Goal: Task Accomplishment & Management: Complete application form

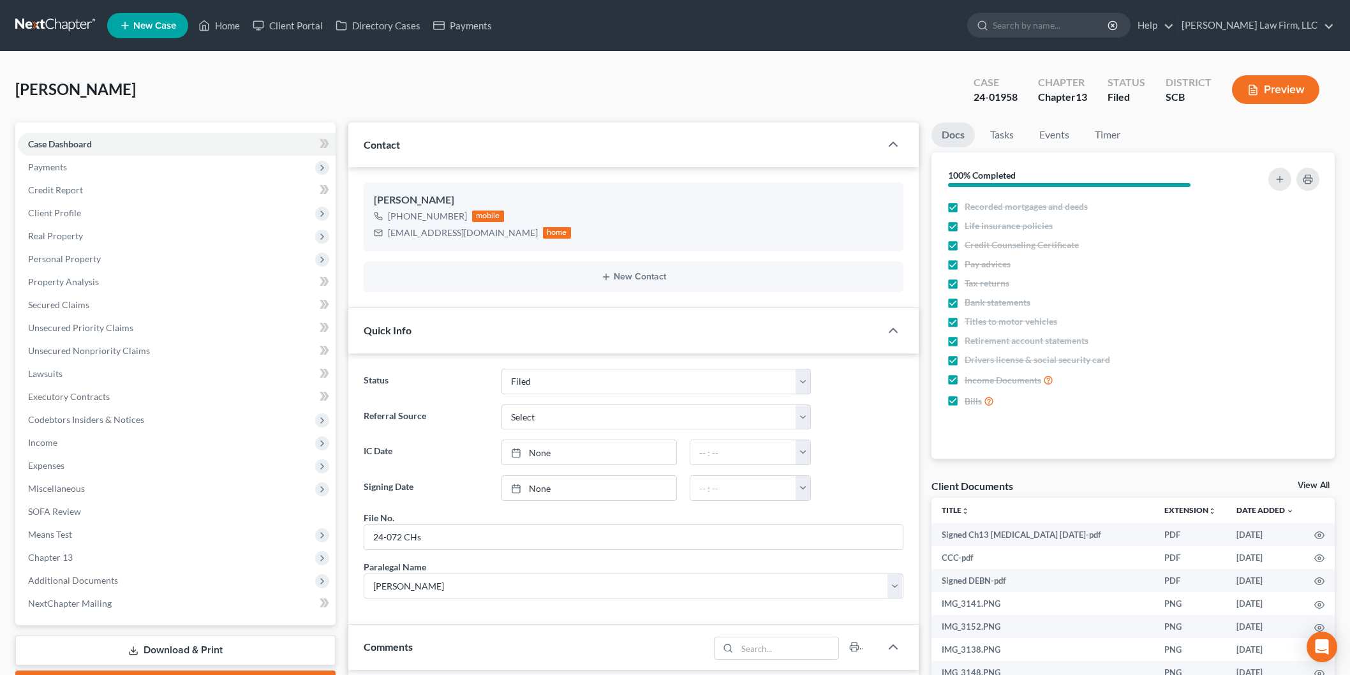
select select "2"
select select "1"
drag, startPoint x: 221, startPoint y: 22, endPoint x: 431, endPoint y: 295, distance: 345.4
click at [221, 22] on link "Home" at bounding box center [219, 25] width 54 height 23
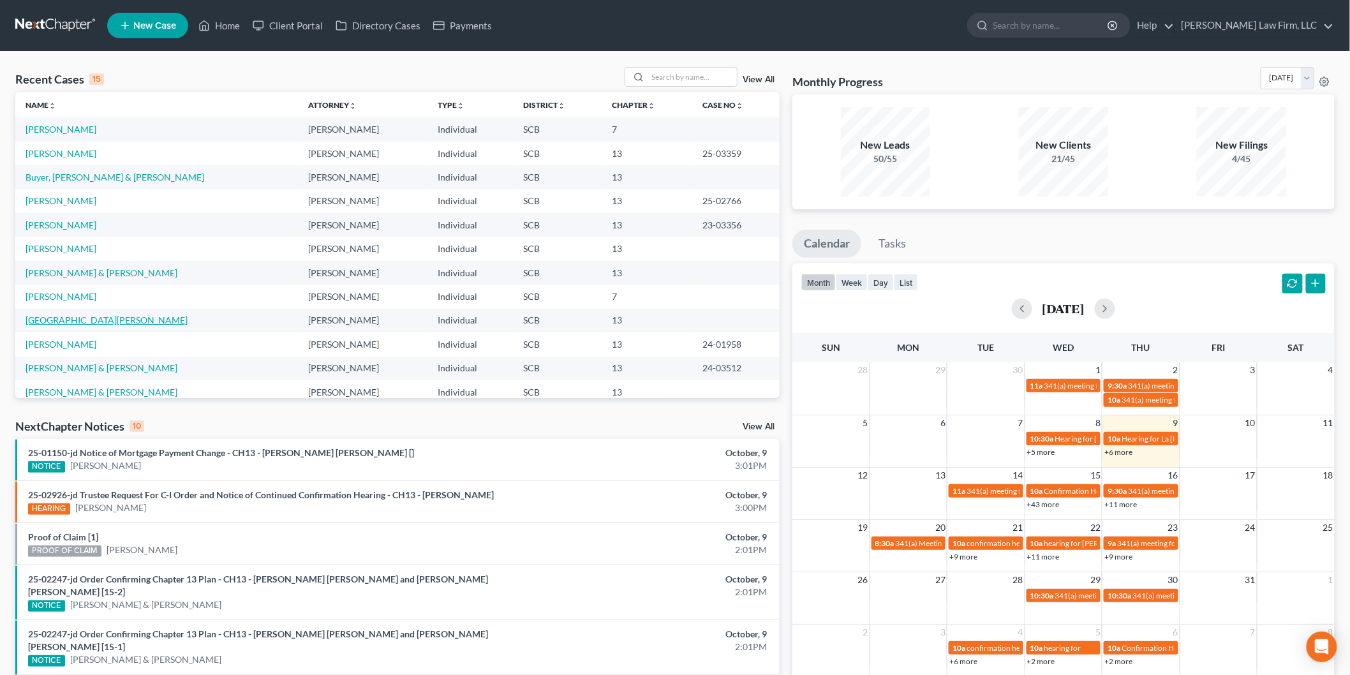
click at [63, 320] on link "[GEOGRAPHIC_DATA][PERSON_NAME]" at bounding box center [107, 320] width 162 height 11
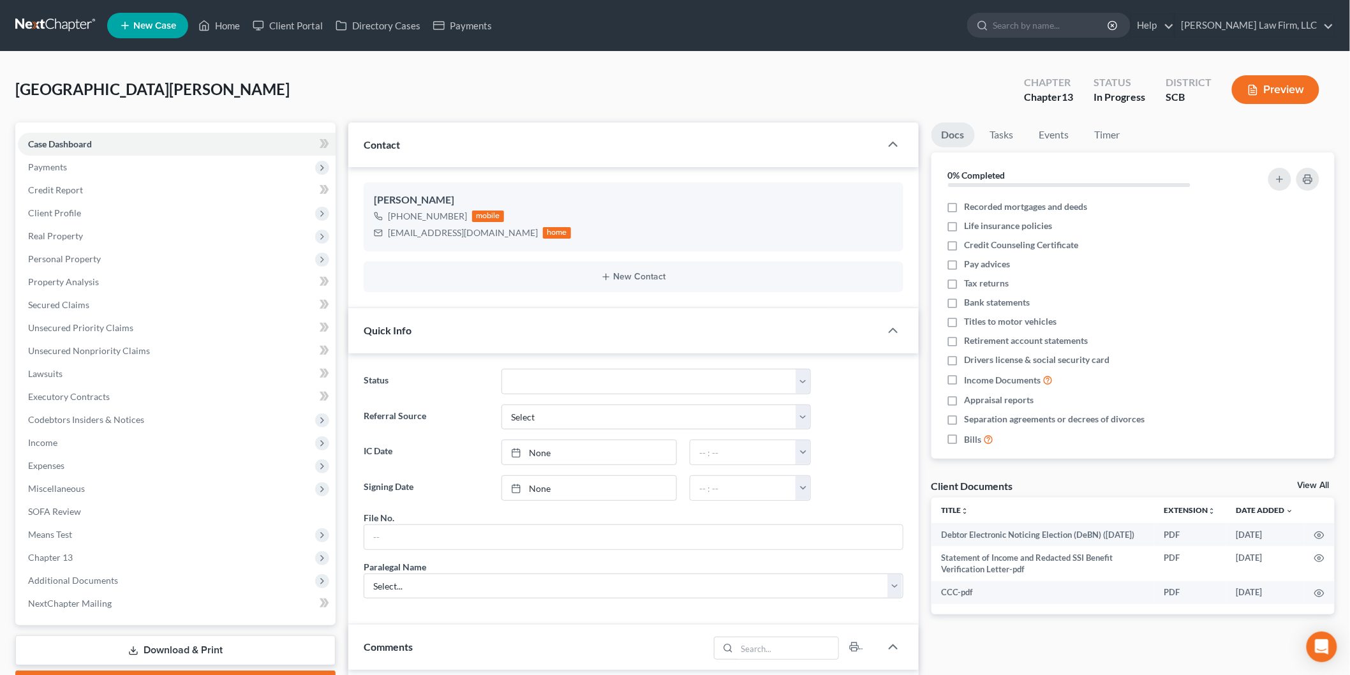
click at [96, 249] on span "Personal Property" at bounding box center [177, 259] width 318 height 23
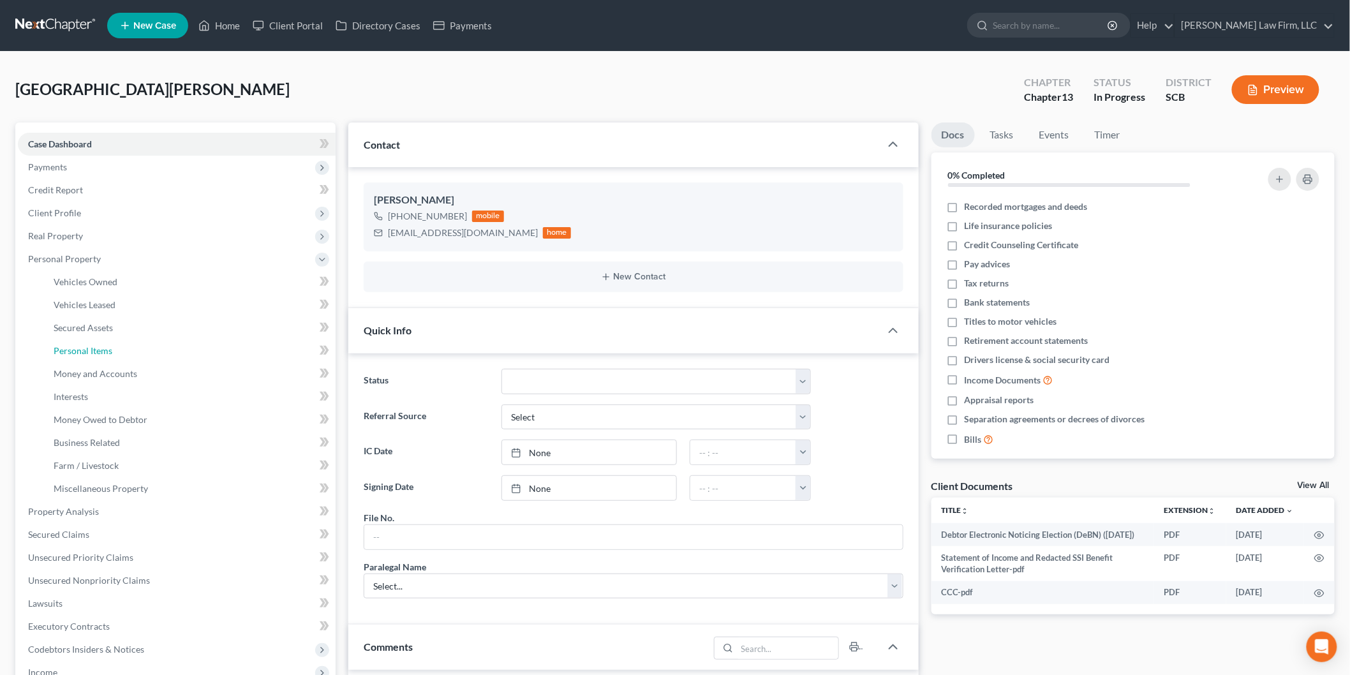
click at [143, 354] on link "Personal Items" at bounding box center [189, 351] width 292 height 23
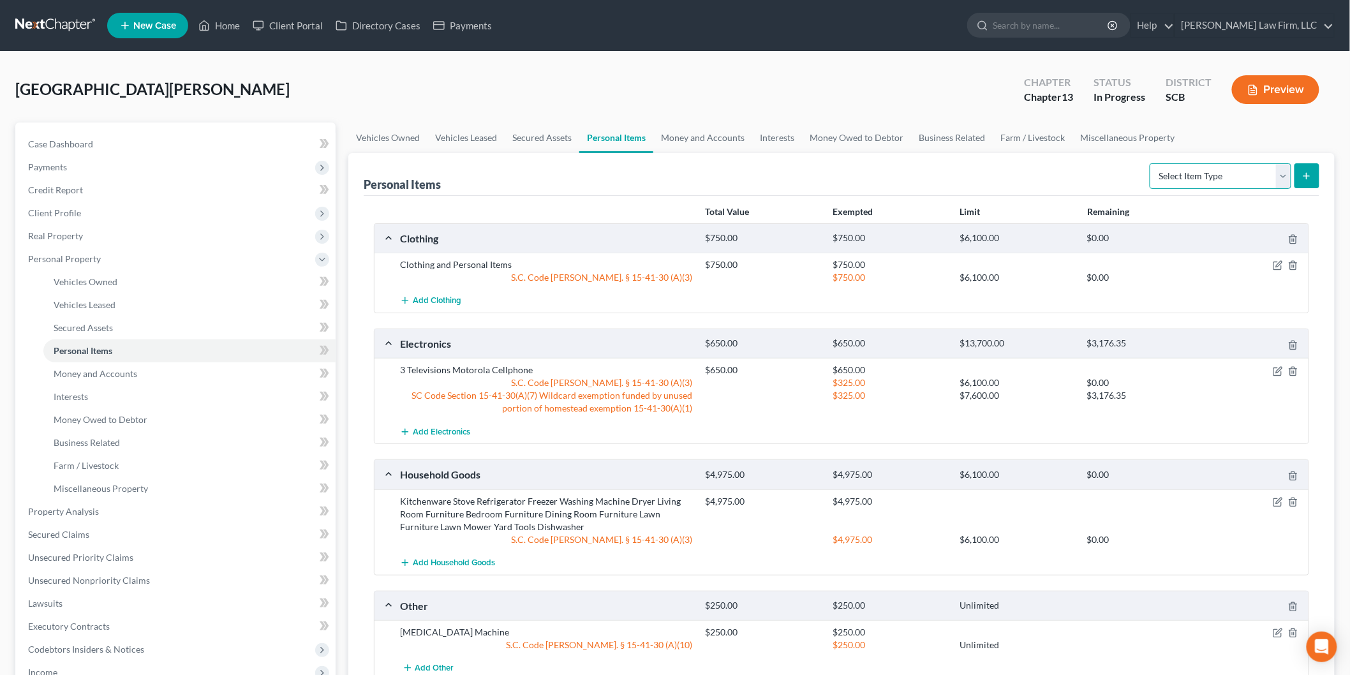
click at [1287, 175] on select "Select Item Type Clothing Collectibles Of Value Electronics Firearms Household …" at bounding box center [1221, 176] width 142 height 26
select select "jewelry"
click at [1151, 163] on select "Select Item Type Clothing Collectibles Of Value Electronics Firearms Household …" at bounding box center [1221, 176] width 142 height 26
click at [1303, 175] on icon "submit" at bounding box center [1307, 176] width 10 height 10
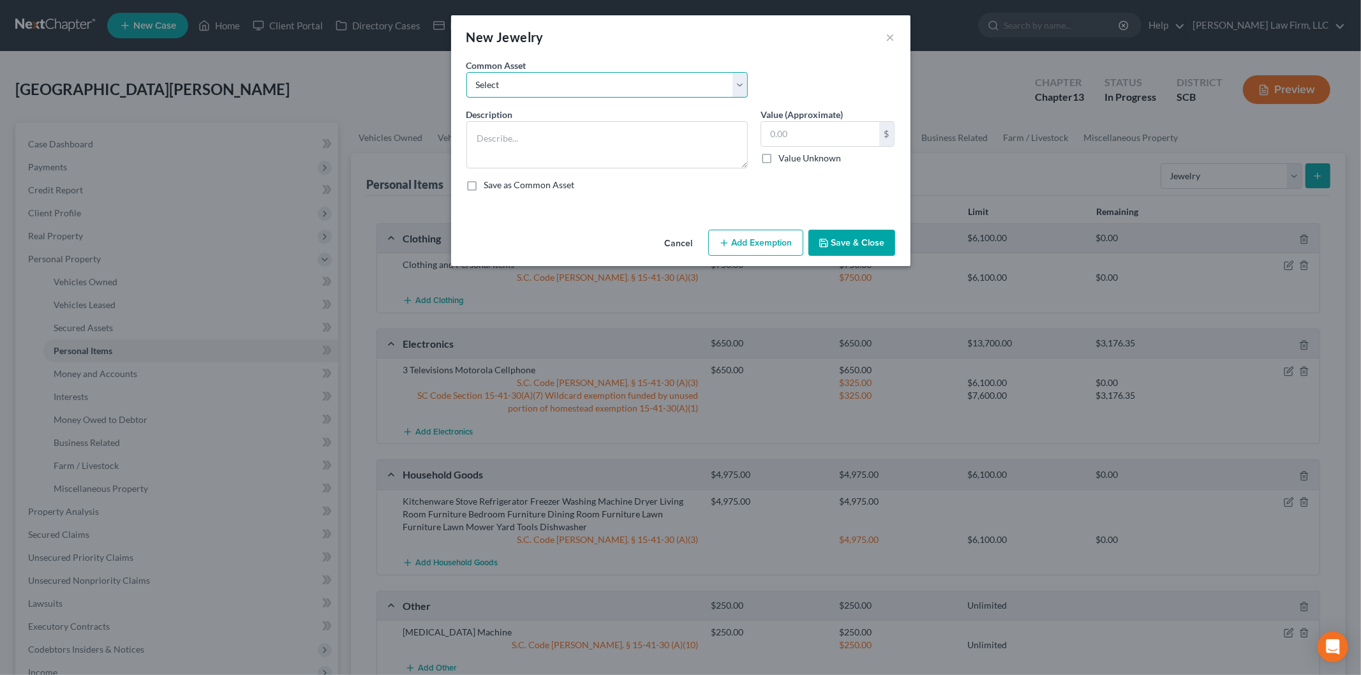
click at [553, 81] on select "Select Costume Jewelry The debtor does not own any jewelry. (Mr.) Wedding Band …" at bounding box center [607, 85] width 281 height 26
select select "0"
click at [467, 72] on select "Select Costume Jewelry The debtor does not own any jewelry. (Mr.) Wedding Band …" at bounding box center [607, 85] width 281 height 26
type textarea "Costume Jewelry"
click at [782, 126] on input "text" at bounding box center [820, 134] width 118 height 24
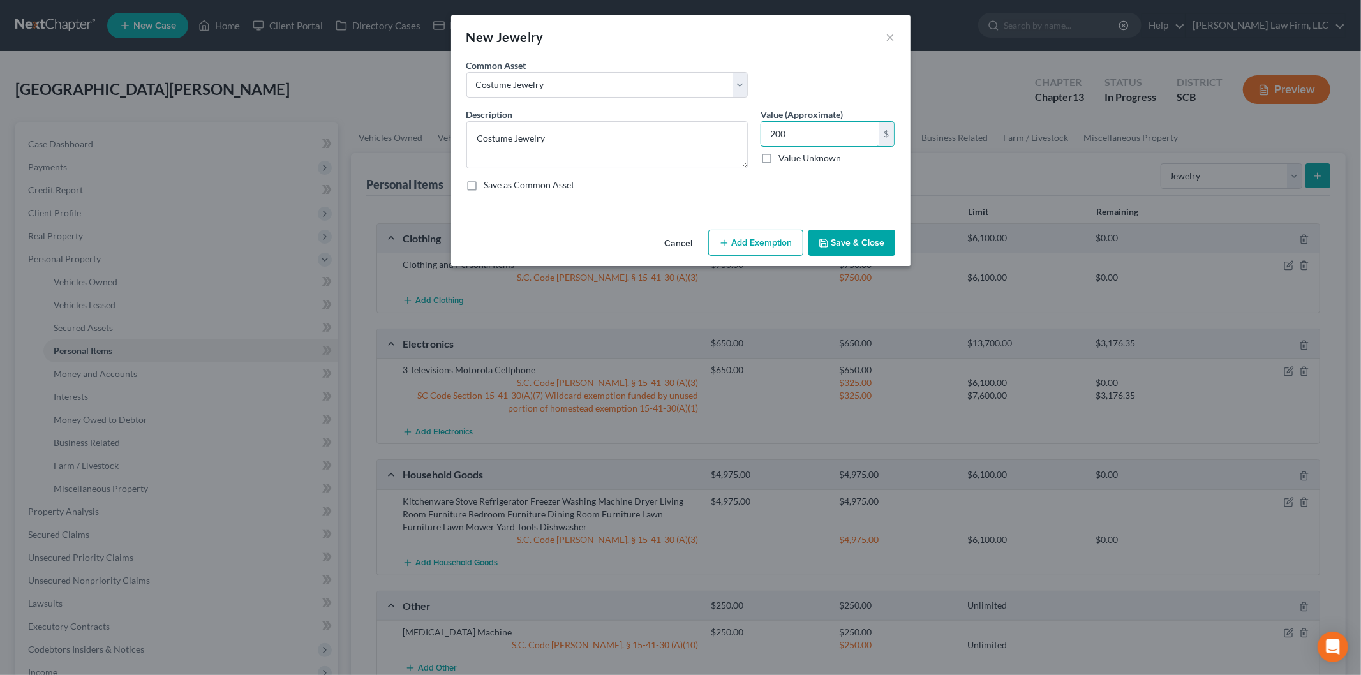
type input "200"
click at [761, 237] on button "Add Exemption" at bounding box center [755, 243] width 95 height 27
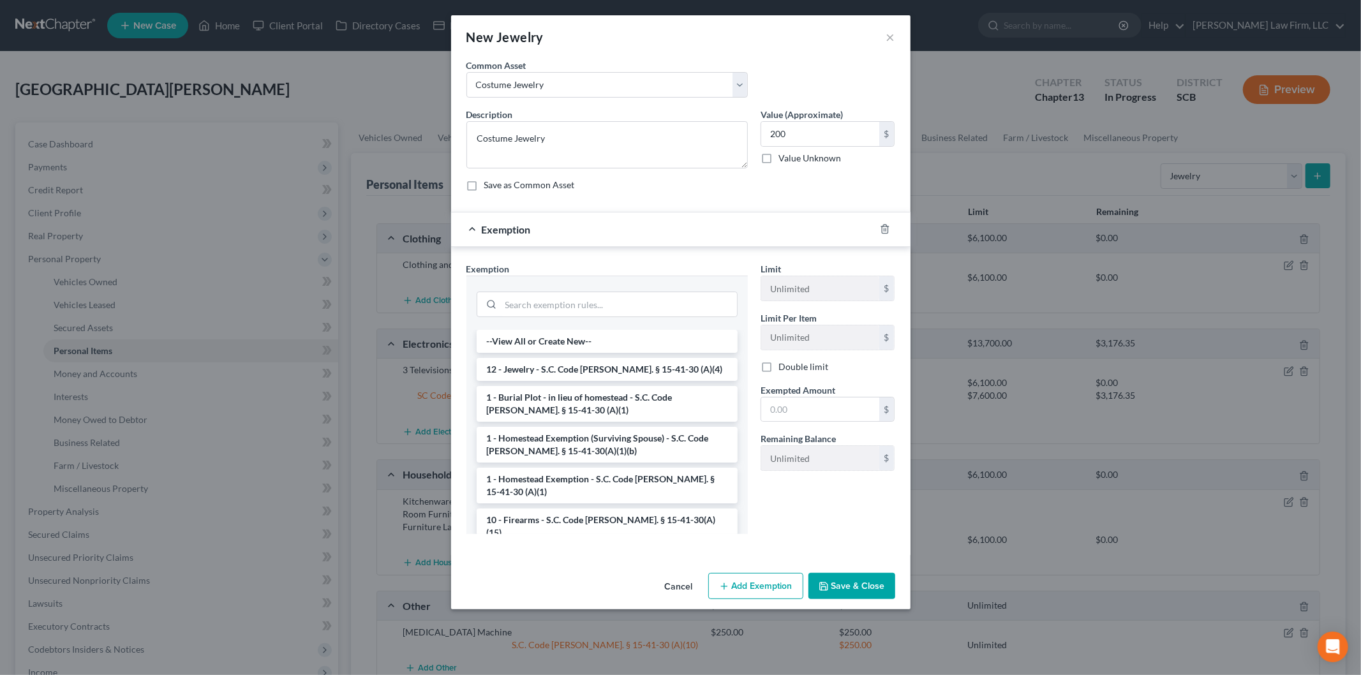
click at [683, 583] on button "Cancel" at bounding box center [679, 587] width 49 height 26
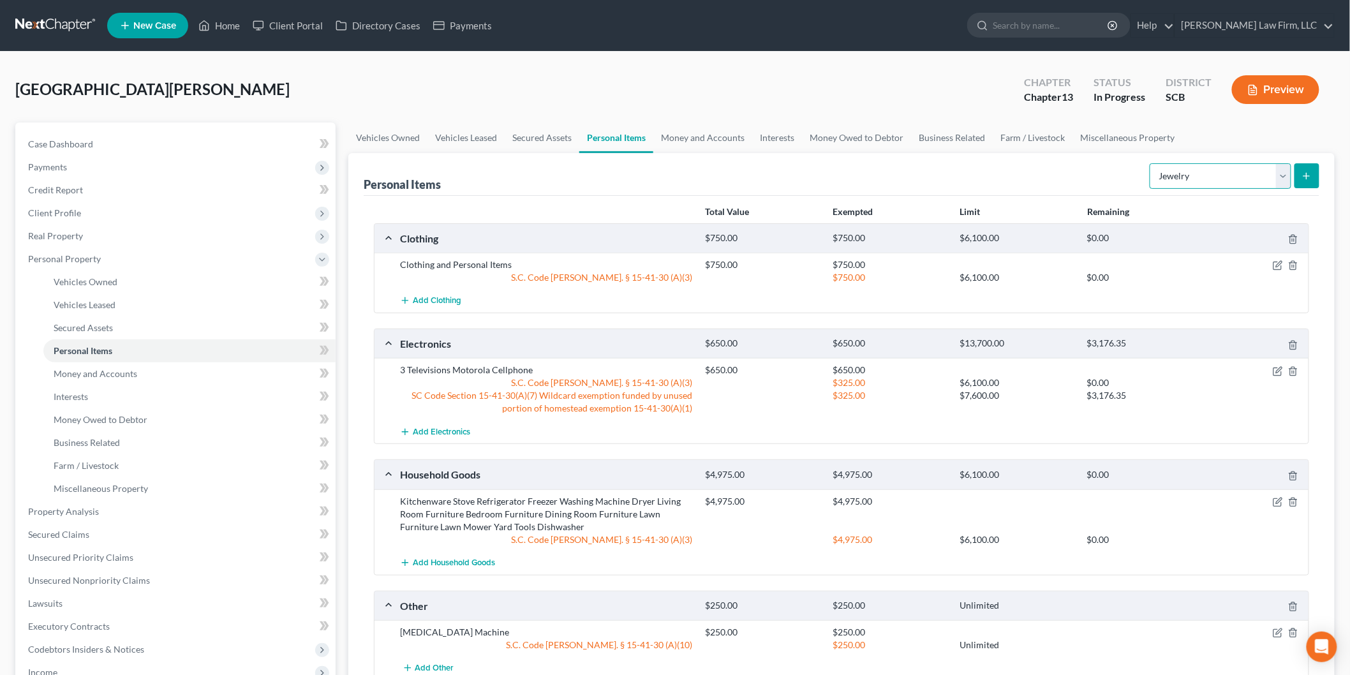
click at [1213, 172] on select "Select Item Type Clothing Collectibles Of Value Electronics Firearms Household …" at bounding box center [1221, 176] width 142 height 26
click at [1151, 163] on select "Select Item Type Clothing Collectibles Of Value Electronics Firearms Household …" at bounding box center [1221, 176] width 142 height 26
click at [1310, 166] on button "submit" at bounding box center [1307, 175] width 25 height 25
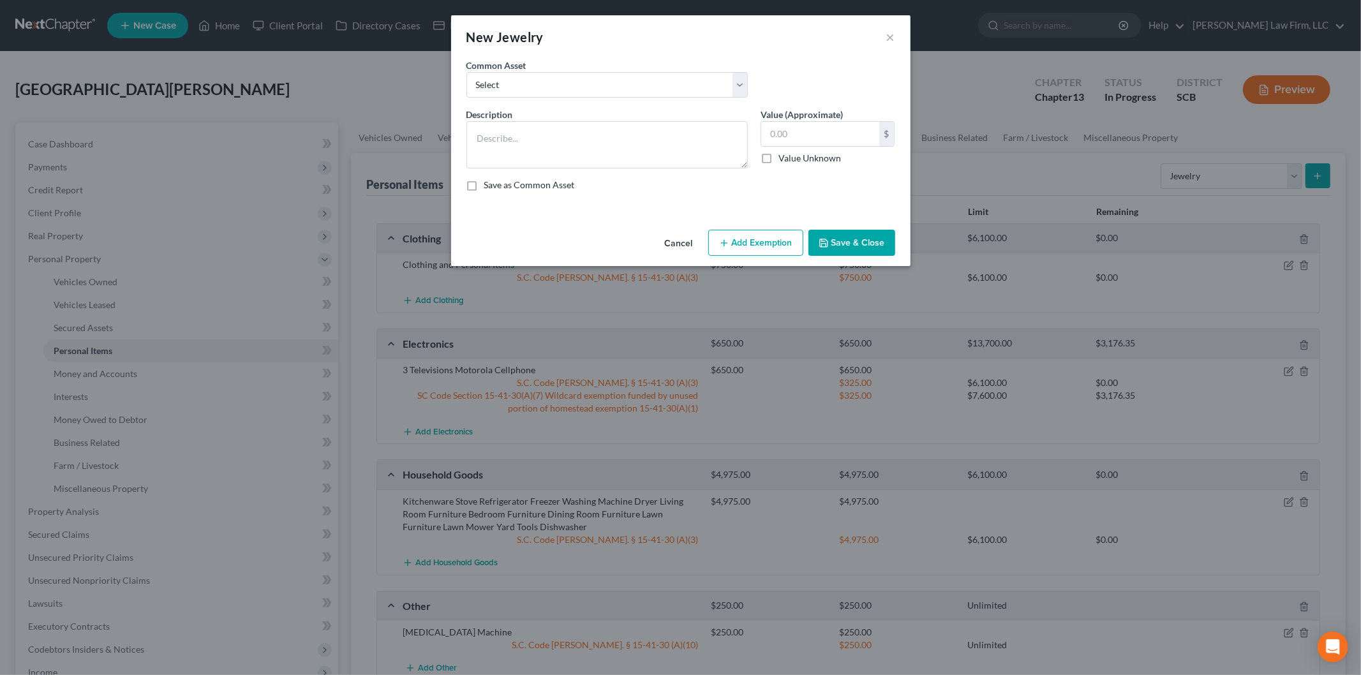
click at [646, 71] on div "Common Asset Select Costume Jewelry The debtor does not own any jewelry. (Mr.) …" at bounding box center [607, 78] width 294 height 39
click at [704, 82] on select "Select Costume Jewelry The debtor does not own any jewelry. (Mr.) Wedding Band …" at bounding box center [607, 85] width 281 height 26
select select "0"
click at [467, 72] on select "Select Costume Jewelry The debtor does not own any jewelry. (Mr.) Wedding Band …" at bounding box center [607, 85] width 281 height 26
type textarea "Costume Jewelry"
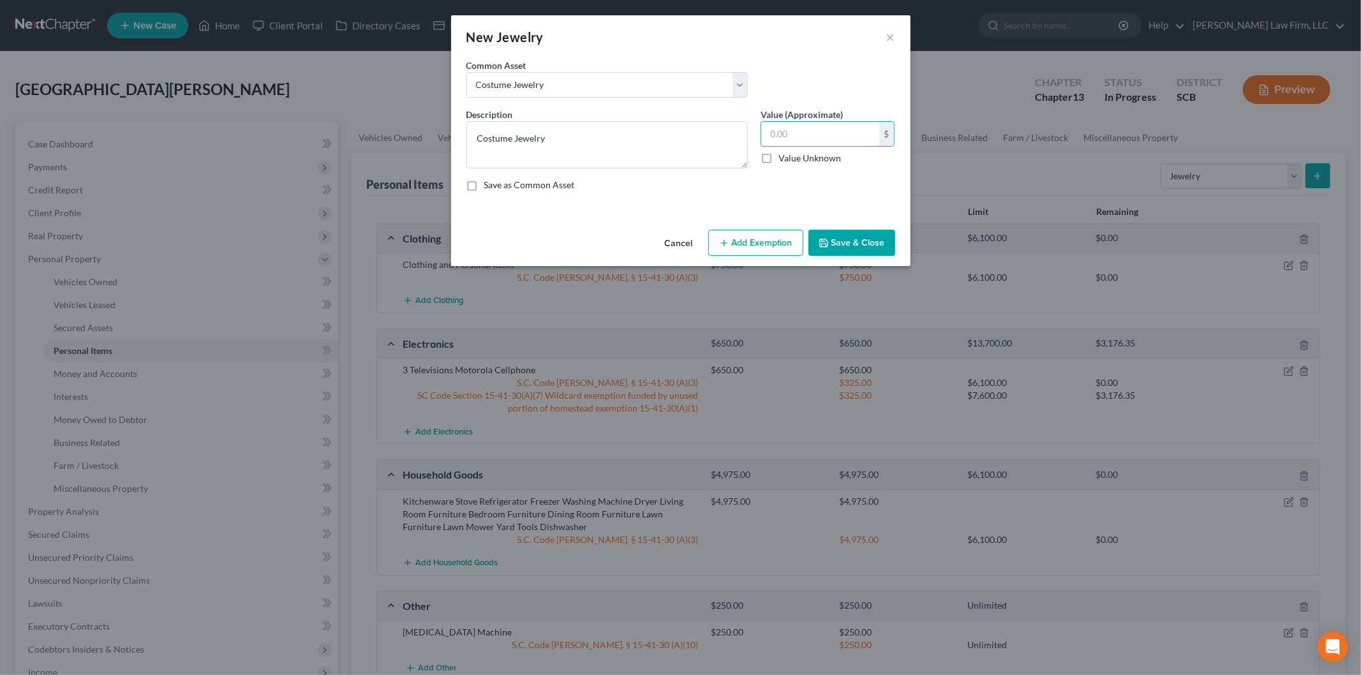
click at [823, 138] on input "text" at bounding box center [820, 134] width 118 height 24
type input "200"
click at [576, 208] on div "An exemption set must first be selected from the Filing Information section. Co…" at bounding box center [680, 142] width 459 height 166
click at [758, 245] on button "Add Exemption" at bounding box center [755, 243] width 95 height 27
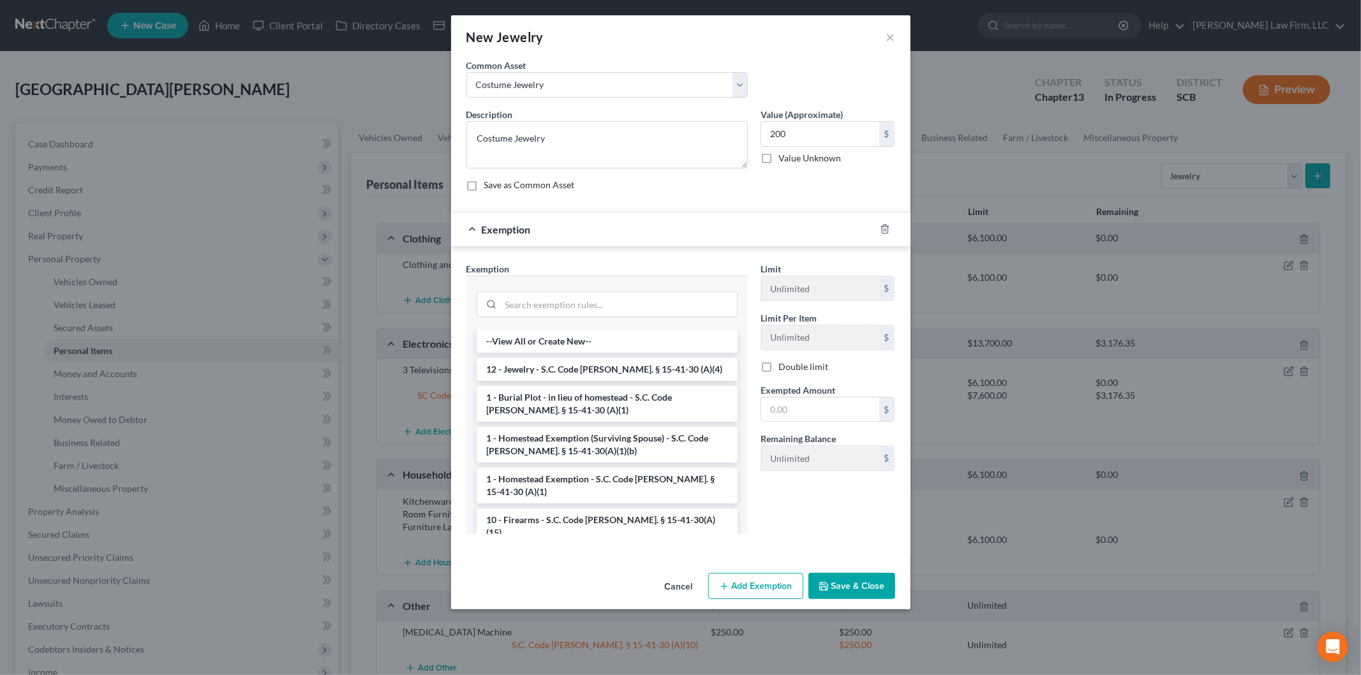
click at [546, 380] on li "12 - Jewelry - S.C. Code [PERSON_NAME]. § 15-41-30 (A)(4)" at bounding box center [607, 369] width 261 height 23
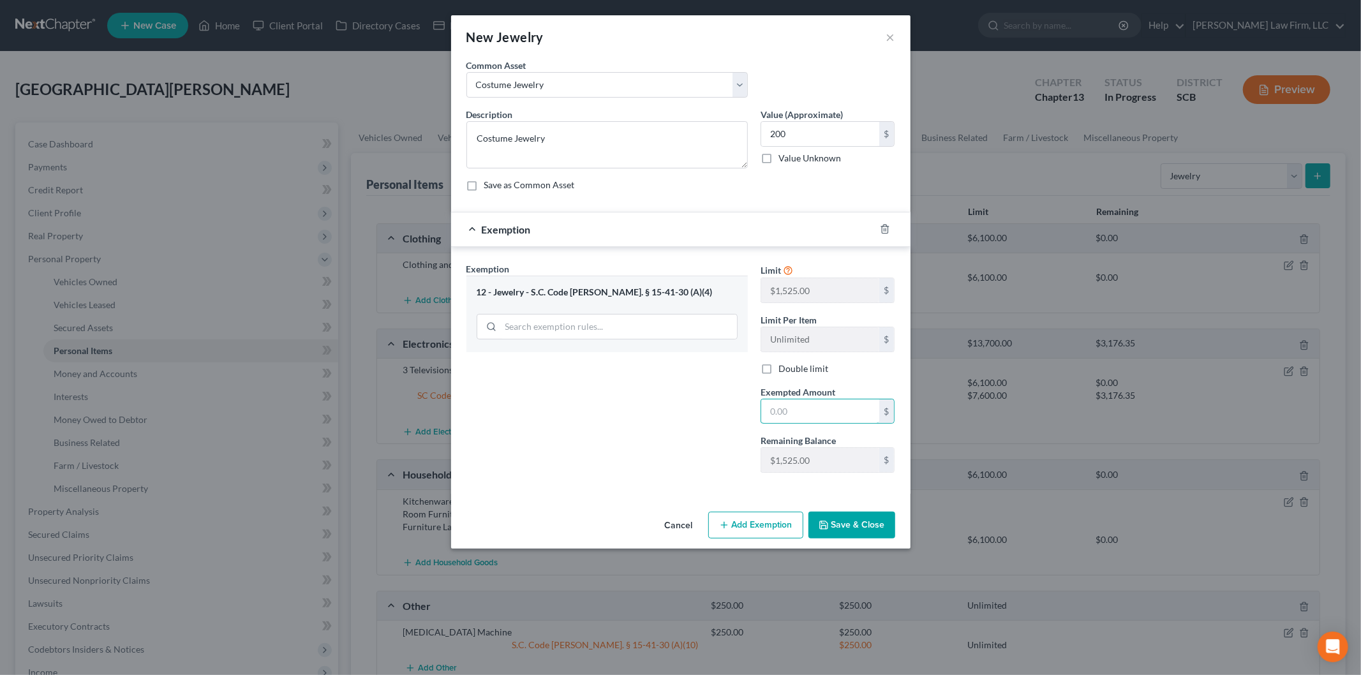
click at [800, 415] on input "text" at bounding box center [820, 412] width 118 height 24
type input "200"
click at [670, 417] on div "Exemption Set must be selected for CA. Exemption * 12 - Jewelry - S.C. Code [PE…" at bounding box center [607, 372] width 294 height 221
click at [877, 530] on button "Save & Close" at bounding box center [852, 525] width 87 height 27
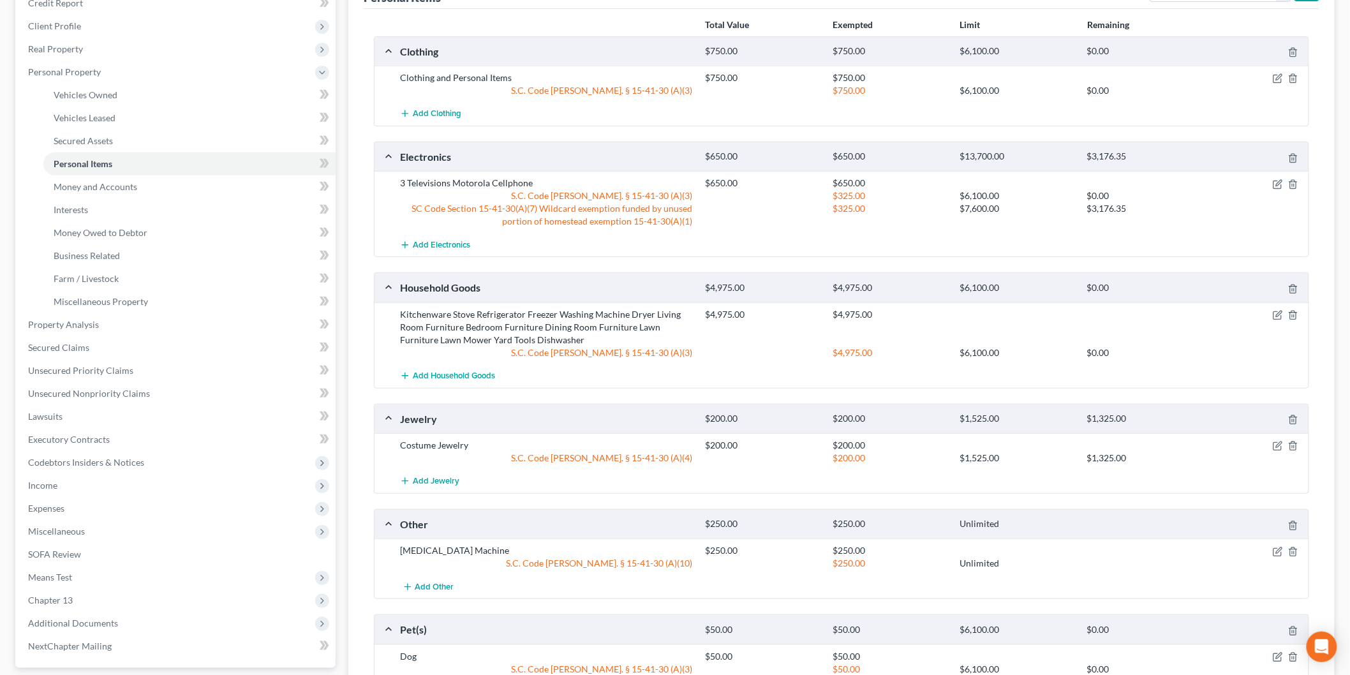
scroll to position [265, 0]
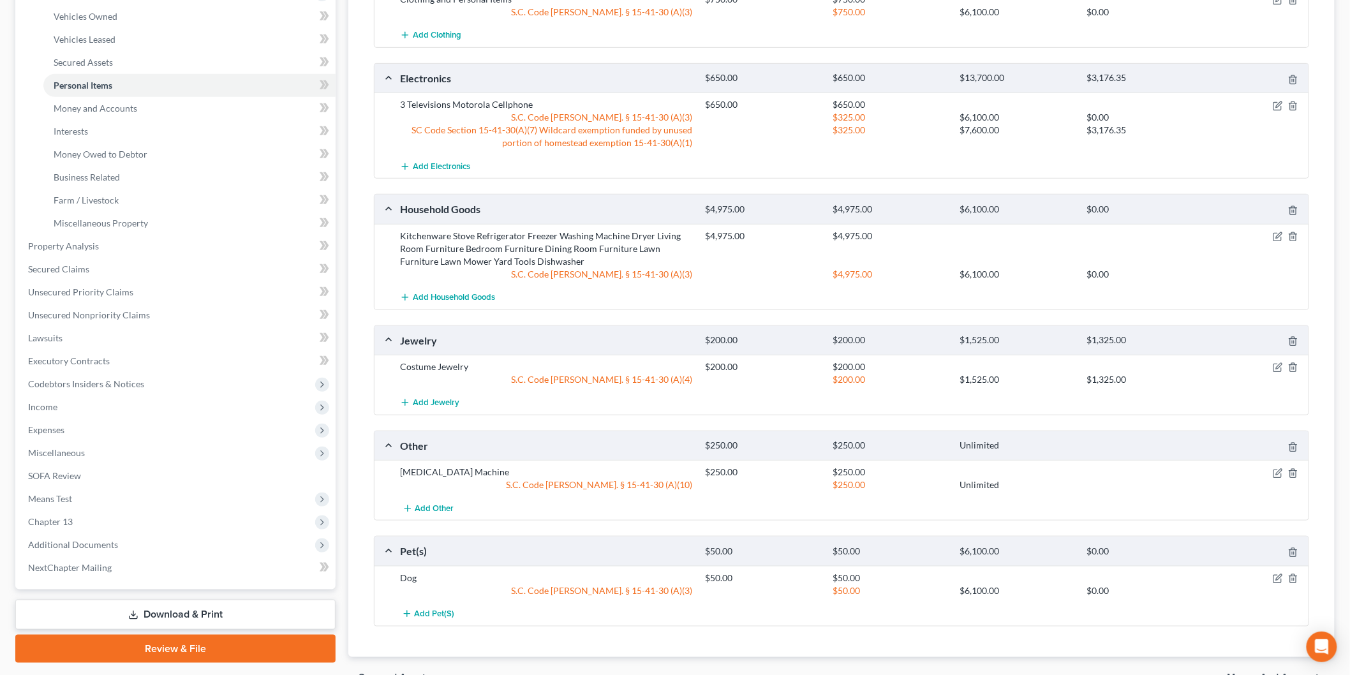
click at [38, 421] on span "Expenses" at bounding box center [177, 430] width 318 height 23
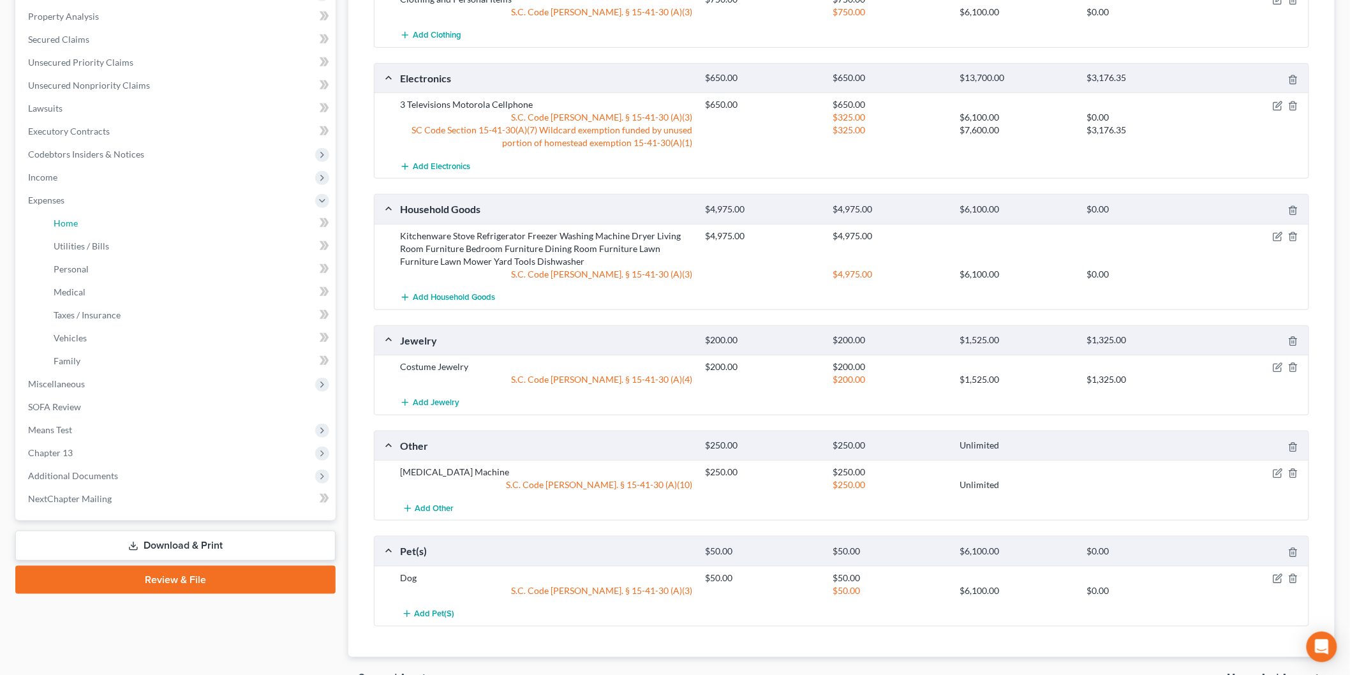
click at [105, 222] on link "Home" at bounding box center [189, 223] width 292 height 23
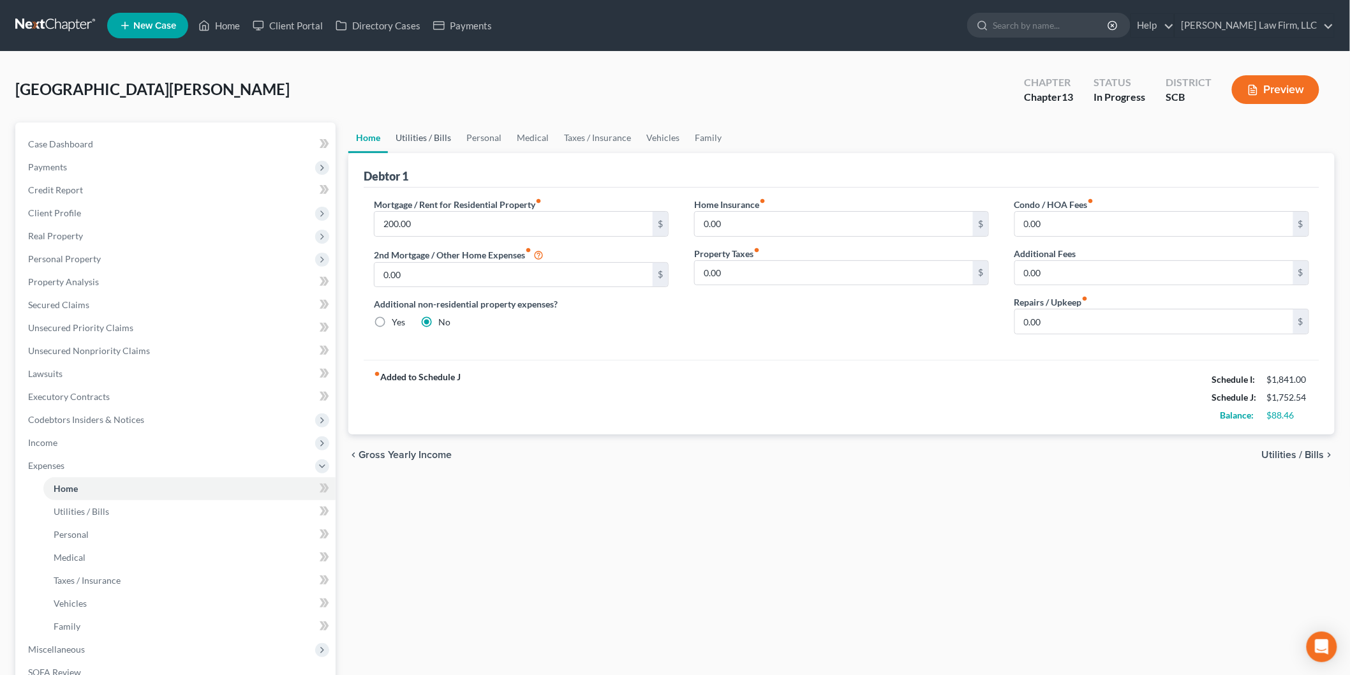
click at [428, 124] on link "Utilities / Bills" at bounding box center [423, 138] width 71 height 31
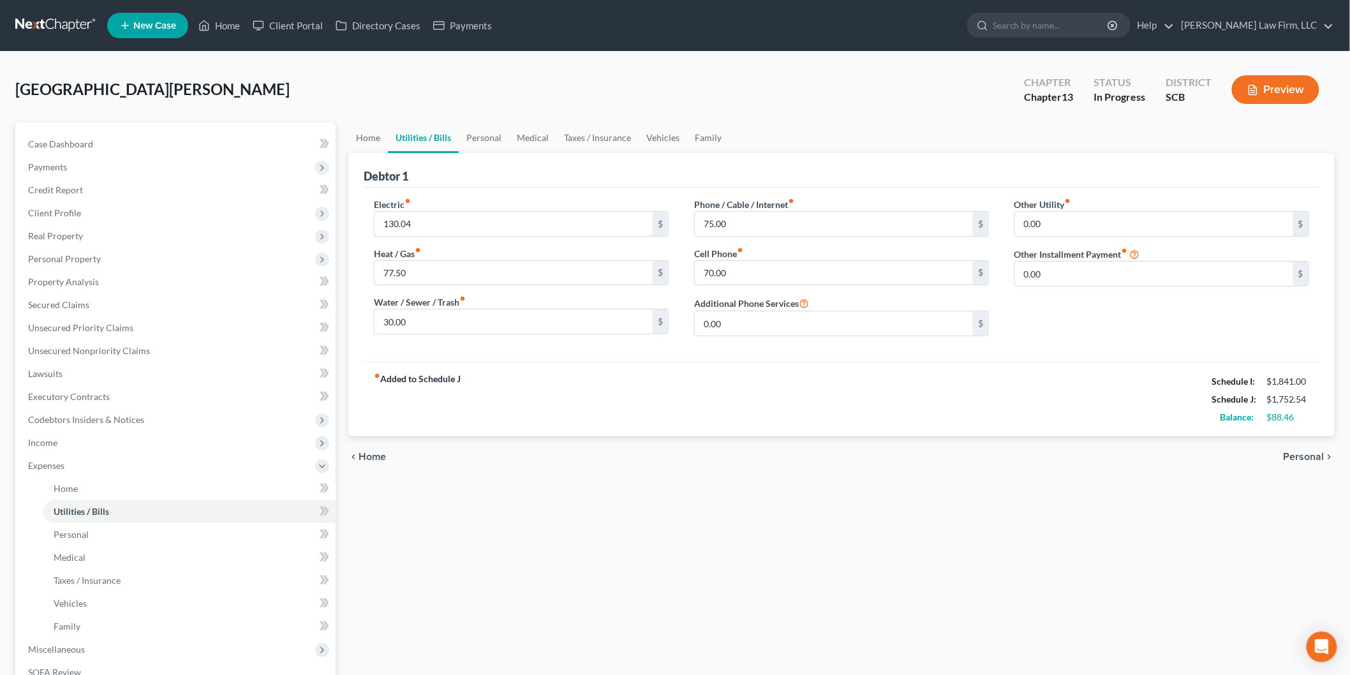
click at [488, 216] on input "130.04" at bounding box center [514, 224] width 278 height 24
type input "0"
click at [426, 271] on input "77.50" at bounding box center [514, 273] width 278 height 24
type input "0"
click at [419, 310] on input "30.00" at bounding box center [514, 322] width 278 height 24
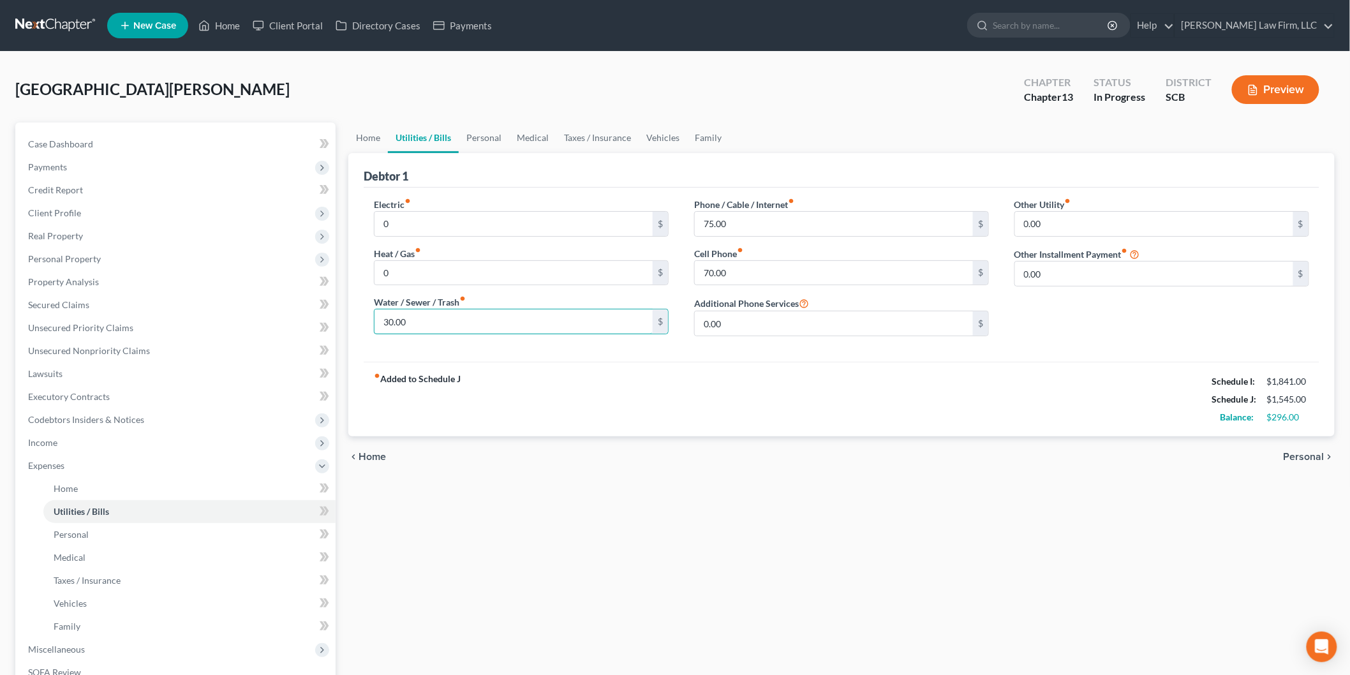
type input "0"
drag, startPoint x: 661, startPoint y: 131, endPoint x: 656, endPoint y: 143, distance: 12.9
click at [661, 131] on link "Vehicles" at bounding box center [663, 138] width 49 height 31
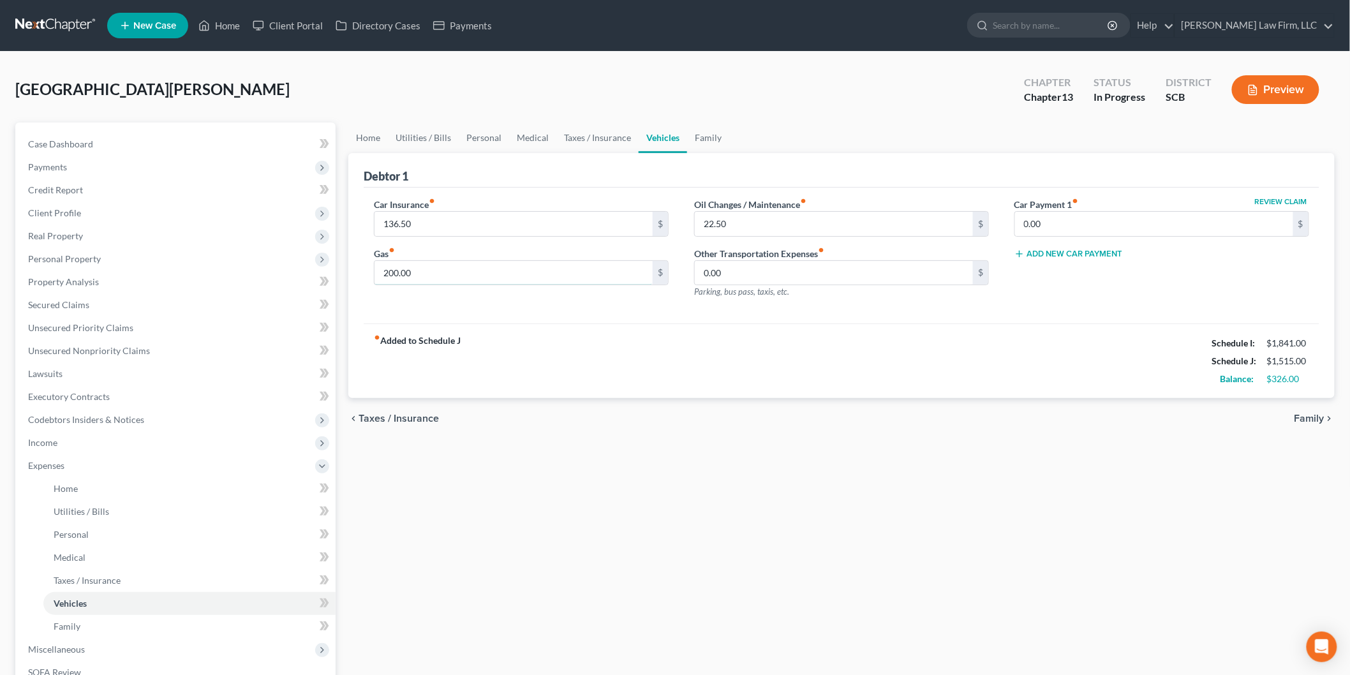
click at [460, 265] on input "200.00" at bounding box center [514, 273] width 278 height 24
click at [793, 225] on input "22.50" at bounding box center [834, 224] width 278 height 24
click at [449, 272] on input "200.00" at bounding box center [514, 273] width 278 height 24
type input "80"
drag, startPoint x: 672, startPoint y: 362, endPoint x: 673, endPoint y: 343, distance: 19.2
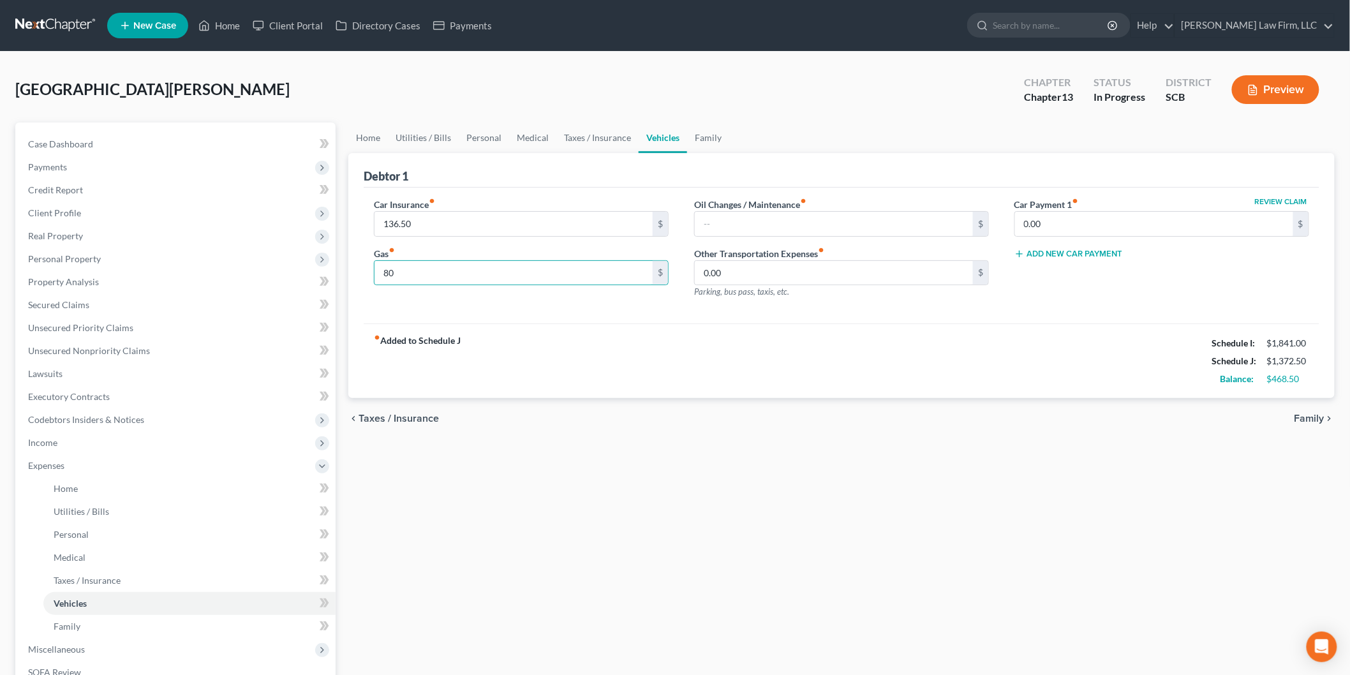
click at [674, 355] on div "fiber_manual_record Added to Schedule J Schedule I: $1,841.00 Schedule J: $1,37…" at bounding box center [842, 361] width 956 height 75
click at [694, 128] on link "Family" at bounding box center [708, 138] width 42 height 31
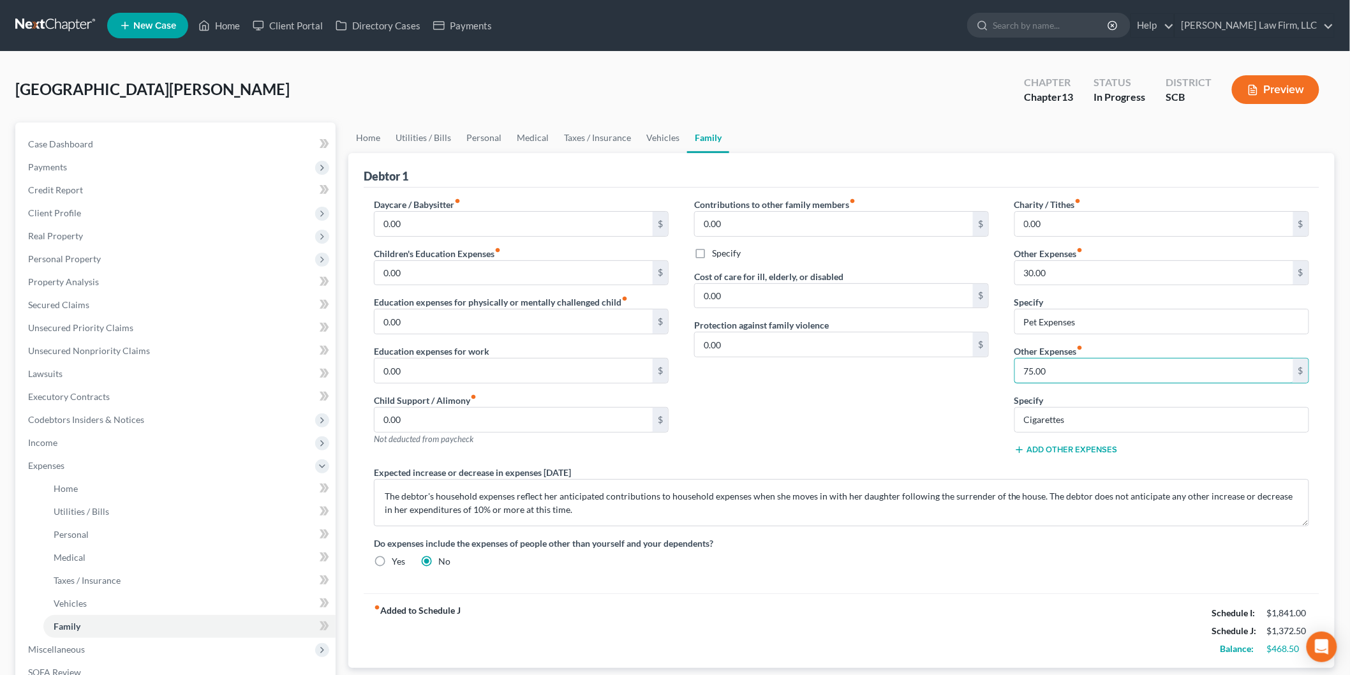
click at [1112, 373] on input "75.00" at bounding box center [1154, 371] width 278 height 24
click at [373, 138] on link "Home" at bounding box center [368, 138] width 40 height 31
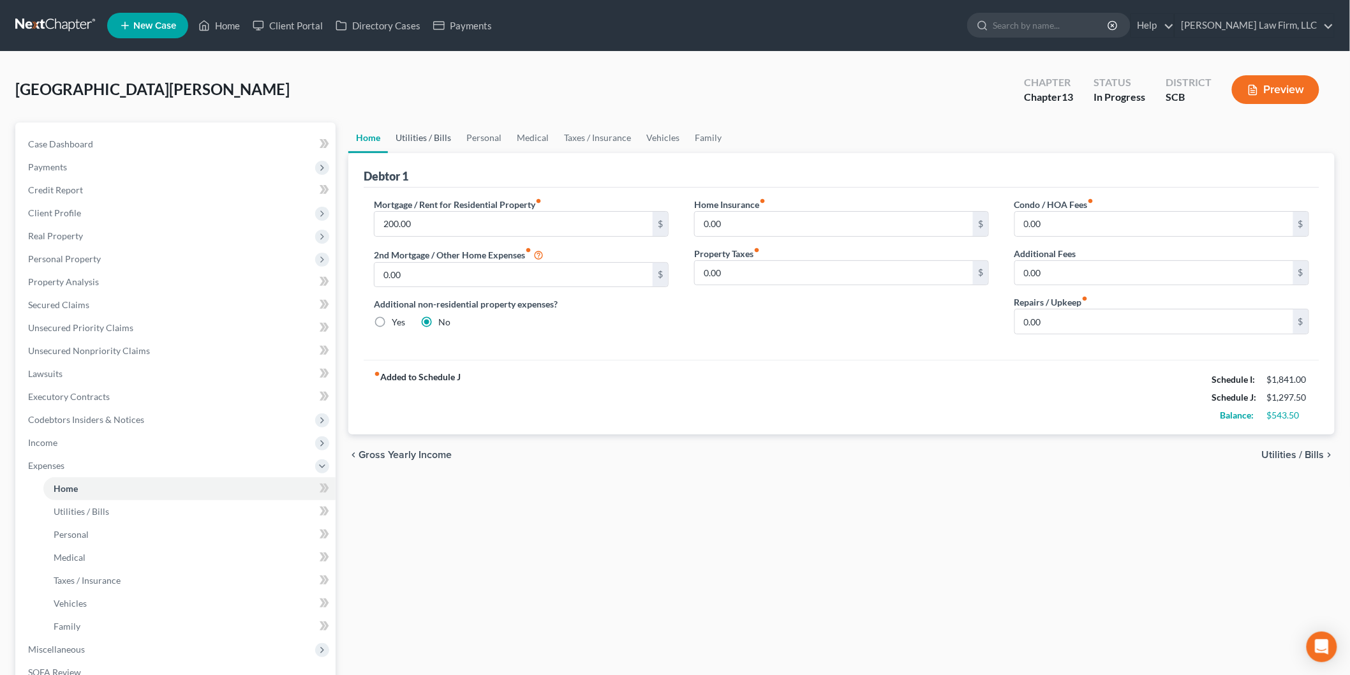
click at [428, 135] on link "Utilities / Bills" at bounding box center [423, 138] width 71 height 31
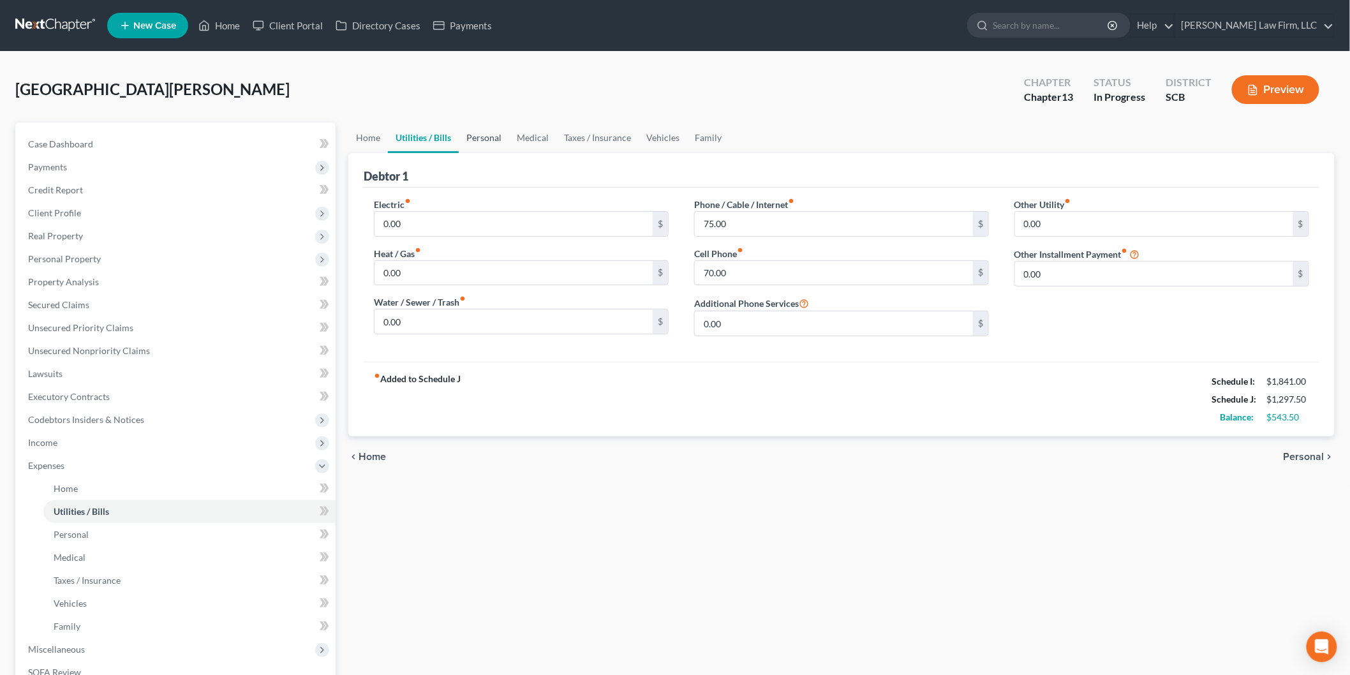
click at [474, 135] on link "Personal" at bounding box center [484, 138] width 50 height 31
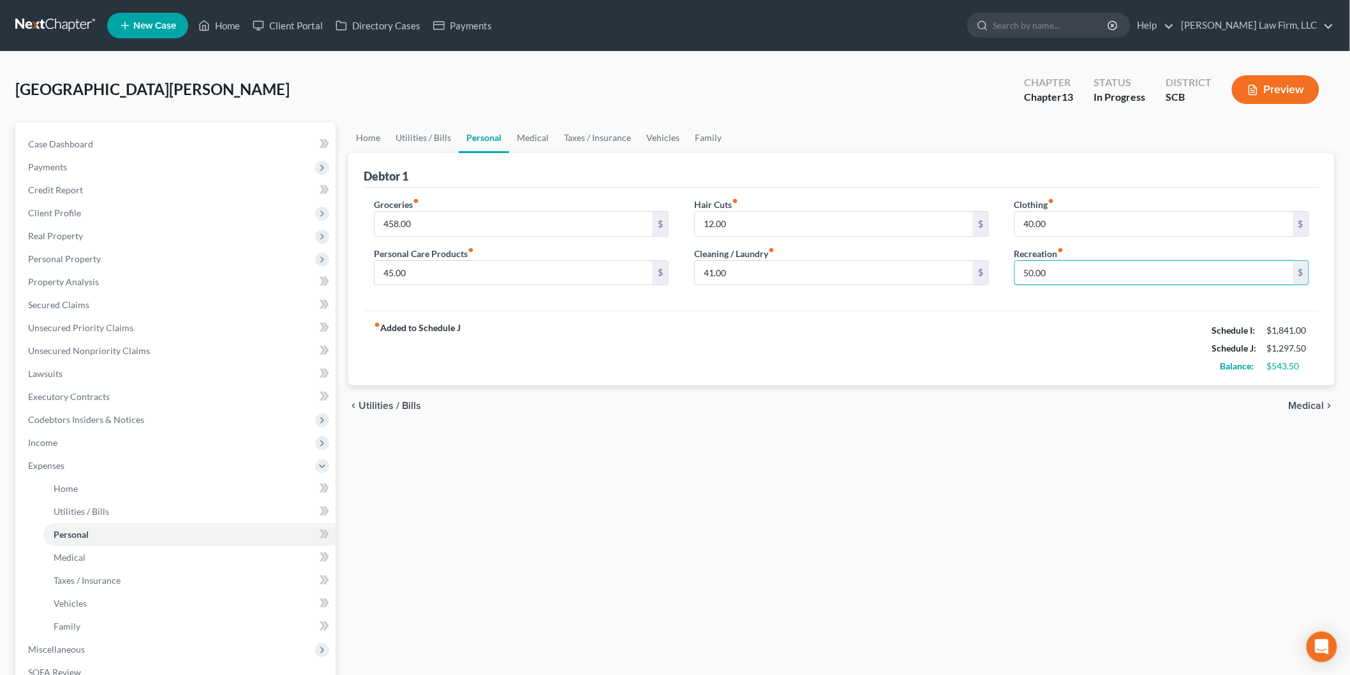
click at [1074, 270] on input "50.00" at bounding box center [1154, 273] width 278 height 24
drag, startPoint x: 732, startPoint y: 355, endPoint x: 772, endPoint y: 361, distance: 40.6
click at [732, 355] on div "fiber_manual_record Added to Schedule J Schedule I: $1,841.00 Schedule J: $1,34…" at bounding box center [842, 348] width 956 height 75
click at [119, 133] on link "Case Dashboard" at bounding box center [177, 144] width 318 height 23
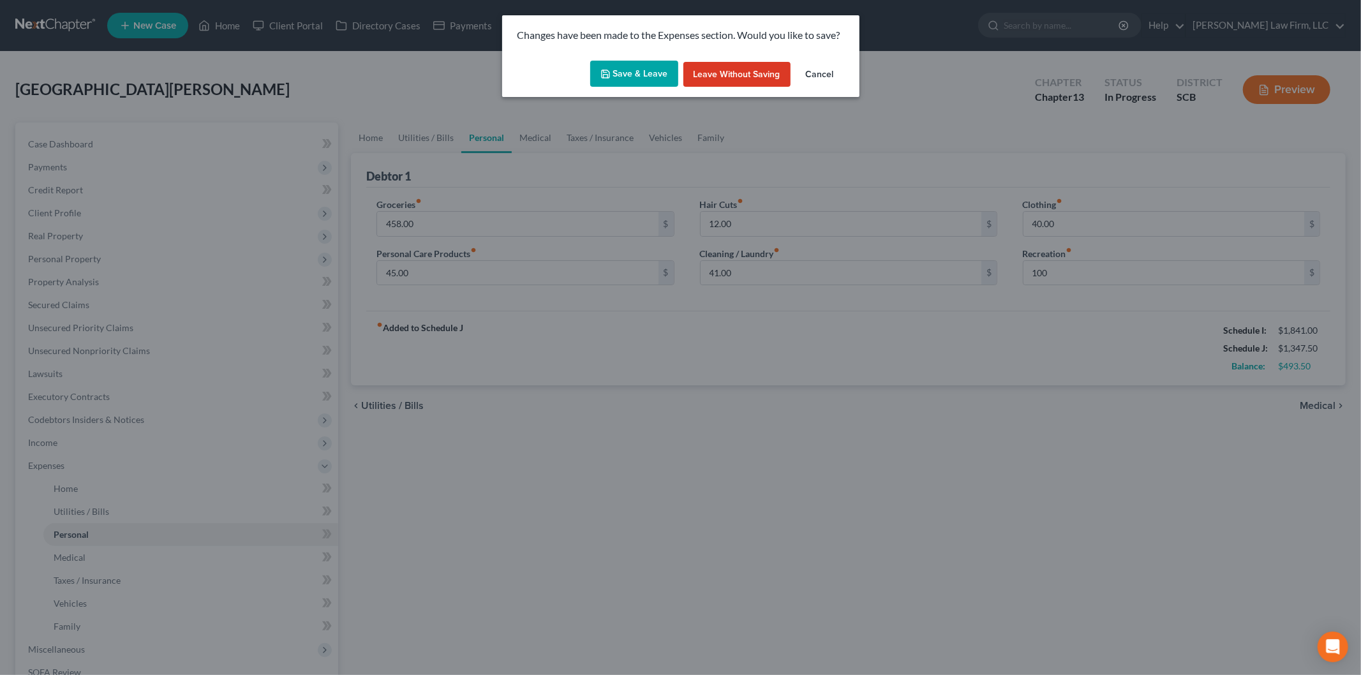
click at [621, 75] on button "Save & Leave" at bounding box center [634, 74] width 88 height 27
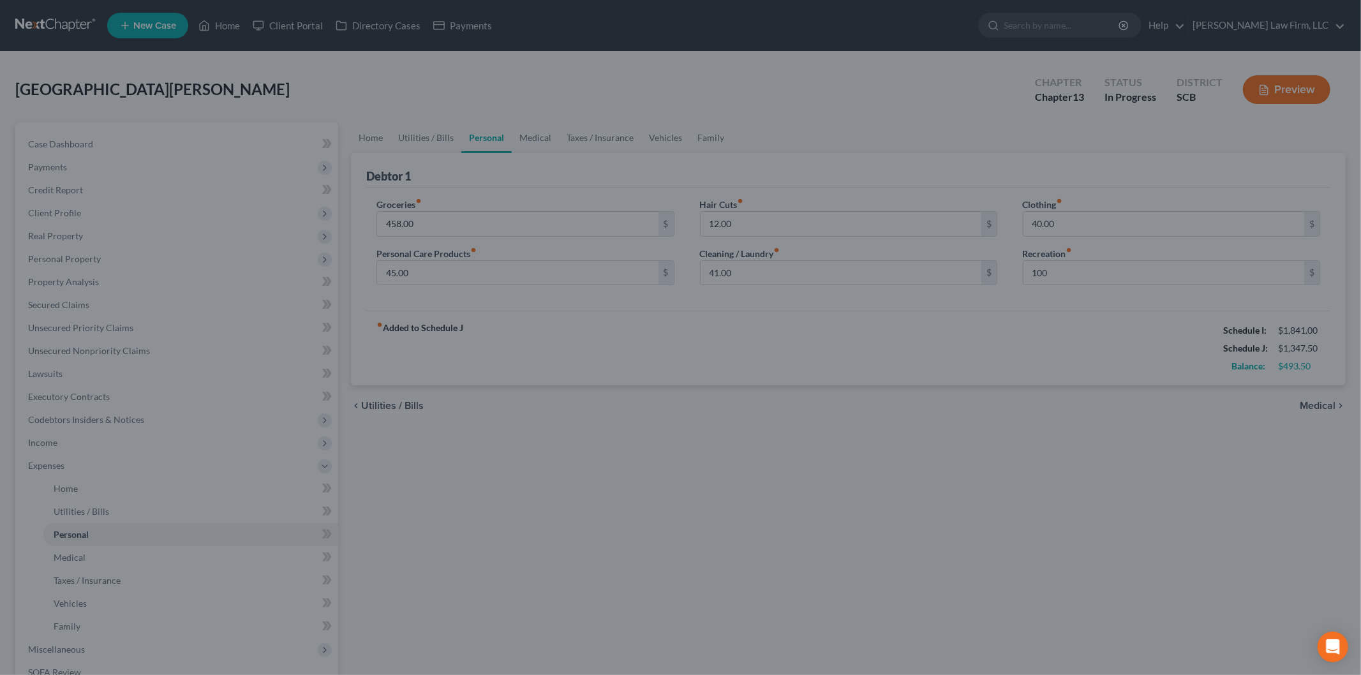
type input "100.00"
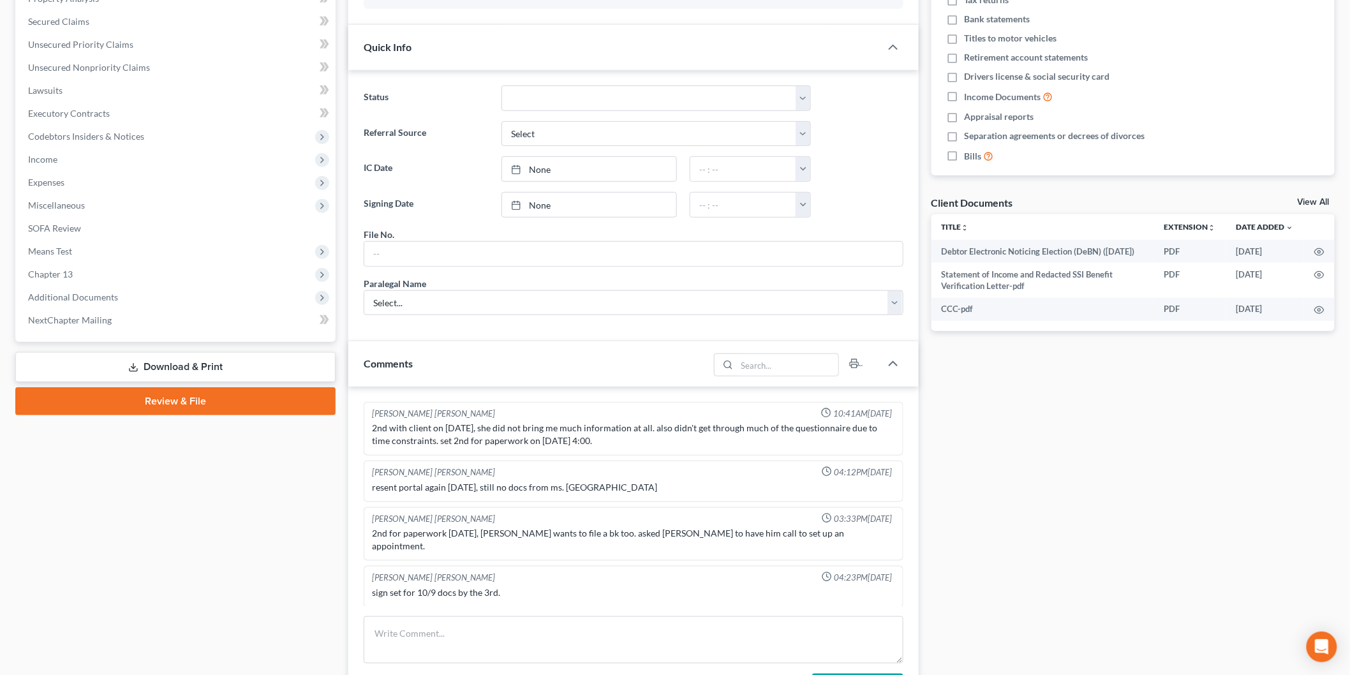
scroll to position [192, 0]
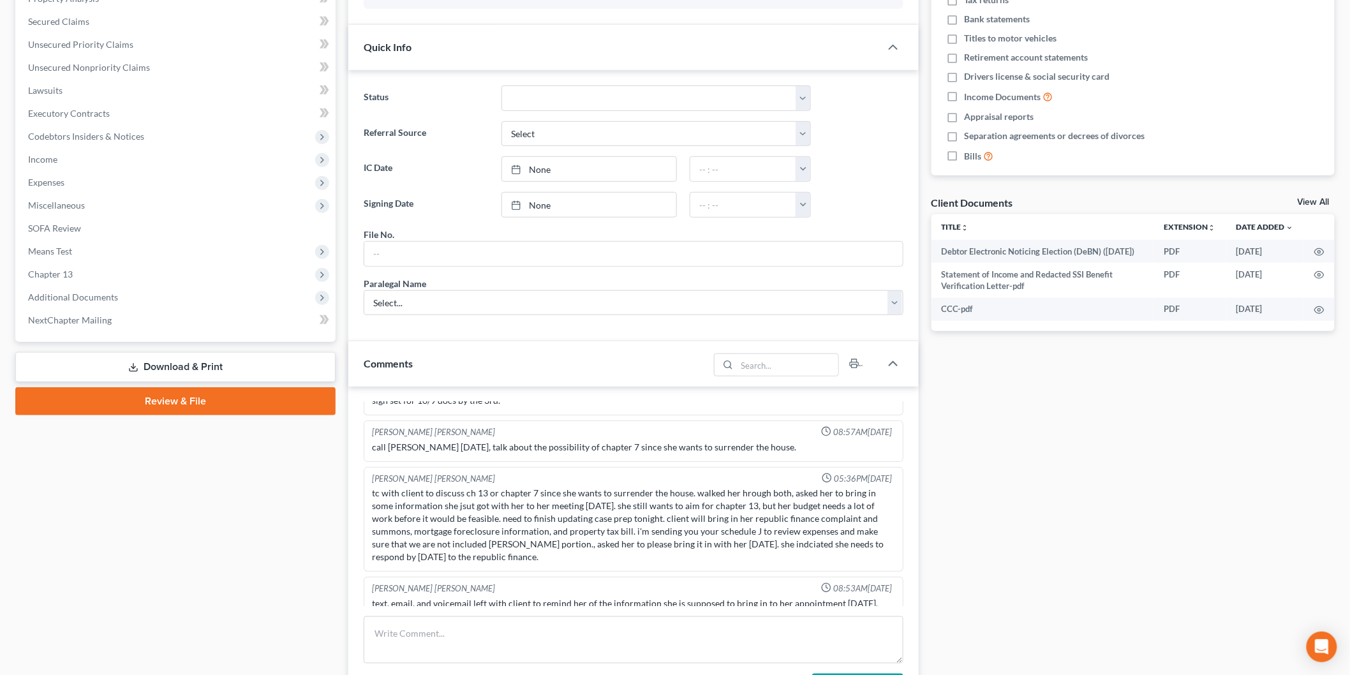
click at [110, 368] on link "Download & Print" at bounding box center [175, 367] width 320 height 30
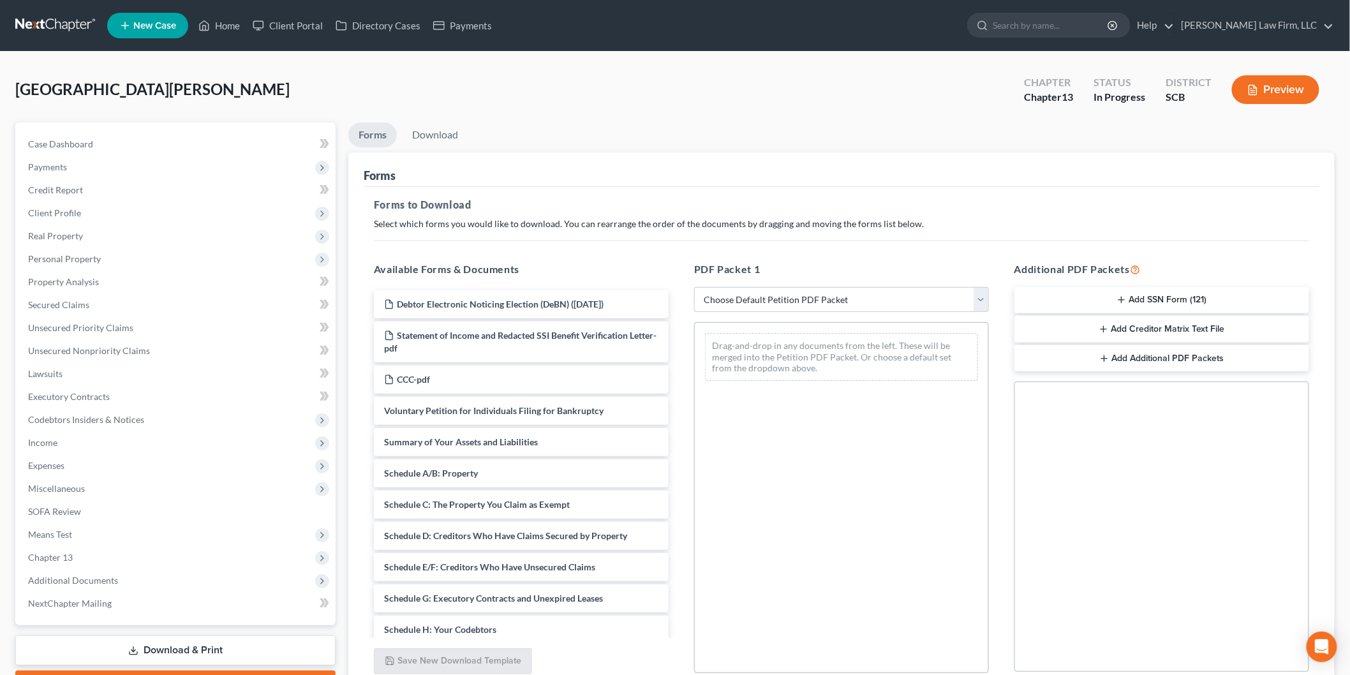
scroll to position [283, 0]
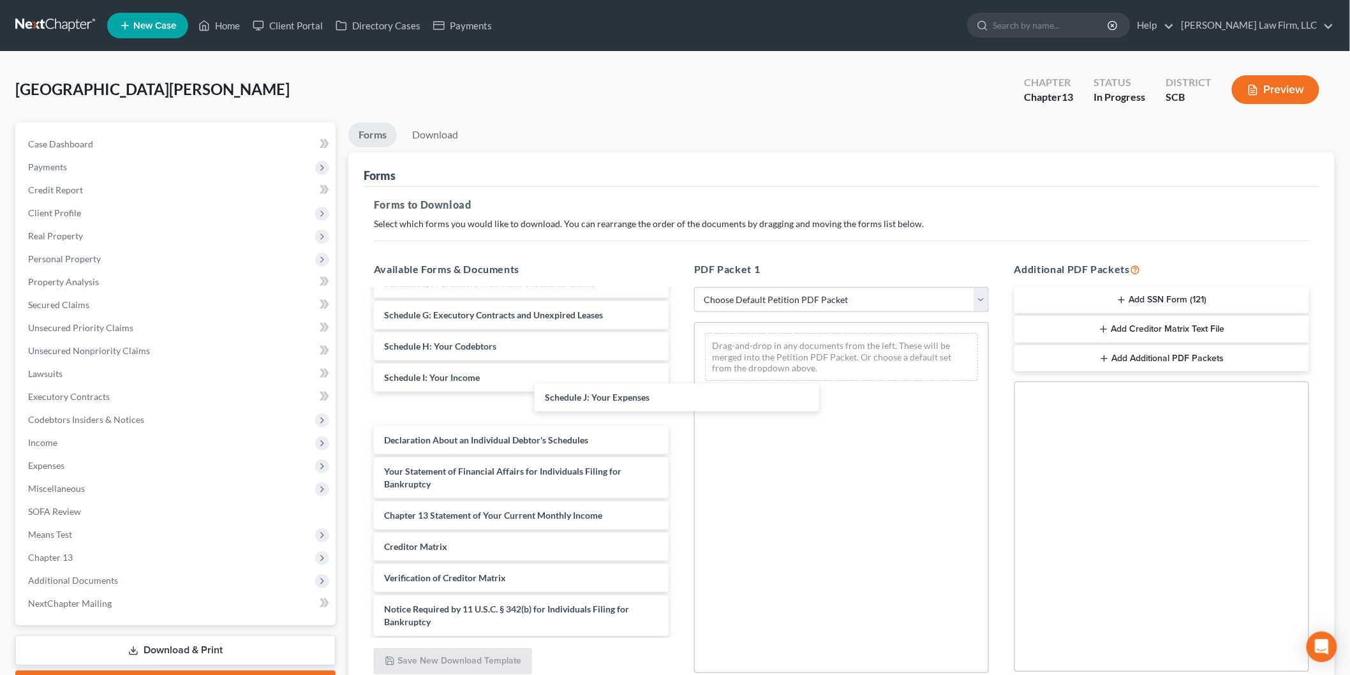
drag, startPoint x: 475, startPoint y: 398, endPoint x: 828, endPoint y: 436, distance: 354.3
click at [679, 393] on div "Schedule J: Your Expenses Debtor Electronic Noticing Election (DeBN) ([DATE]) S…" at bounding box center [521, 337] width 315 height 661
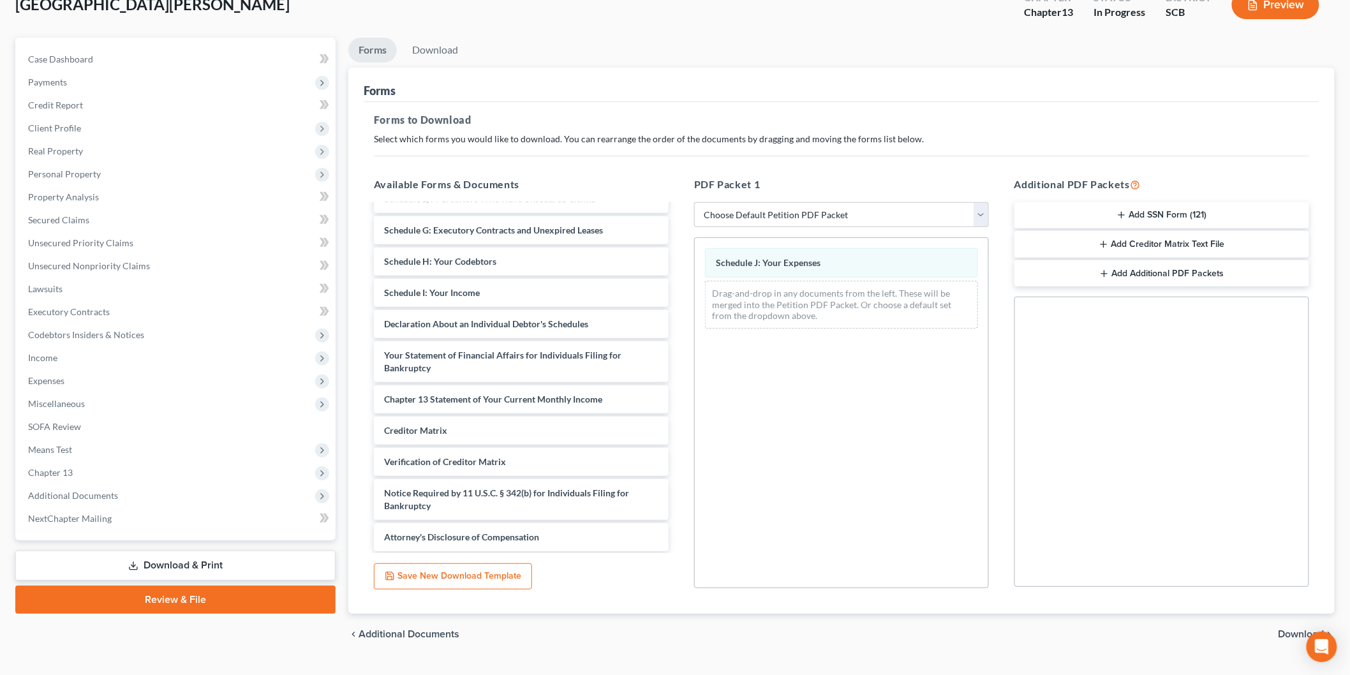
scroll to position [112, 0]
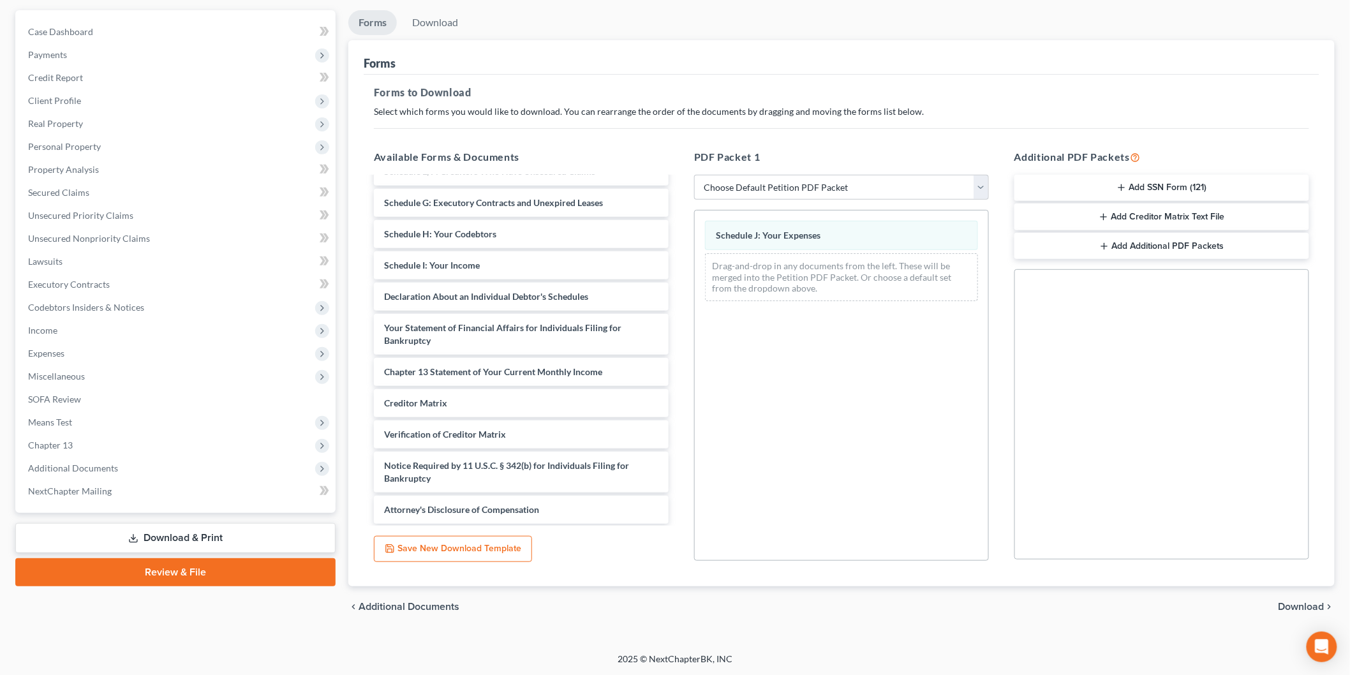
click at [1312, 602] on span "Download" at bounding box center [1302, 607] width 46 height 10
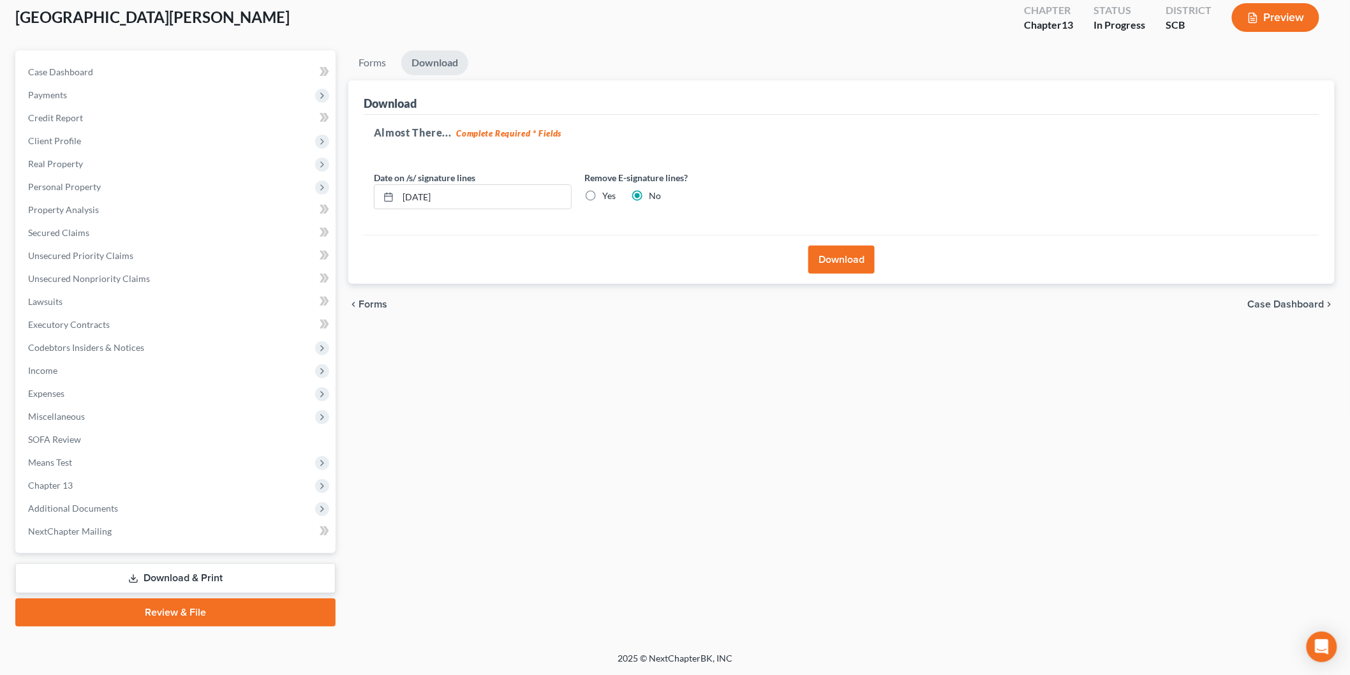
scroll to position [70, 0]
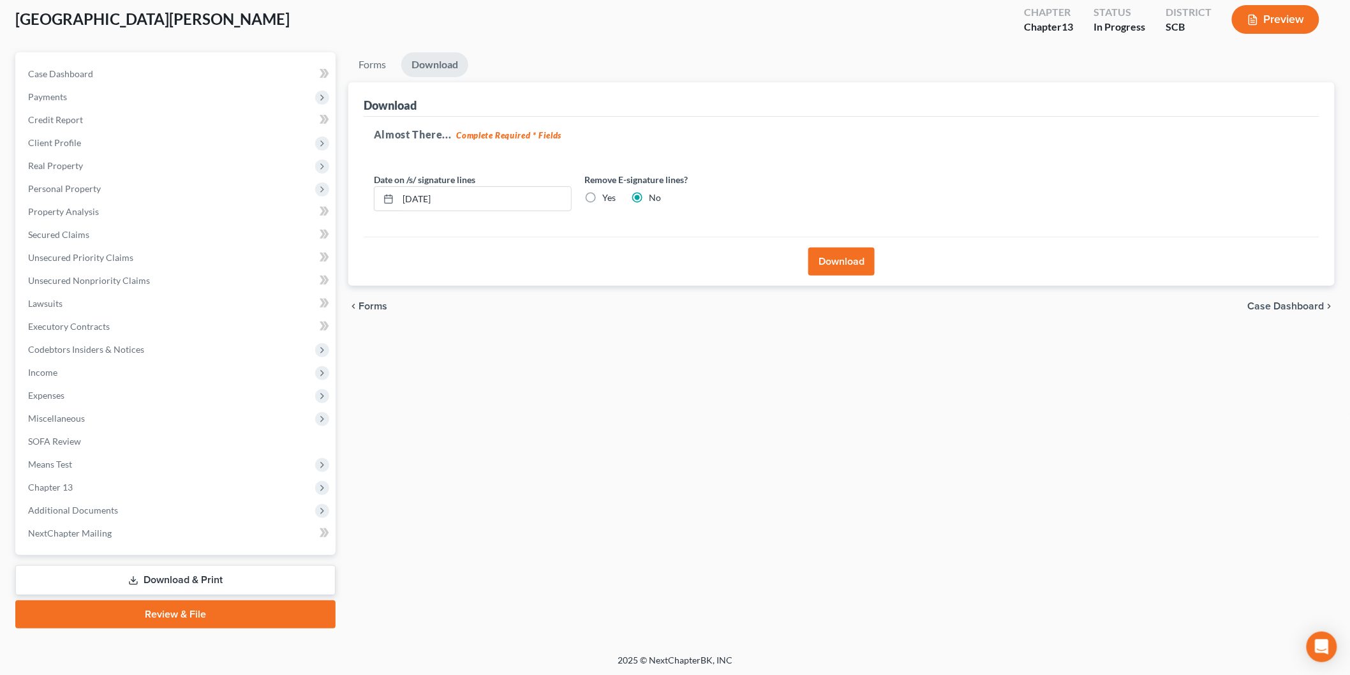
click at [820, 250] on button "Download" at bounding box center [842, 262] width 66 height 28
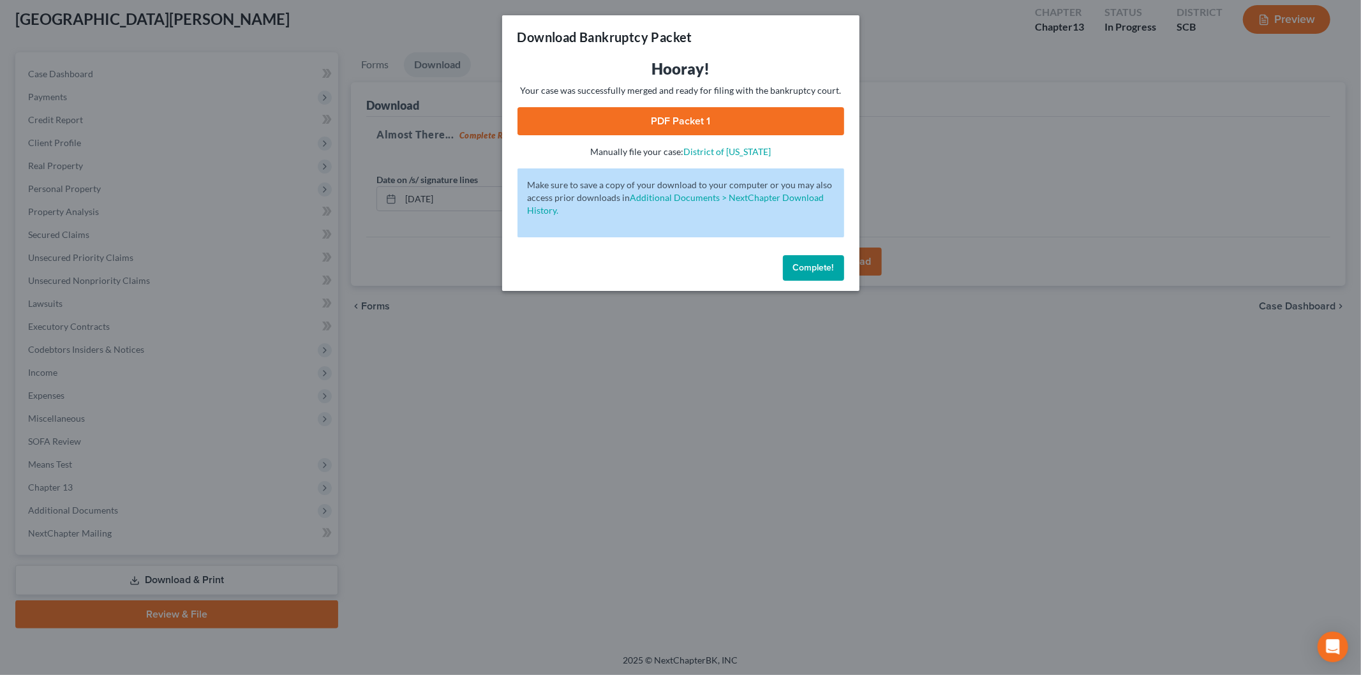
drag, startPoint x: 583, startPoint y: 116, endPoint x: 613, endPoint y: 142, distance: 39.8
click at [583, 116] on link "PDF Packet 1" at bounding box center [681, 121] width 327 height 28
click at [804, 266] on span "Complete!" at bounding box center [813, 267] width 41 height 11
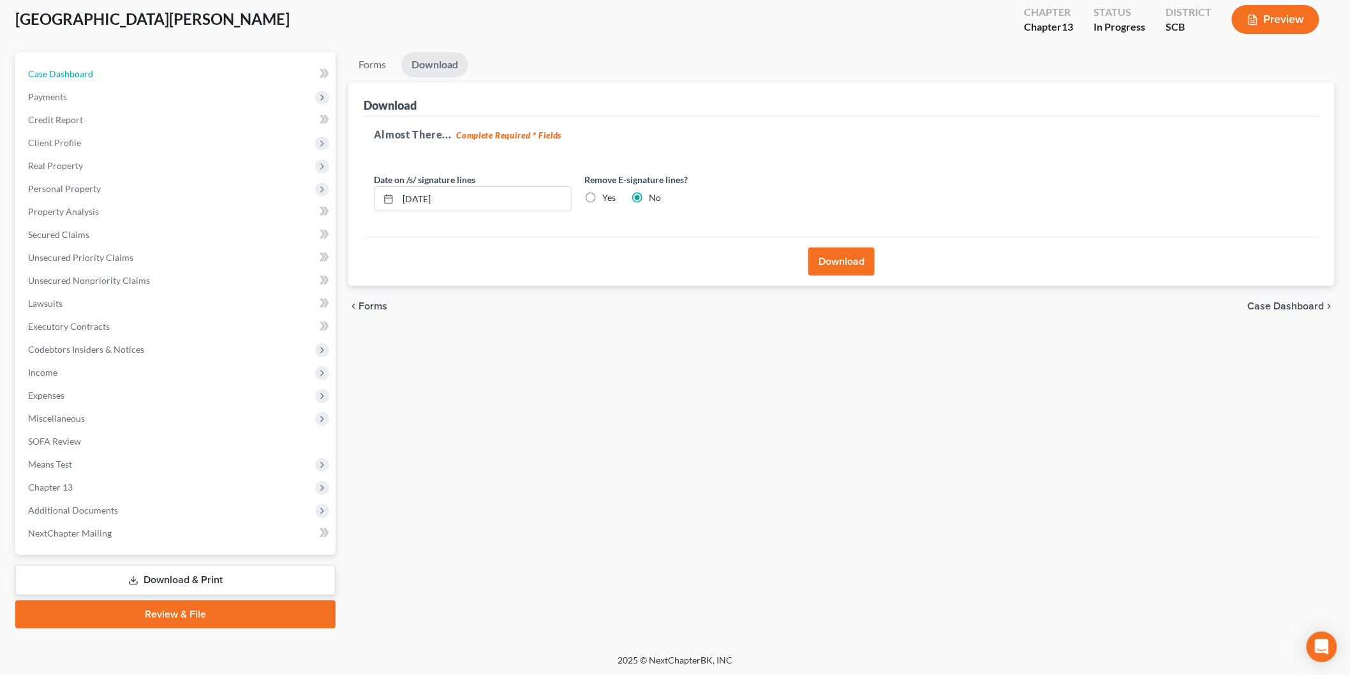
click at [64, 65] on link "Case Dashboard" at bounding box center [177, 74] width 318 height 23
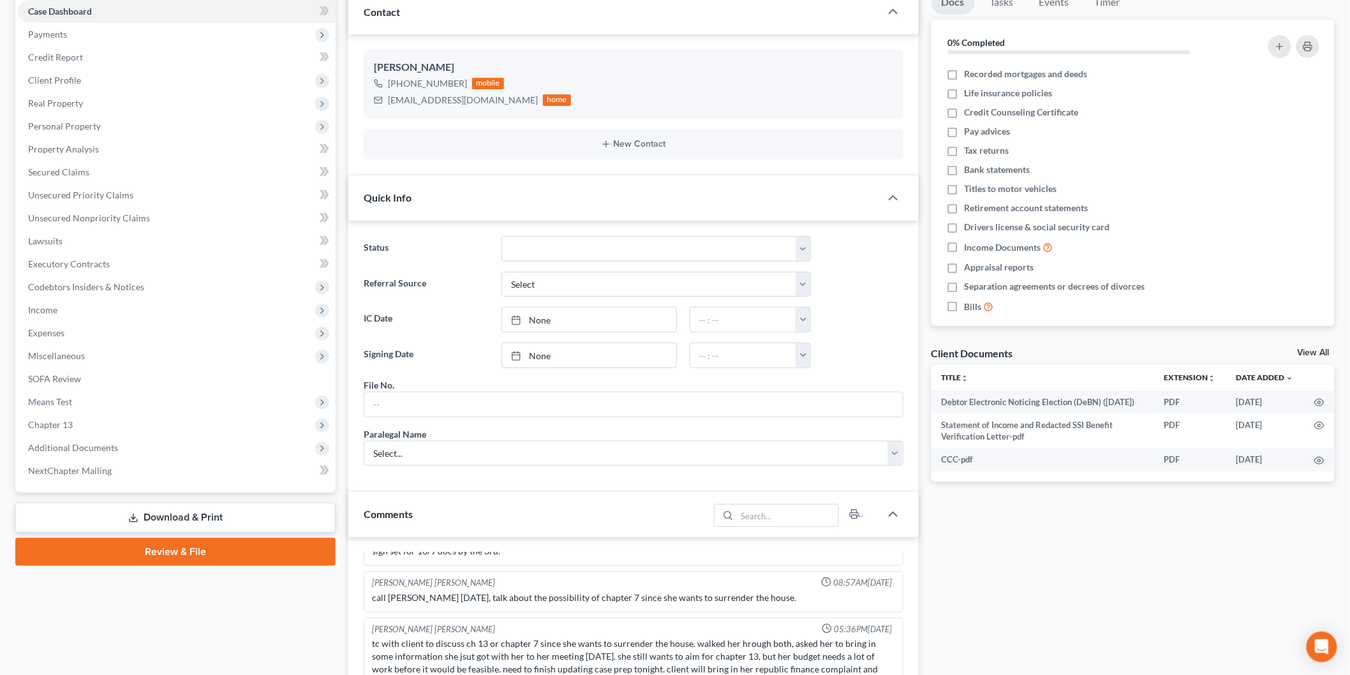
scroll to position [142, 0]
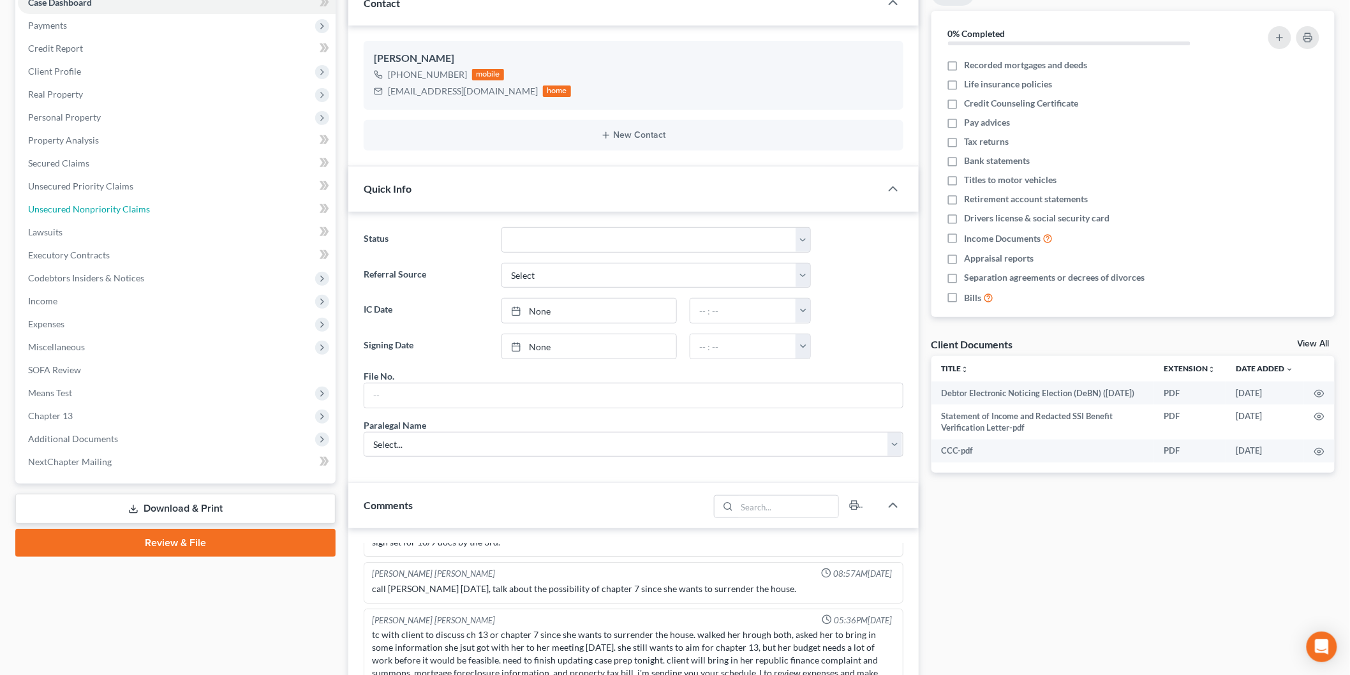
click at [200, 205] on link "Unsecured Nonpriority Claims" at bounding box center [177, 209] width 318 height 23
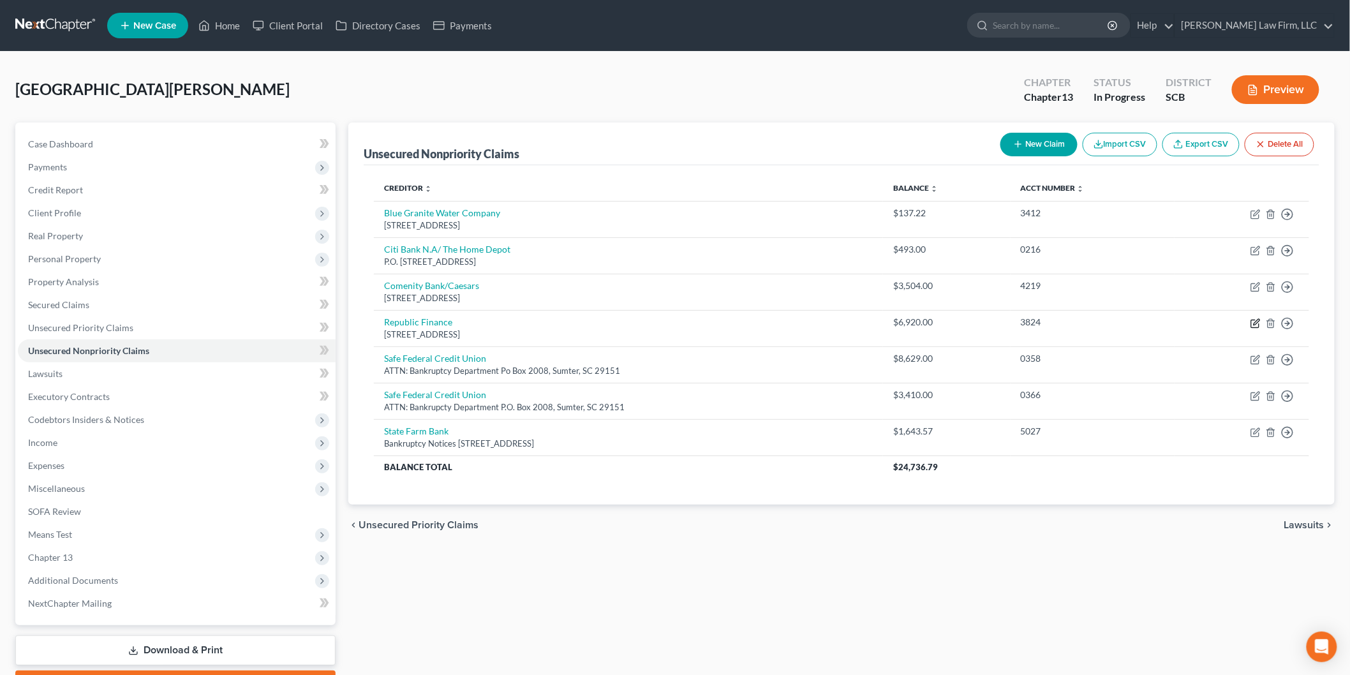
click at [1256, 322] on icon "button" at bounding box center [1256, 323] width 10 height 10
select select "19"
select select "10"
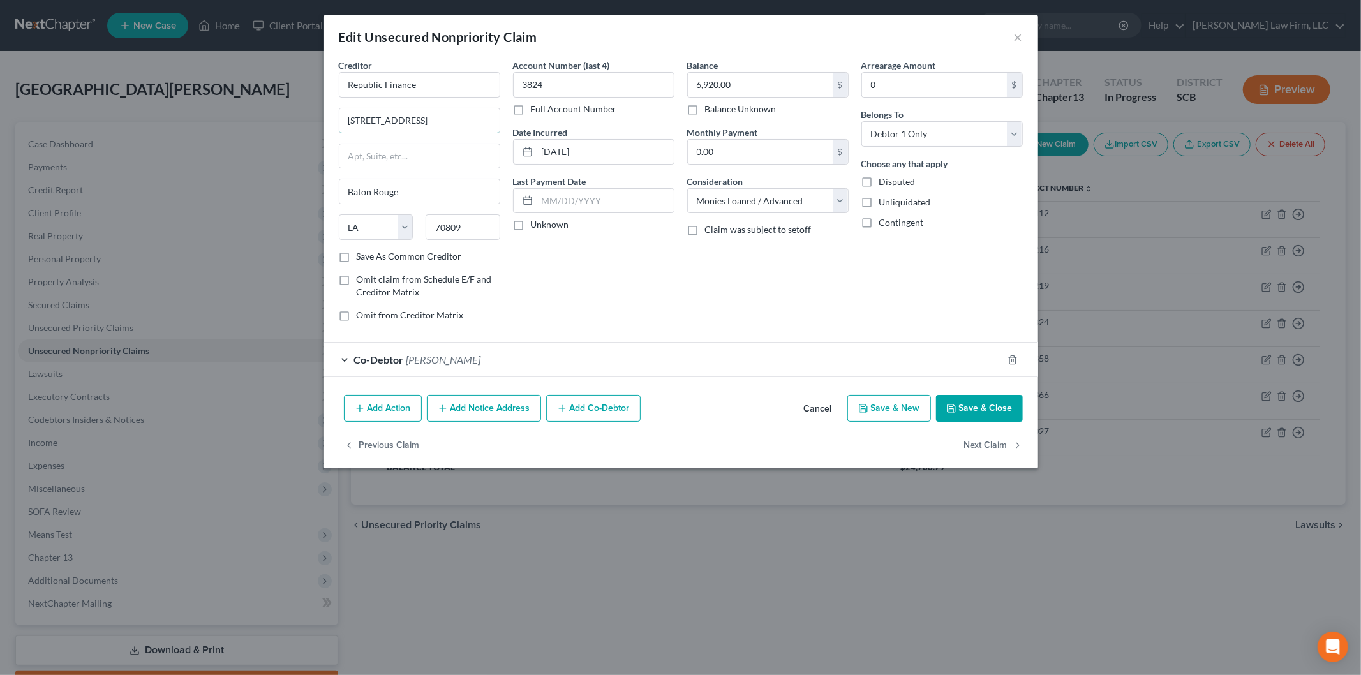
click at [481, 119] on input "[STREET_ADDRESS]" at bounding box center [420, 120] width 160 height 24
click at [915, 131] on select "Select Debtor 1 Only Debtor 2 Only Debtor 1 And Debtor 2 Only At Least One Of T…" at bounding box center [942, 134] width 161 height 26
select select "3"
click at [862, 121] on select "Select Debtor 1 Only Debtor 2 Only Debtor 1 And Debtor 2 Only At Least One Of T…" at bounding box center [942, 134] width 161 height 26
drag, startPoint x: 486, startPoint y: 121, endPoint x: 302, endPoint y: 102, distance: 184.8
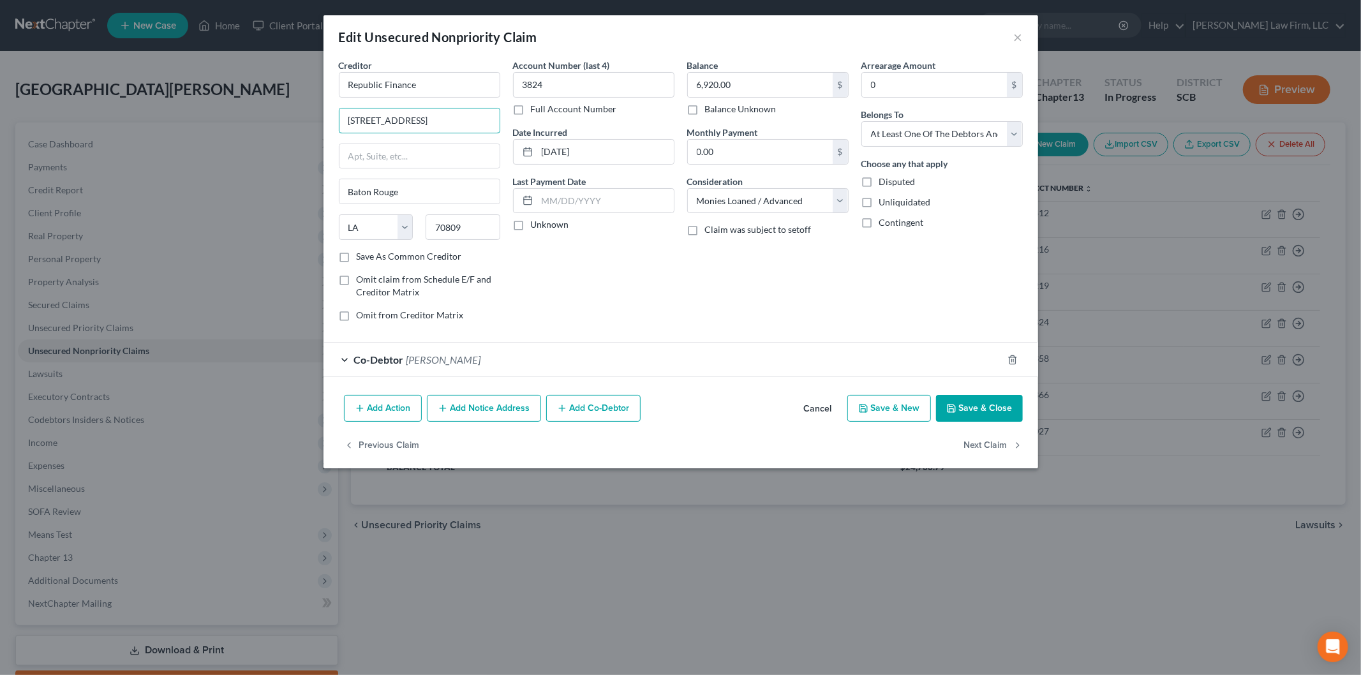
click at [302, 102] on div "Edit Unsecured Nonpriority Claim × Creditor * Republic Finance [STREET_ADDRESS]…" at bounding box center [680, 337] width 1361 height 675
type input "[STREET_ADDRESS]"
type input "70454"
type input "Ponchatoula"
click at [980, 400] on button "Save & Close" at bounding box center [979, 408] width 87 height 27
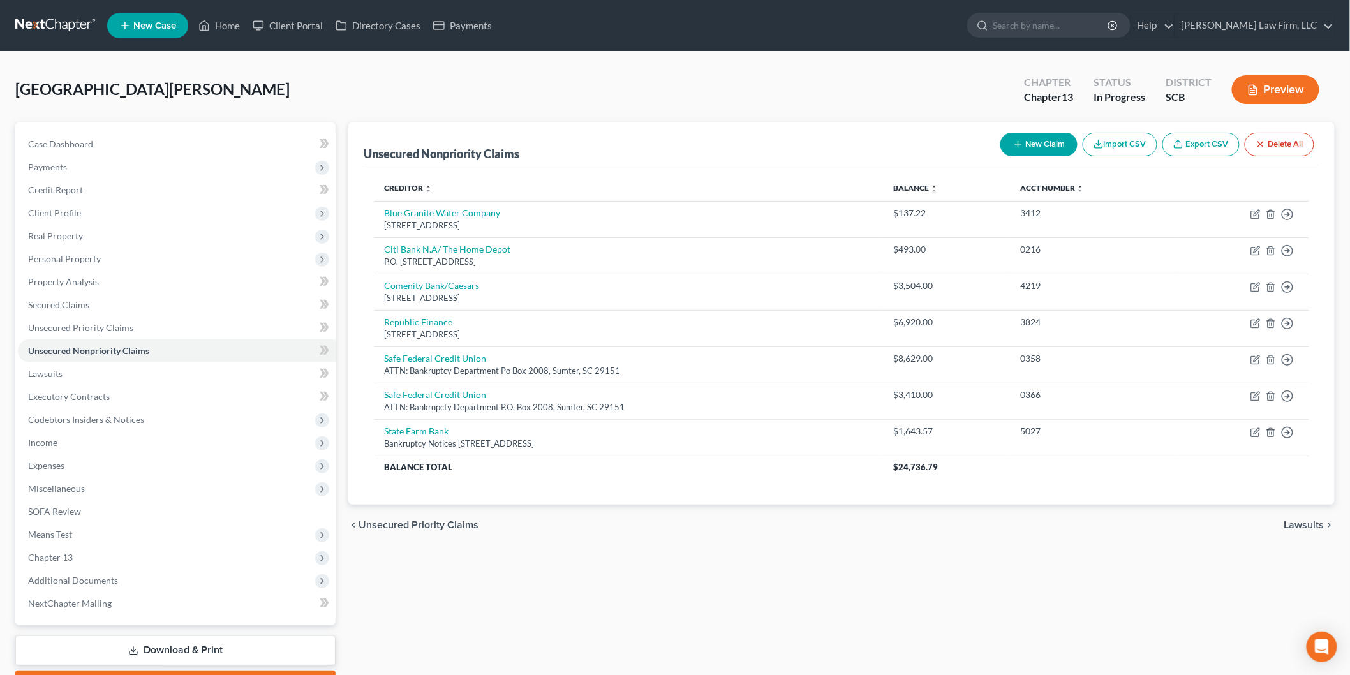
scroll to position [70, 0]
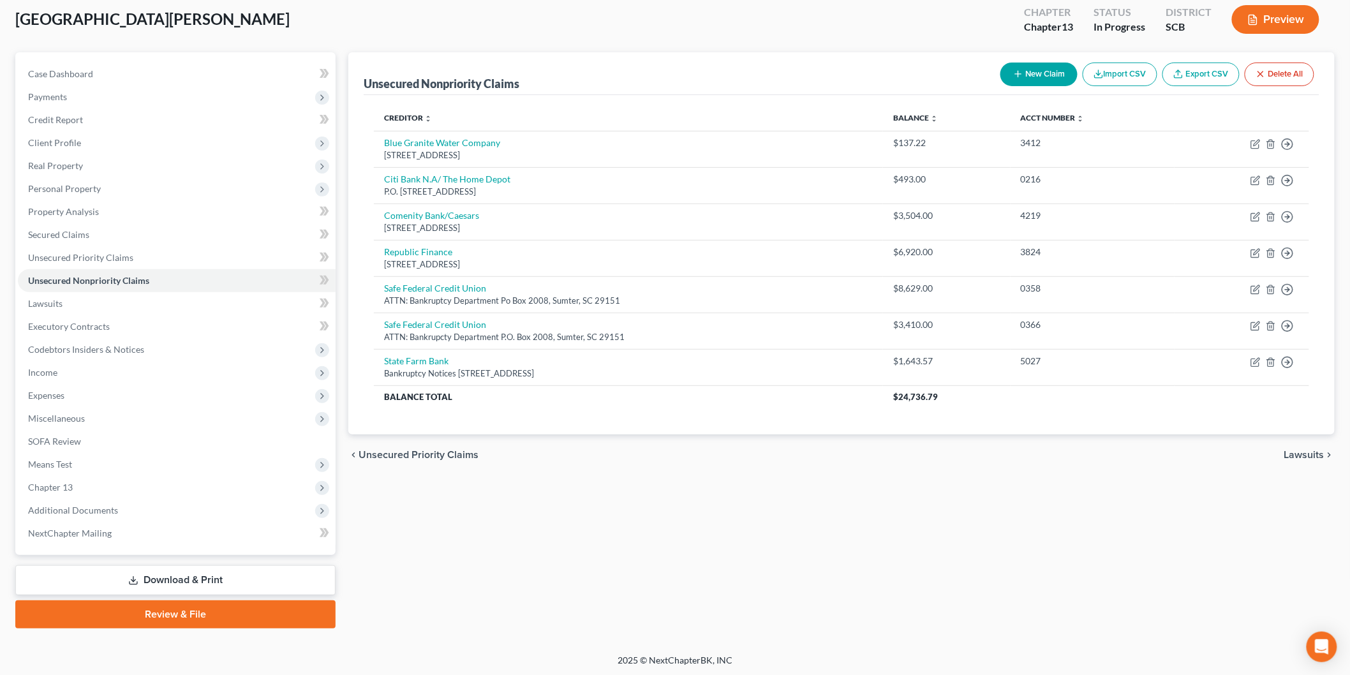
click at [150, 578] on link "Download & Print" at bounding box center [175, 580] width 320 height 30
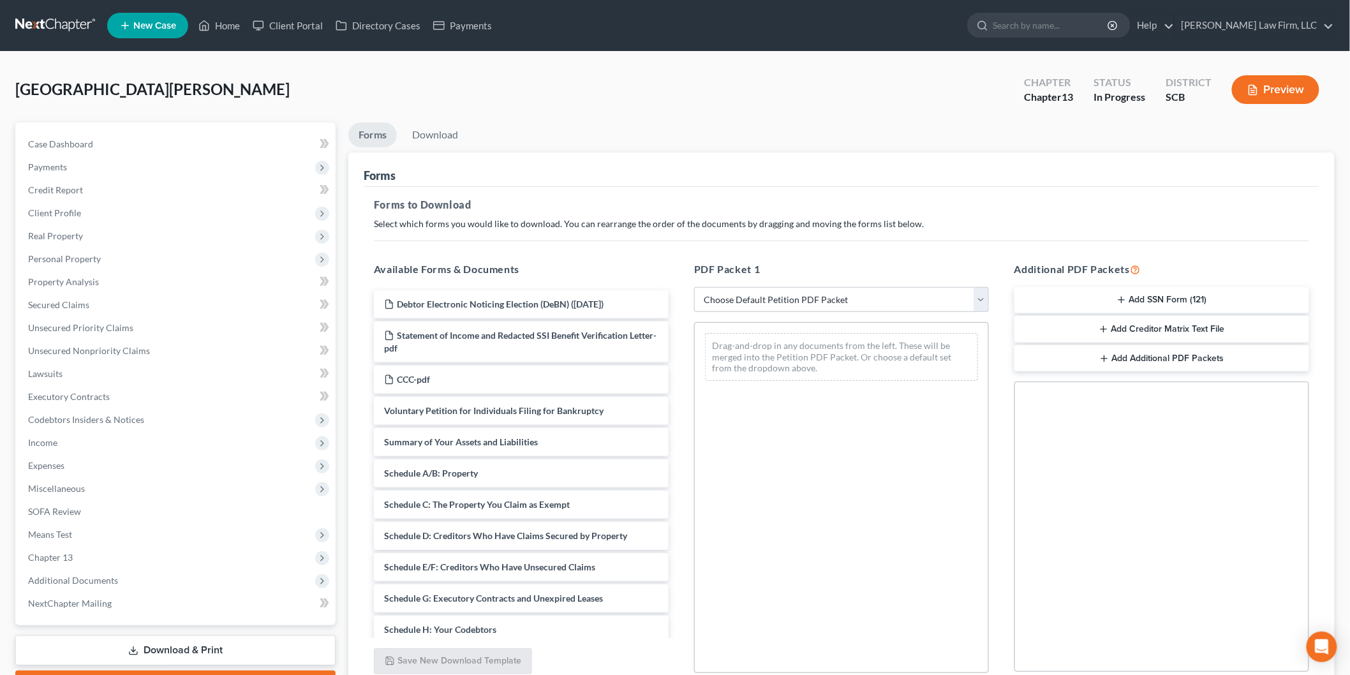
scroll to position [112, 0]
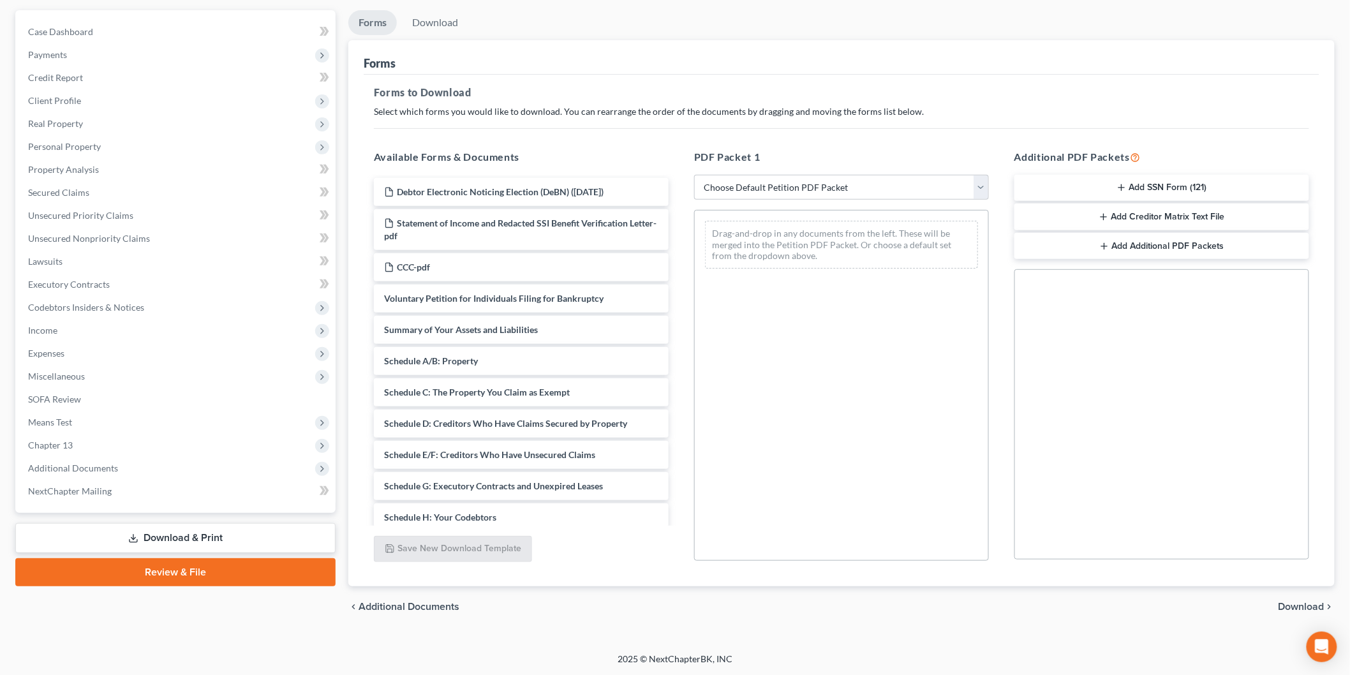
click at [518, 343] on div "Debtor Electronic Noticing Election (DeBN) ([DATE]) Statement of Income and Red…" at bounding box center [521, 508] width 315 height 661
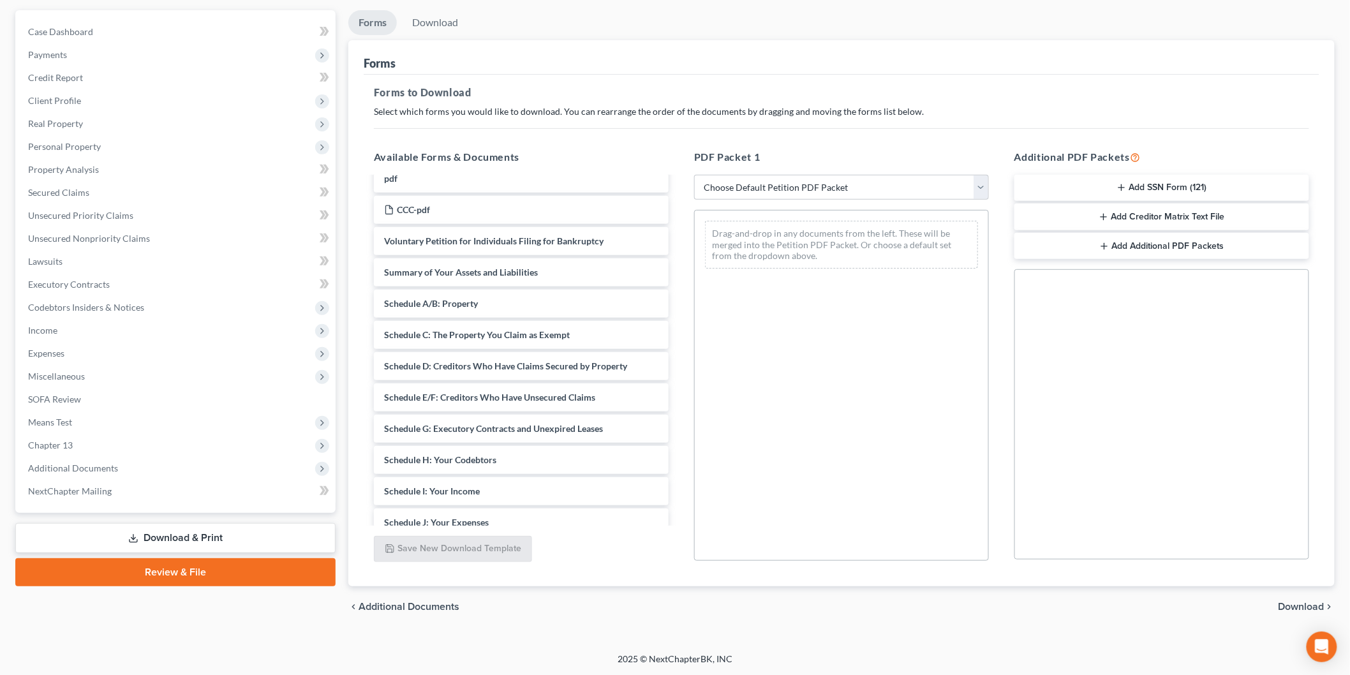
scroll to position [71, 0]
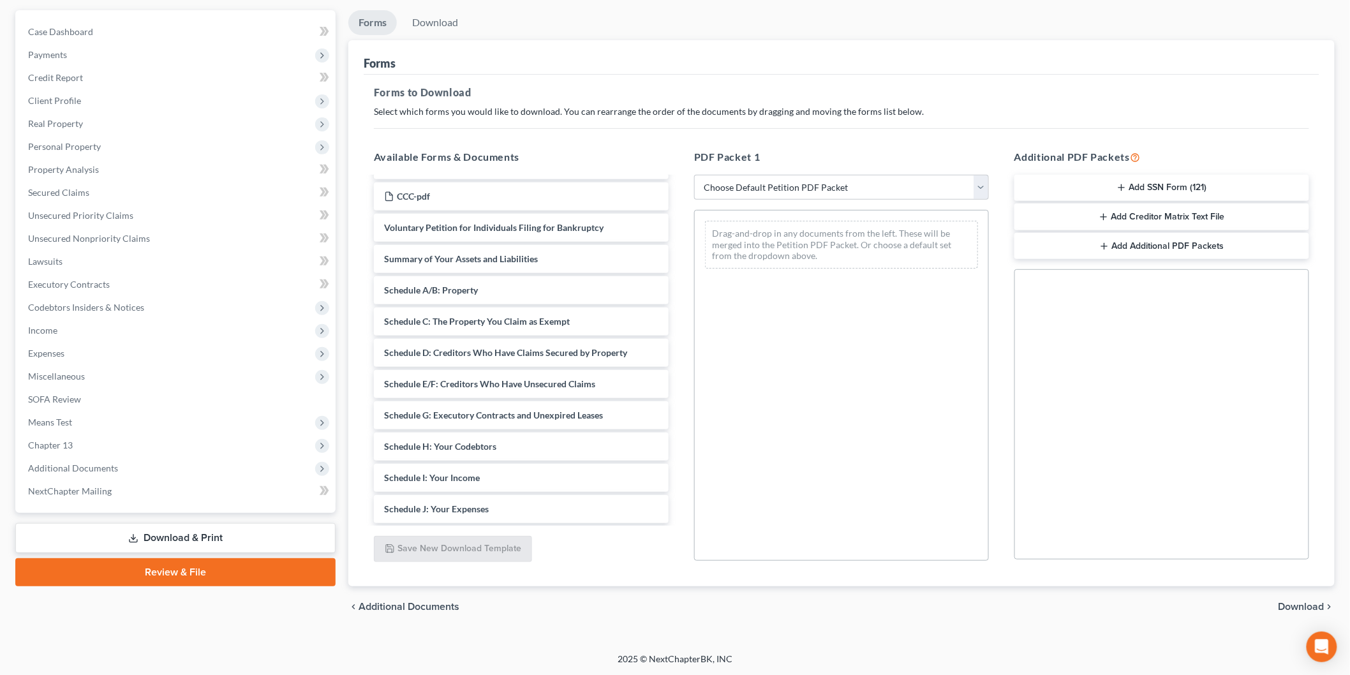
click at [679, 280] on div "Debtor Electronic Noticing Election (DeBN) ([DATE]) Statement of Income and Red…" at bounding box center [521, 437] width 315 height 661
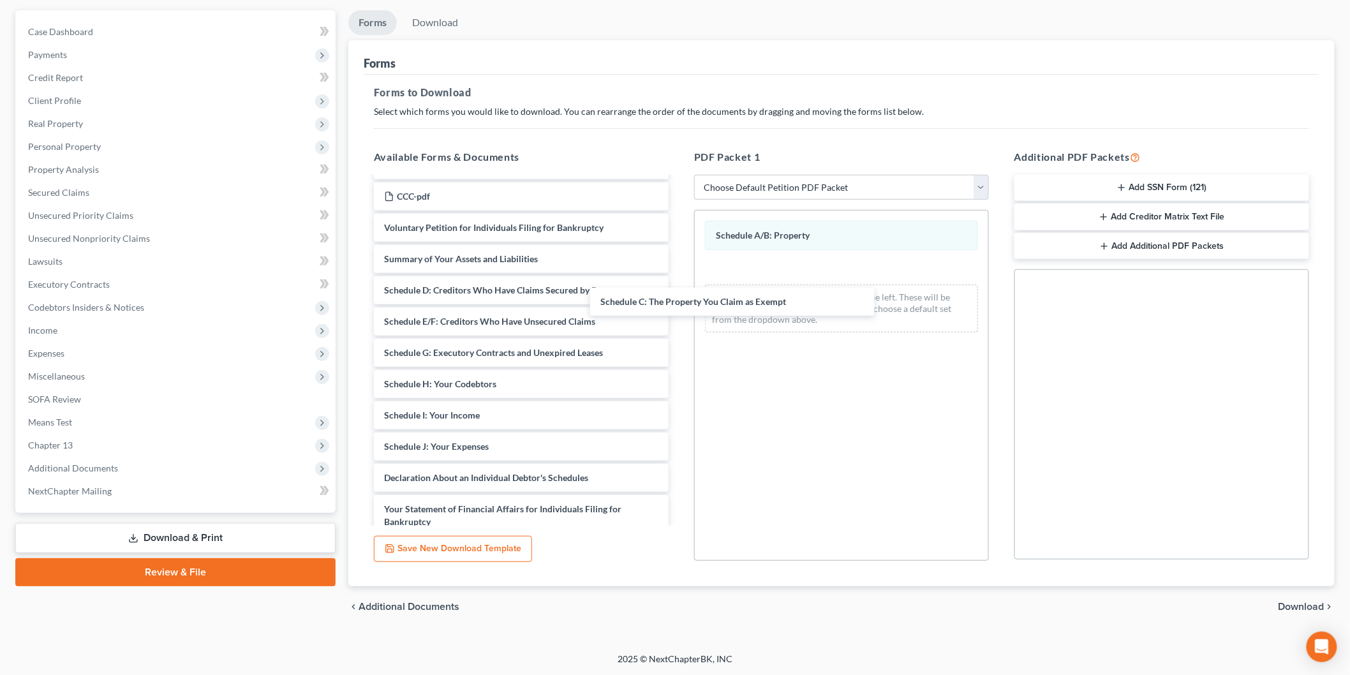
drag, startPoint x: 488, startPoint y: 294, endPoint x: 657, endPoint y: 341, distance: 175.8
click at [679, 303] on div "Schedule C: The Property You Claim as Exempt Debtor Electronic Noticing Electio…" at bounding box center [521, 406] width 315 height 598
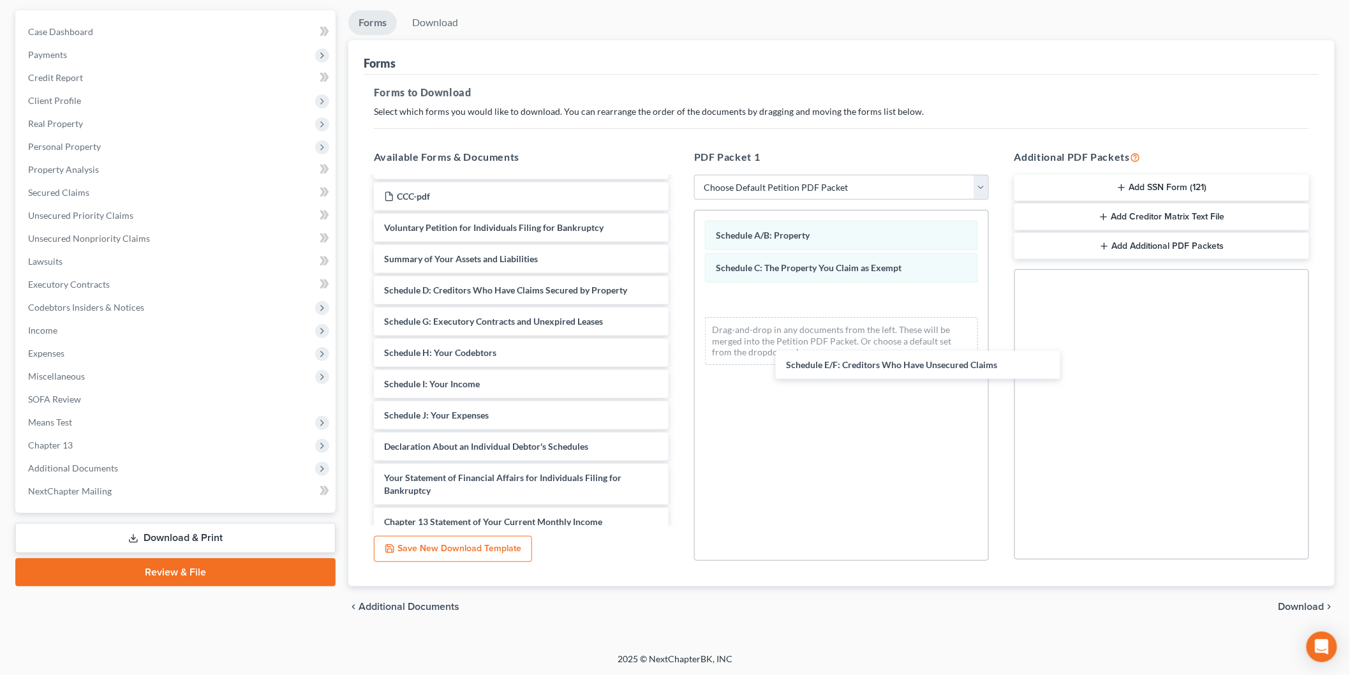
drag, startPoint x: 419, startPoint y: 319, endPoint x: 814, endPoint y: 367, distance: 397.9
click at [679, 361] on div "Schedule E/F: Creditors Who Have Unsecured Claims Debtor Electronic Noticing El…" at bounding box center [521, 390] width 315 height 567
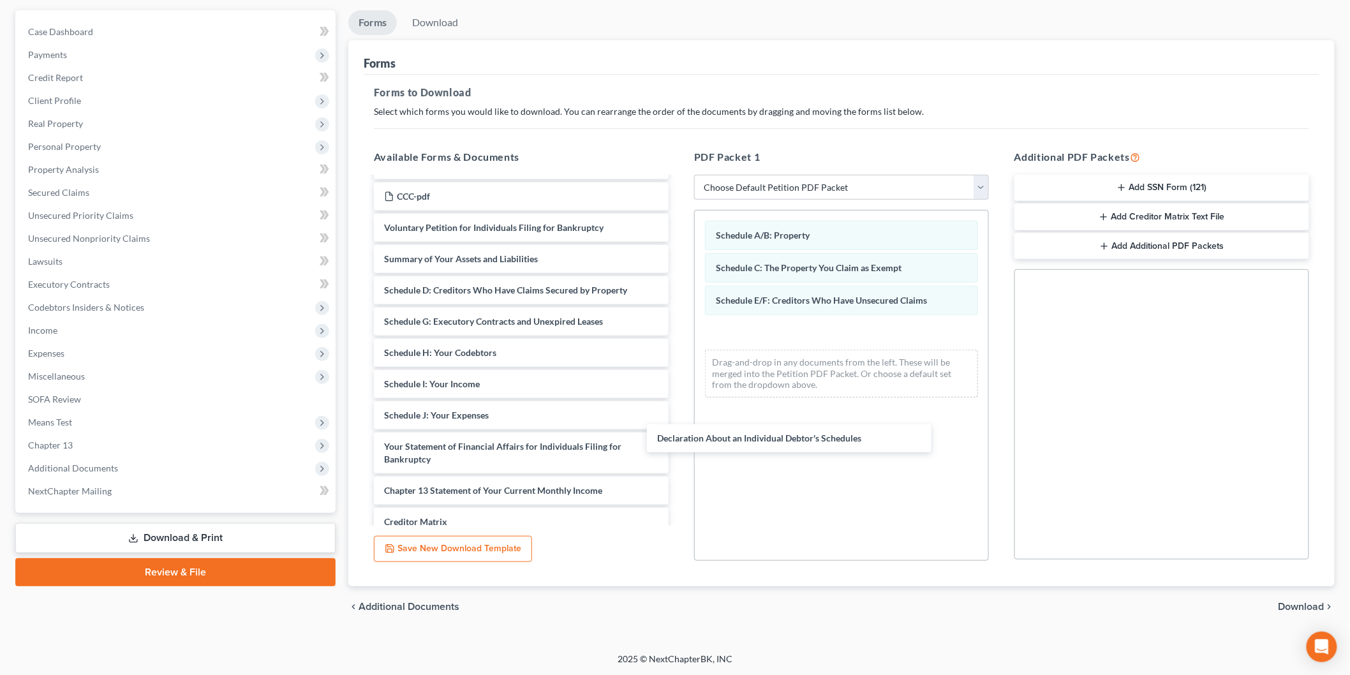
drag, startPoint x: 517, startPoint y: 439, endPoint x: 1273, endPoint y: 629, distance: 779.8
click at [679, 406] on div "Declaration About an Individual Debtor's Schedules Debtor Electronic Noticing E…" at bounding box center [521, 374] width 315 height 535
click at [1302, 602] on span "Download" at bounding box center [1302, 607] width 46 height 10
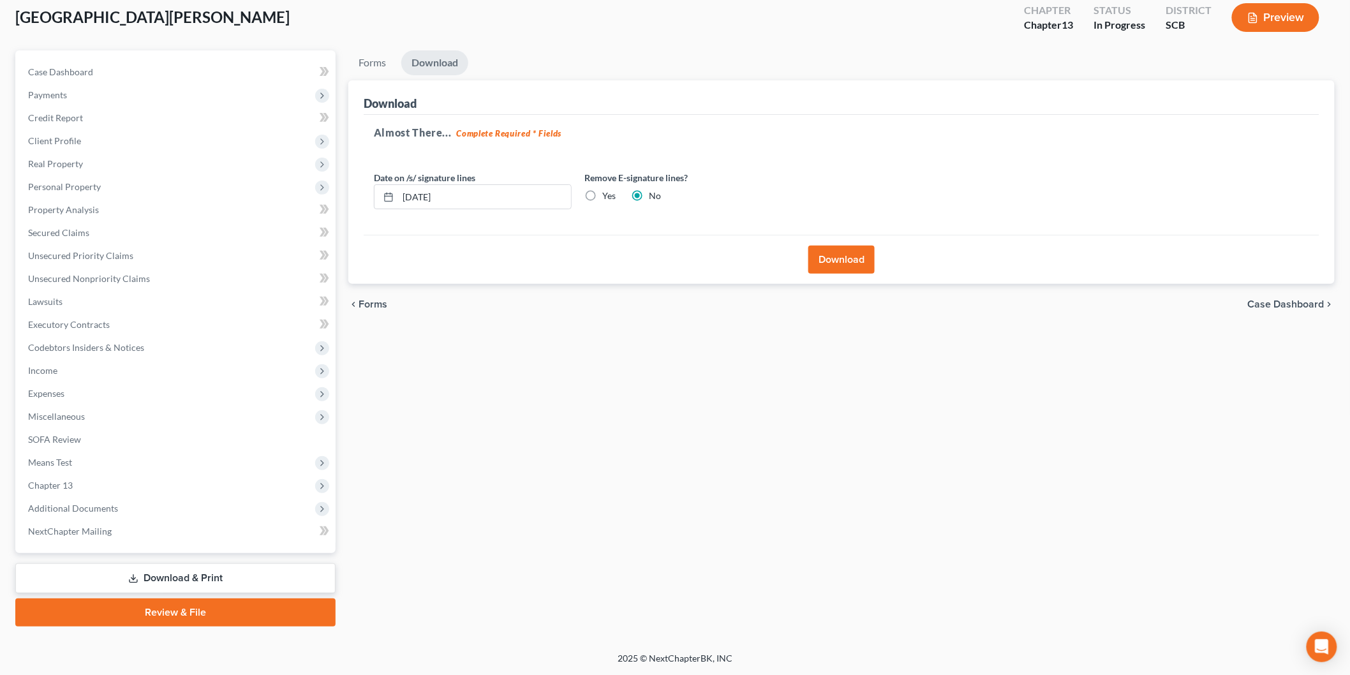
scroll to position [70, 0]
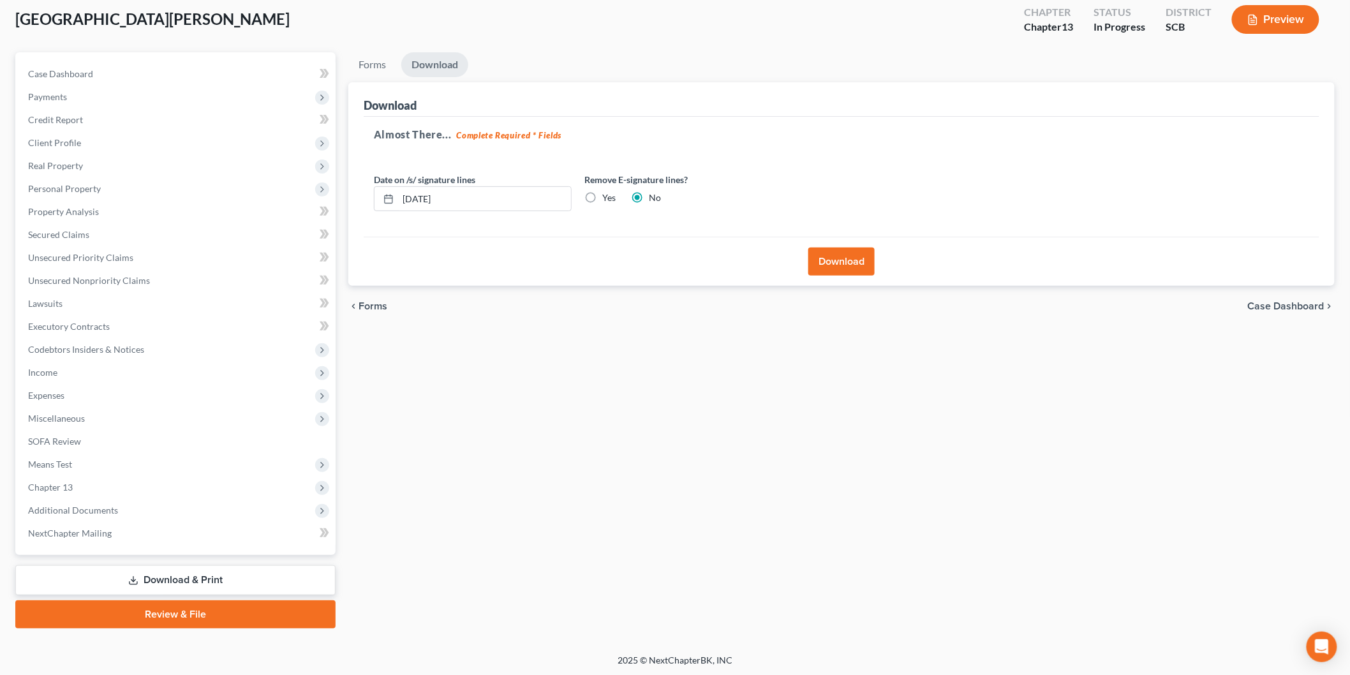
click at [602, 198] on label "Yes" at bounding box center [608, 197] width 13 height 13
click at [608, 198] on input "Yes" at bounding box center [612, 195] width 8 height 8
radio input "true"
radio input "false"
drag, startPoint x: 509, startPoint y: 193, endPoint x: 254, endPoint y: 177, distance: 255.8
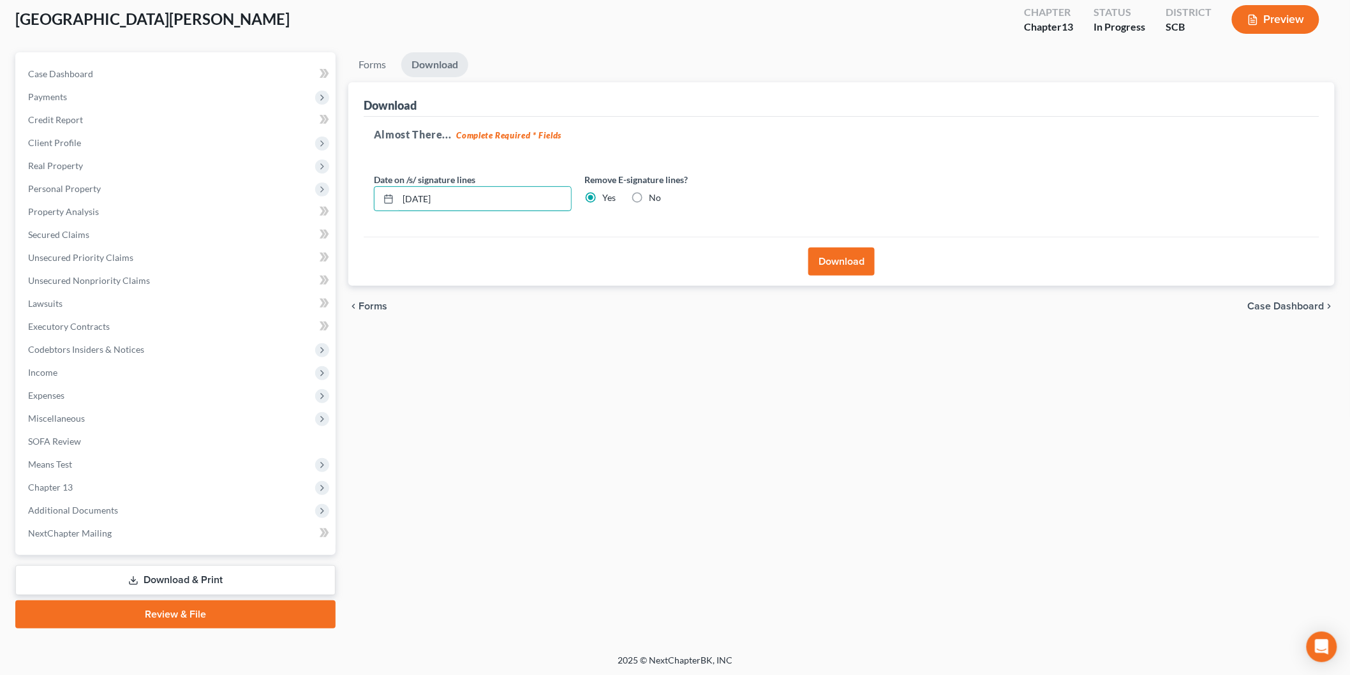
click at [276, 183] on div "Petition Navigation Case Dashboard Payments Invoices Payments Payments Credit R…" at bounding box center [675, 340] width 1333 height 576
click at [837, 250] on button "Download" at bounding box center [842, 262] width 66 height 28
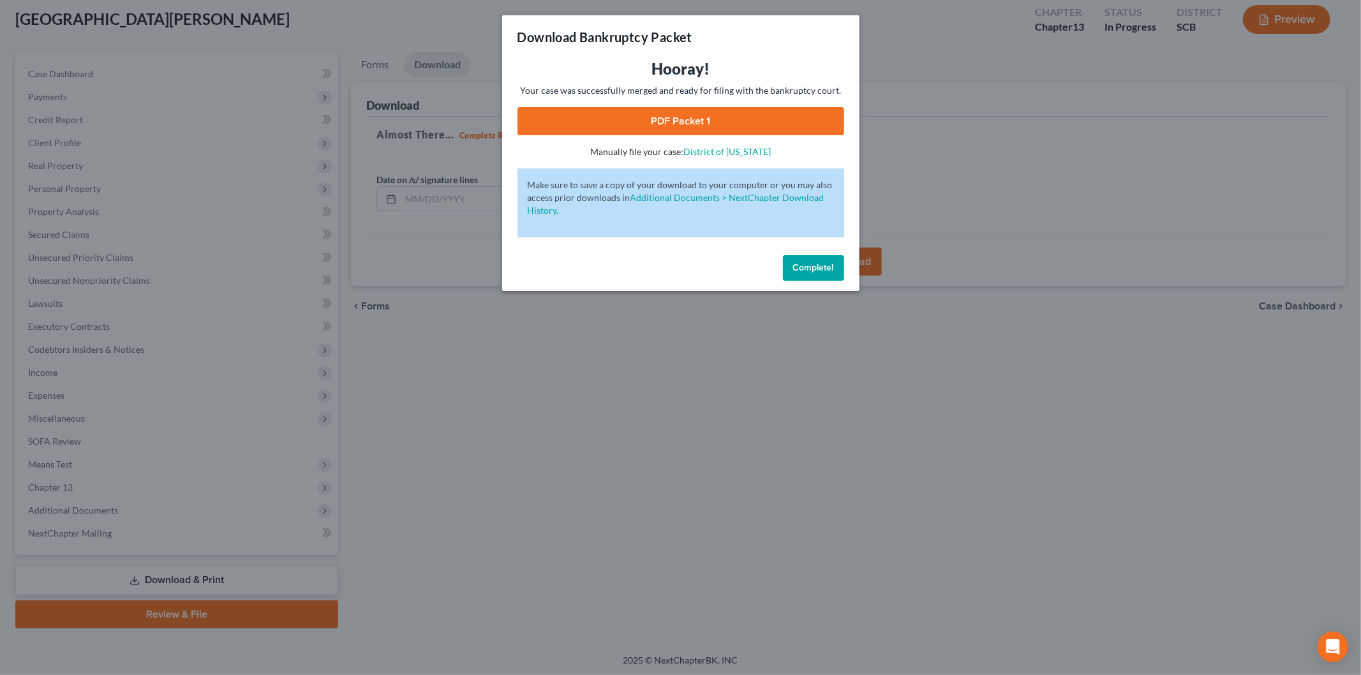
click at [654, 117] on link "PDF Packet 1" at bounding box center [681, 121] width 327 height 28
click at [814, 278] on button "Complete!" at bounding box center [813, 268] width 61 height 26
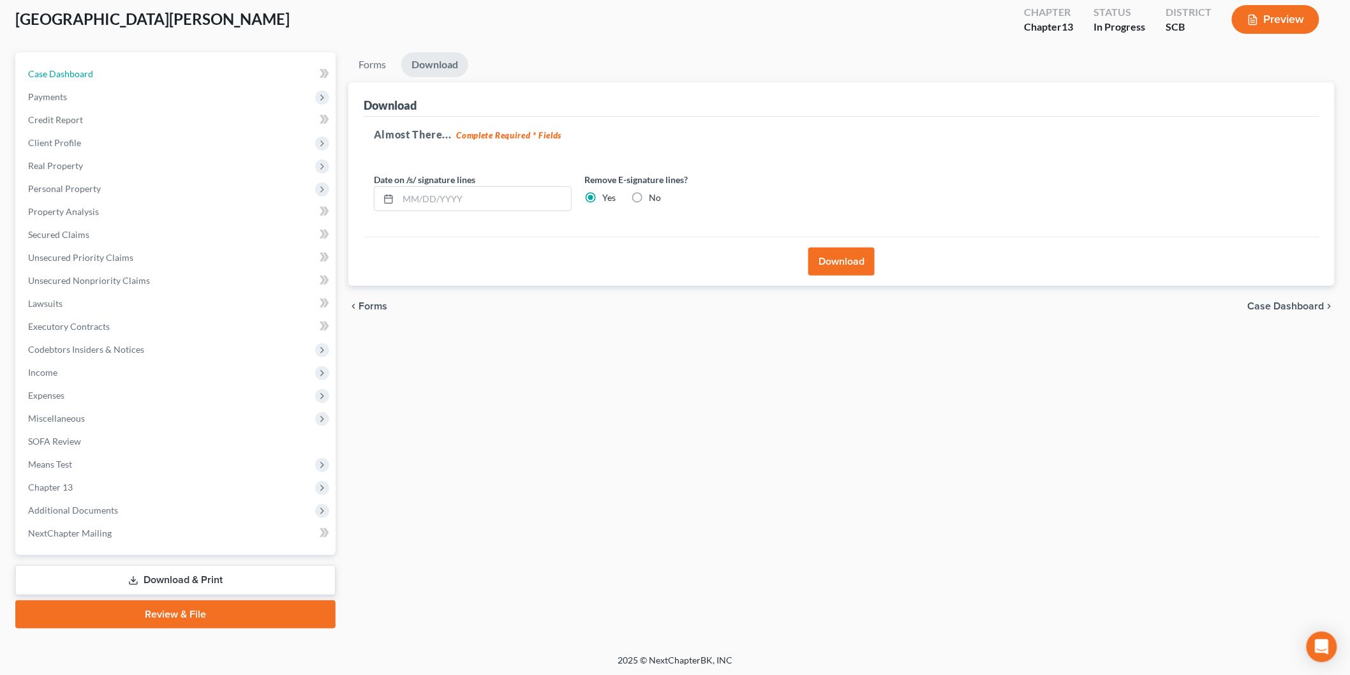
click at [89, 74] on span "Case Dashboard" at bounding box center [60, 73] width 65 height 11
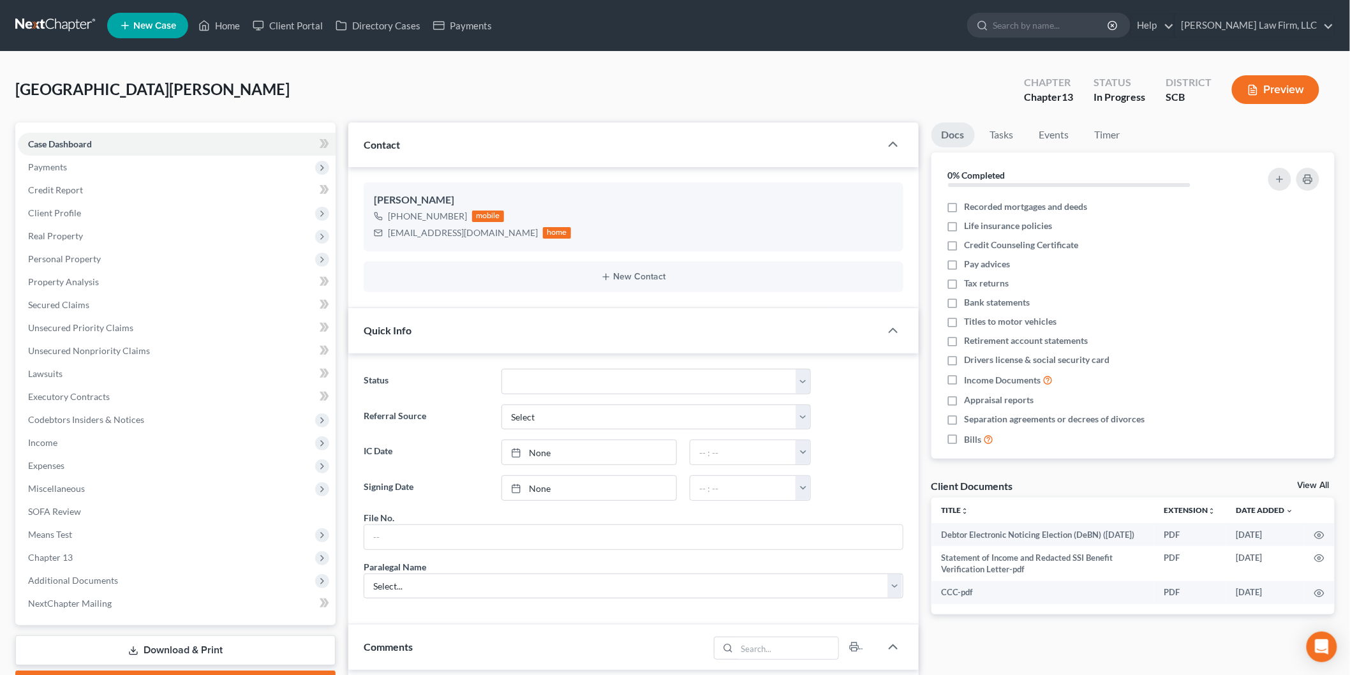
scroll to position [192, 0]
click at [163, 636] on link "Download & Print" at bounding box center [175, 651] width 320 height 30
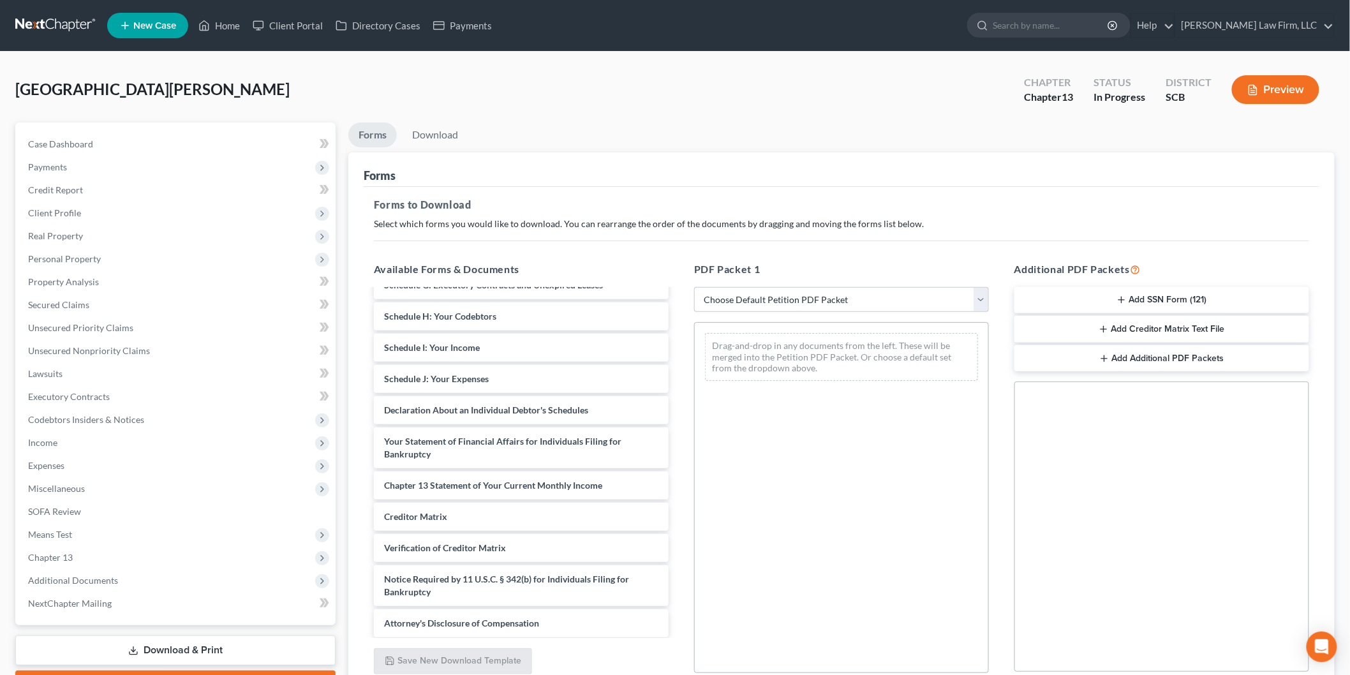
scroll to position [315, 0]
drag, startPoint x: 435, startPoint y: 507, endPoint x: 1073, endPoint y: 673, distance: 658.8
click at [679, 426] on div "Creditor Matrix Debtor Electronic Noticing Election (DeBN) ([DATE]) Statement o…" at bounding box center [521, 305] width 315 height 661
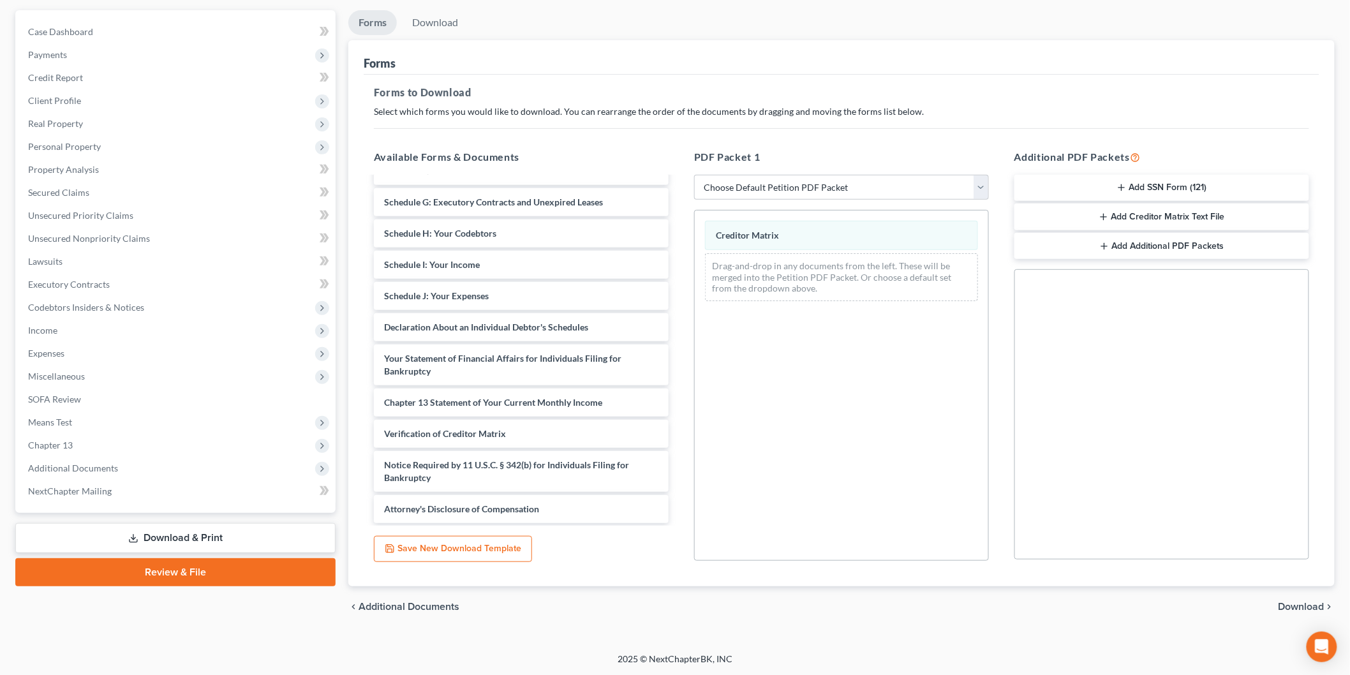
scroll to position [0, 0]
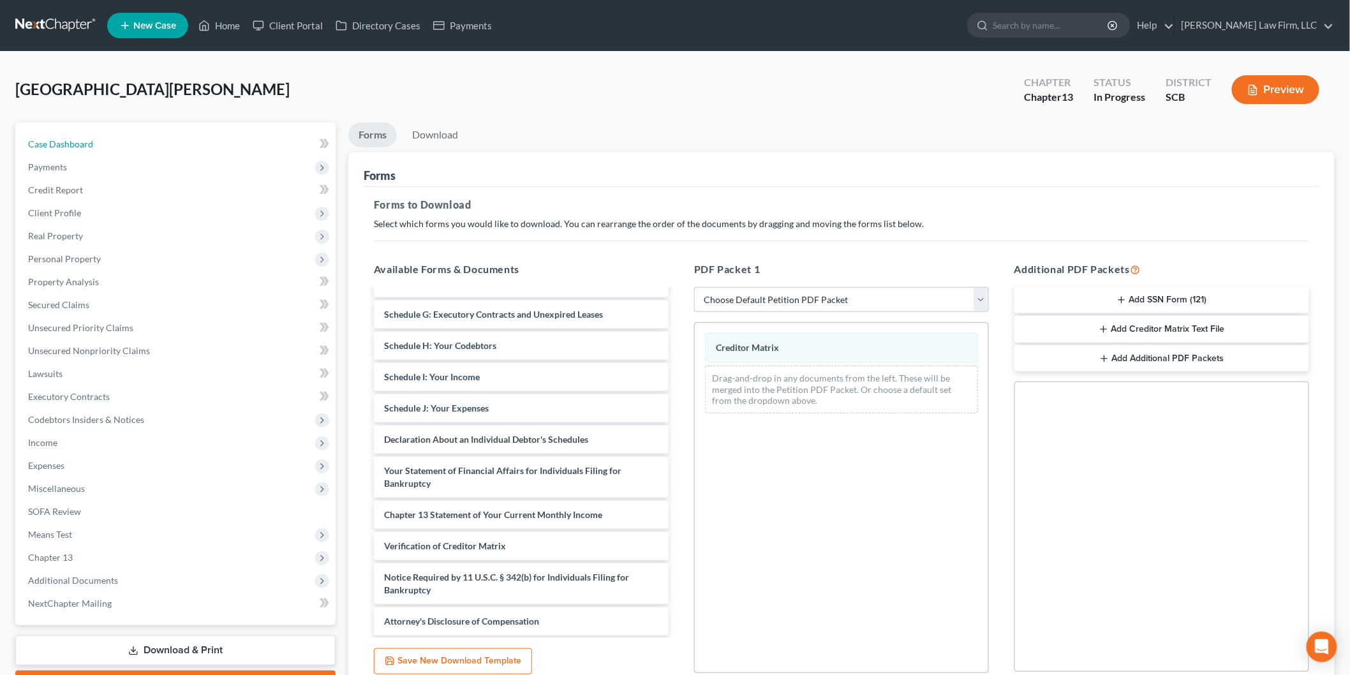
click at [117, 147] on link "Case Dashboard" at bounding box center [177, 144] width 318 height 23
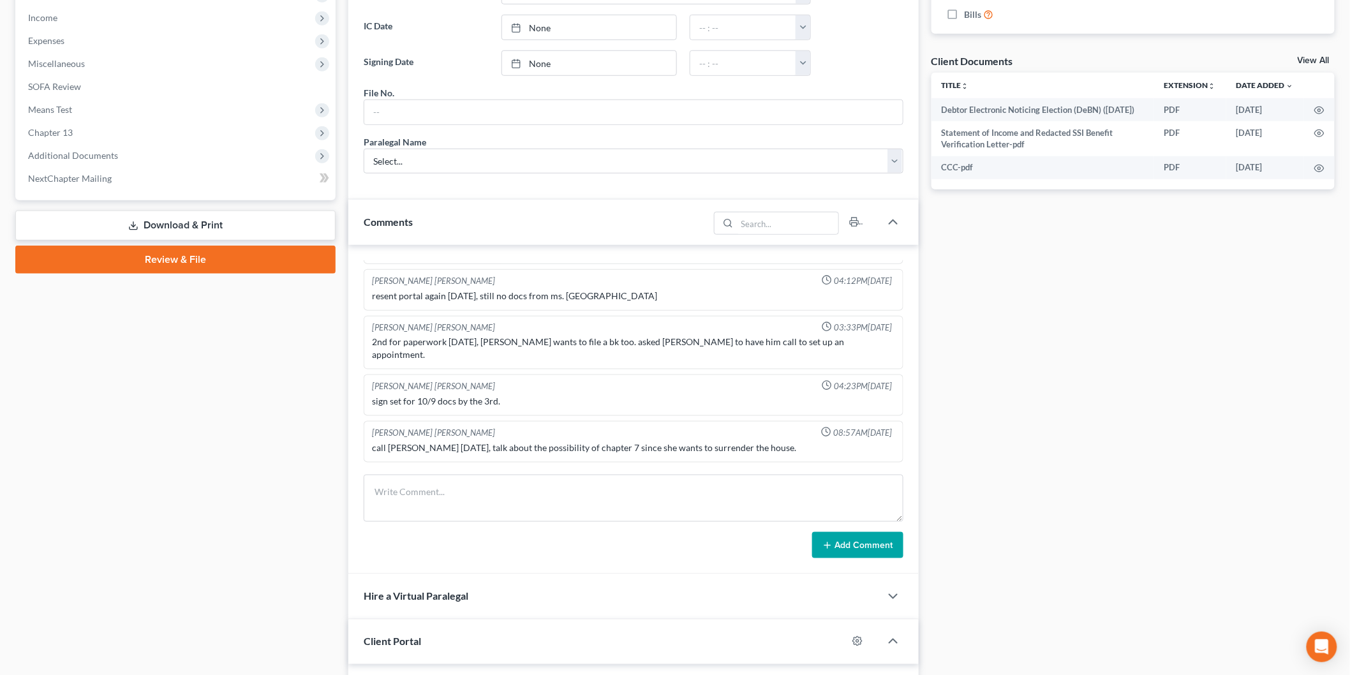
scroll to position [142, 0]
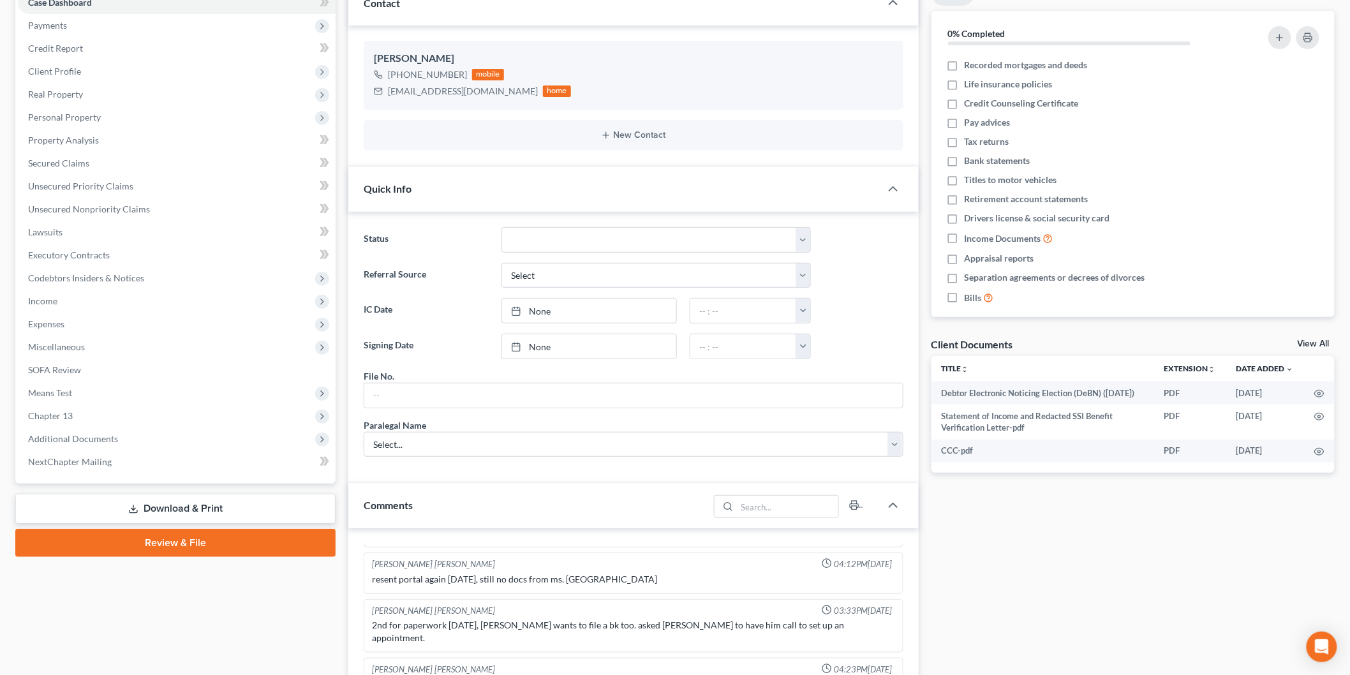
click at [187, 508] on link "Download & Print" at bounding box center [175, 509] width 320 height 30
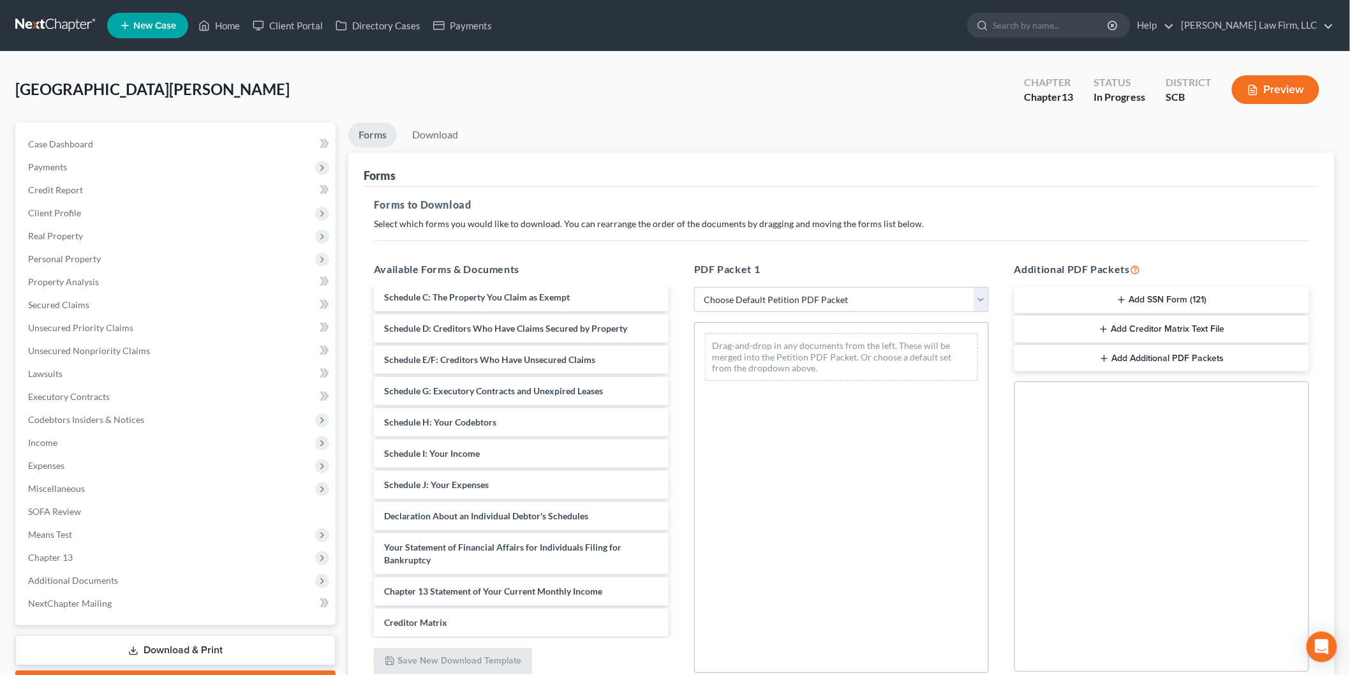
scroll to position [283, 0]
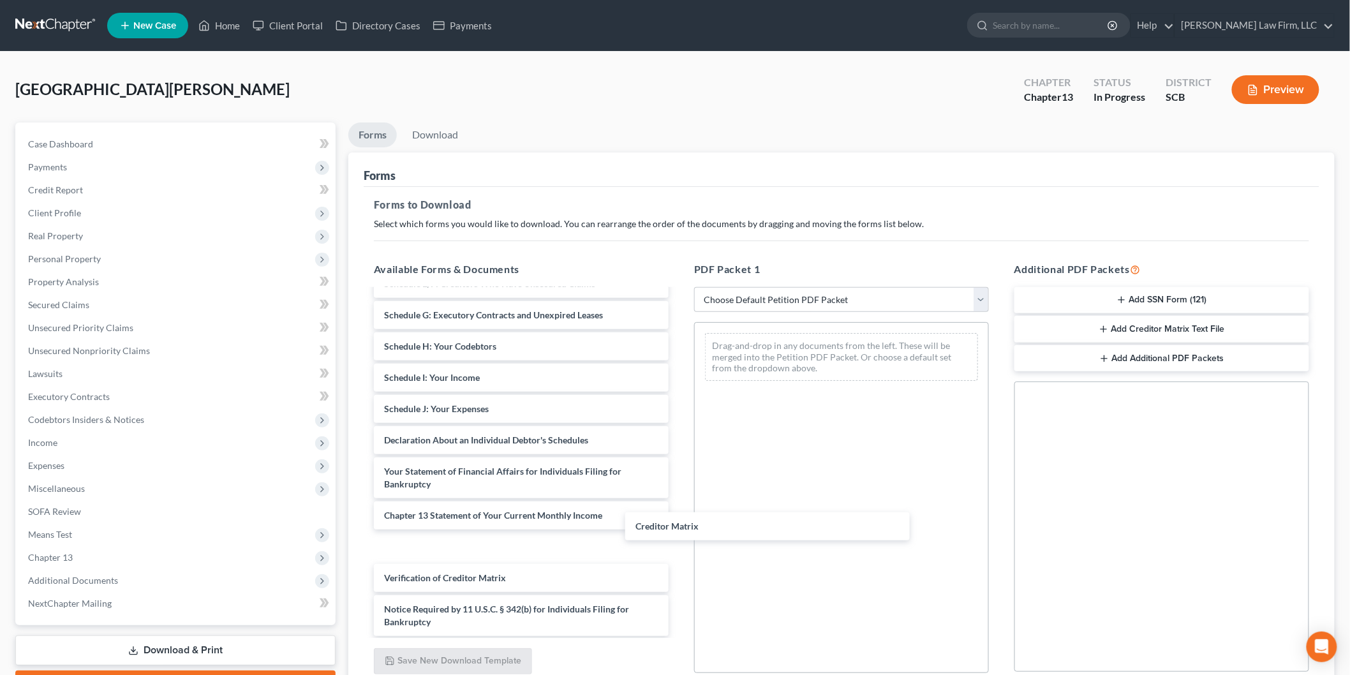
drag, startPoint x: 400, startPoint y: 541, endPoint x: 845, endPoint y: 466, distance: 451.0
click at [679, 473] on div "Creditor Matrix Debtor Electronic Noticing Election (DeBN) ([DATE]) Statement o…" at bounding box center [521, 337] width 315 height 661
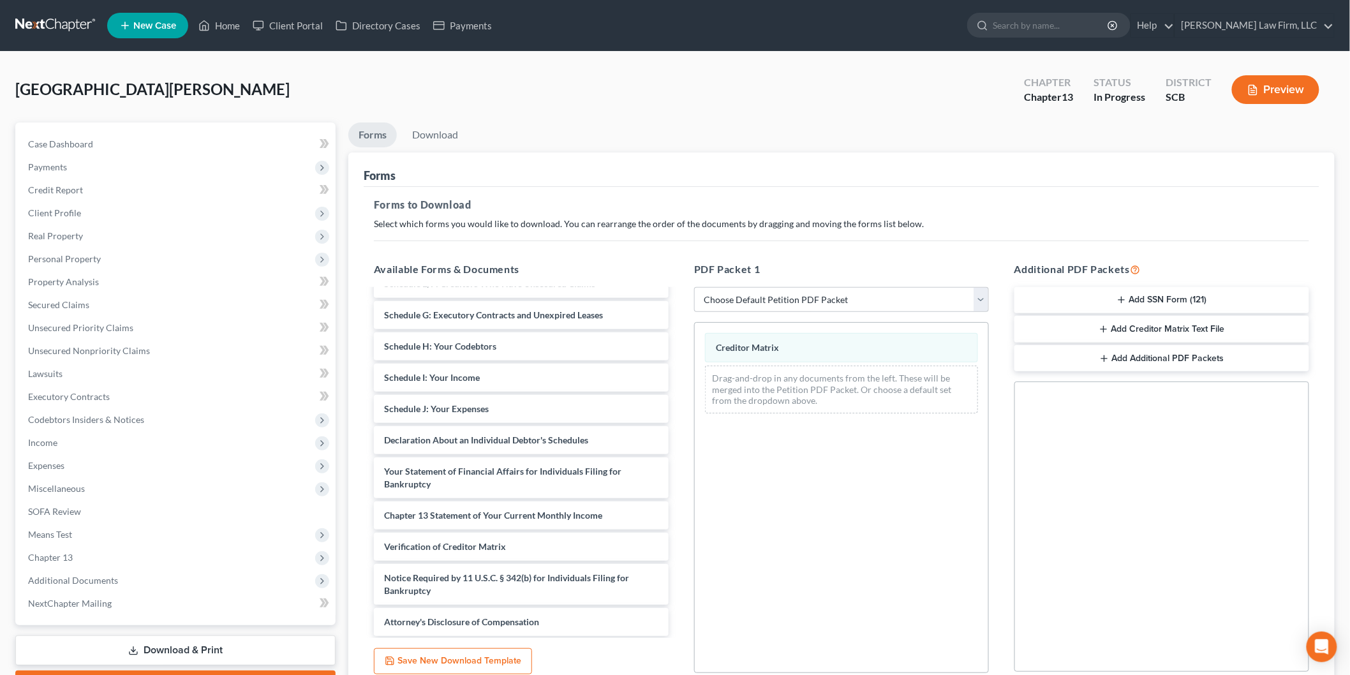
click at [1133, 298] on button "Add SSN Form (121)" at bounding box center [1162, 300] width 295 height 27
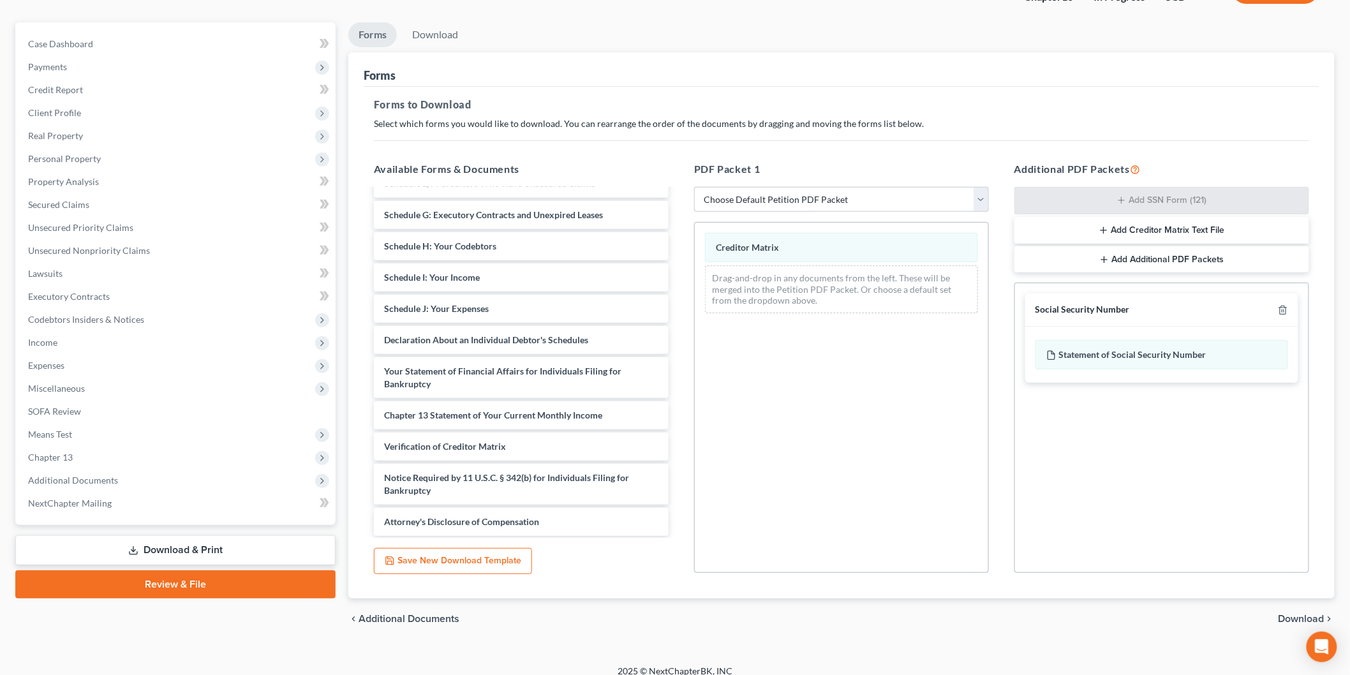
scroll to position [112, 0]
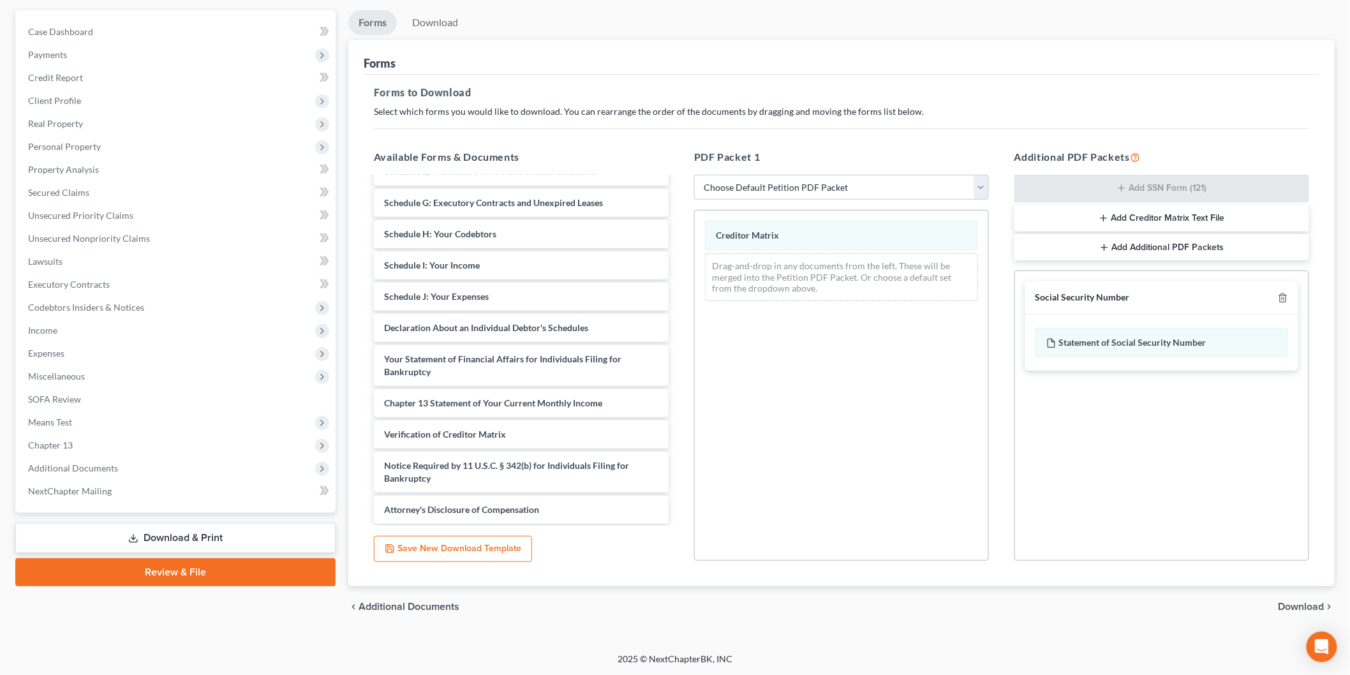
click at [1297, 607] on span "Download" at bounding box center [1302, 607] width 46 height 10
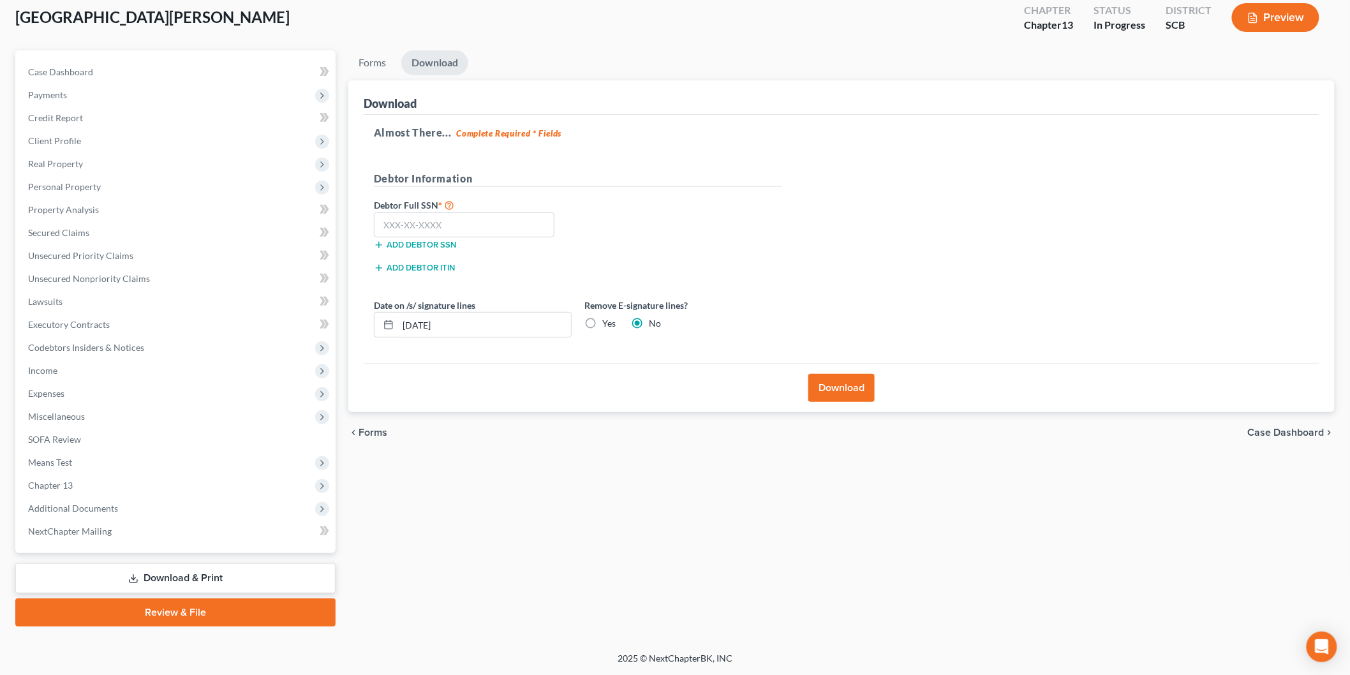
scroll to position [70, 0]
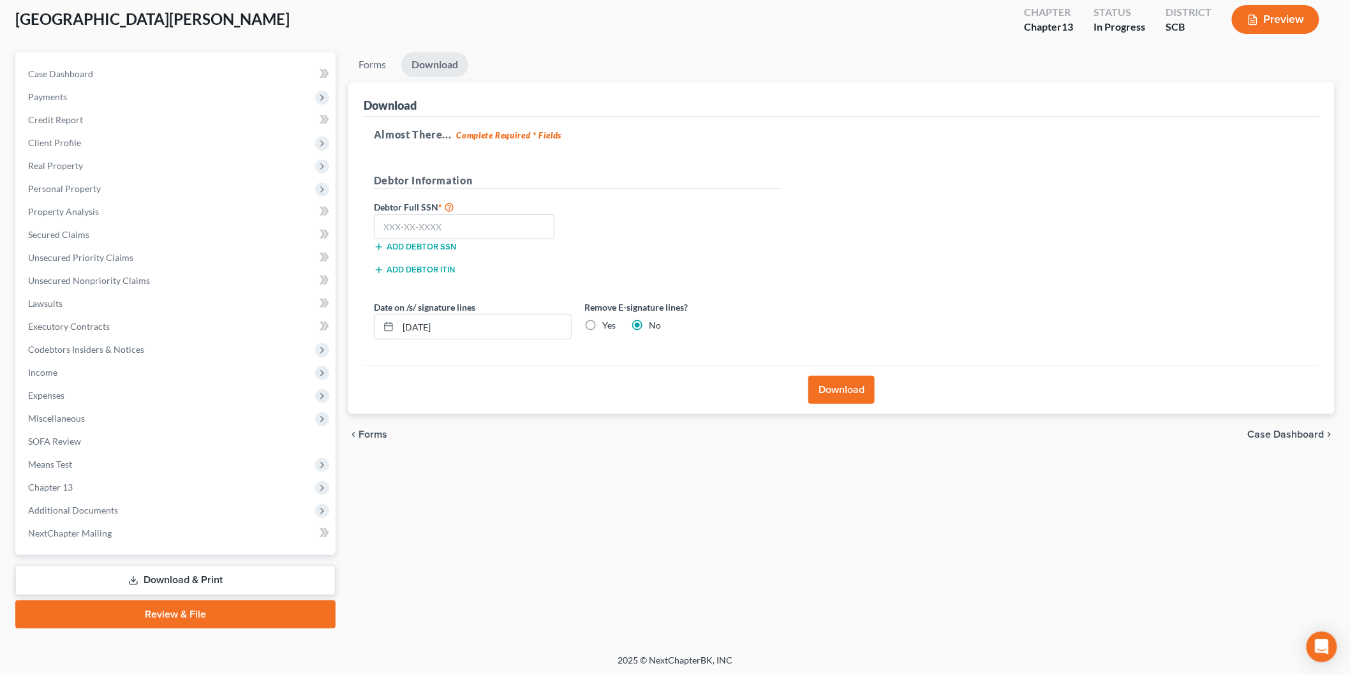
drag, startPoint x: 596, startPoint y: 328, endPoint x: 499, endPoint y: 341, distance: 97.8
click at [602, 328] on label "Yes" at bounding box center [608, 325] width 13 height 13
click at [608, 327] on input "Yes" at bounding box center [612, 323] width 8 height 8
radio input "true"
radio input "false"
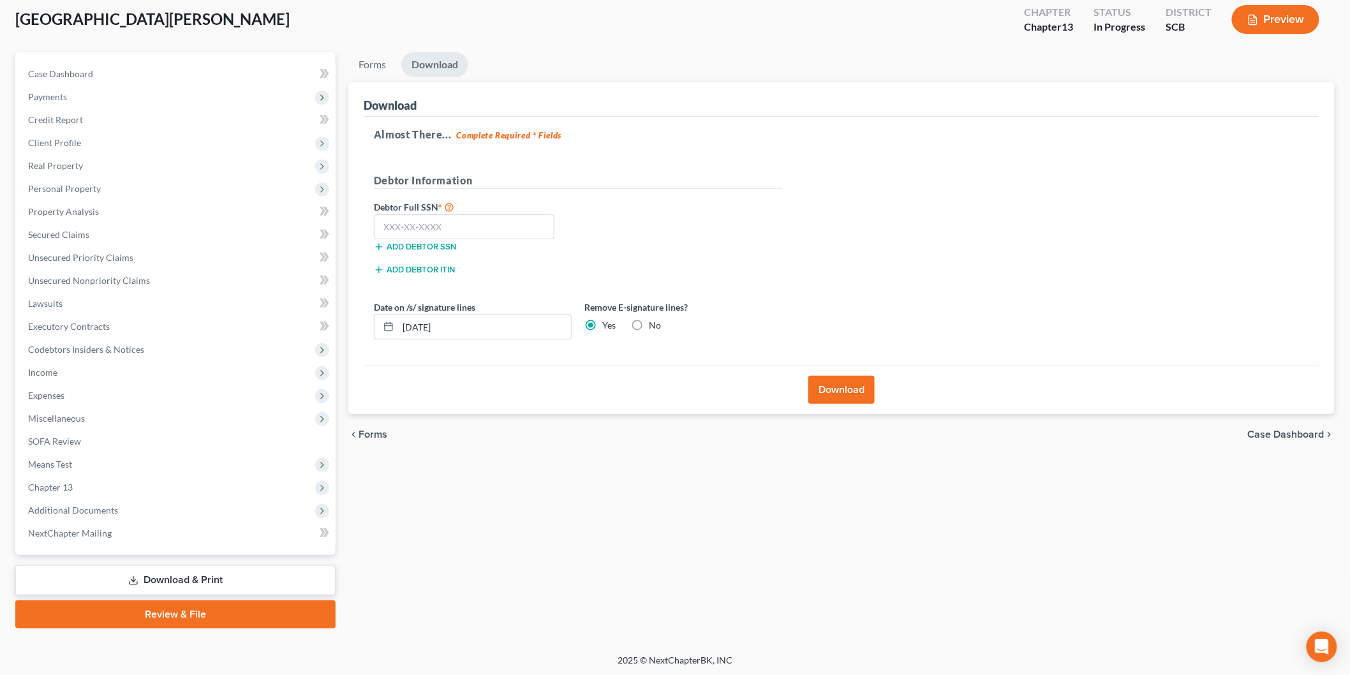
drag, startPoint x: 502, startPoint y: 313, endPoint x: 543, endPoint y: 329, distance: 43.8
click at [415, 311] on div "Date on /s/ signature lines [DATE]" at bounding box center [473, 320] width 211 height 39
drag, startPoint x: 460, startPoint y: 321, endPoint x: 345, endPoint y: 318, distance: 115.6
click at [345, 319] on div "Forms Download Forms Forms to Download Select which forms you would like to dow…" at bounding box center [841, 340] width 999 height 576
click at [461, 221] on input "text" at bounding box center [464, 227] width 181 height 26
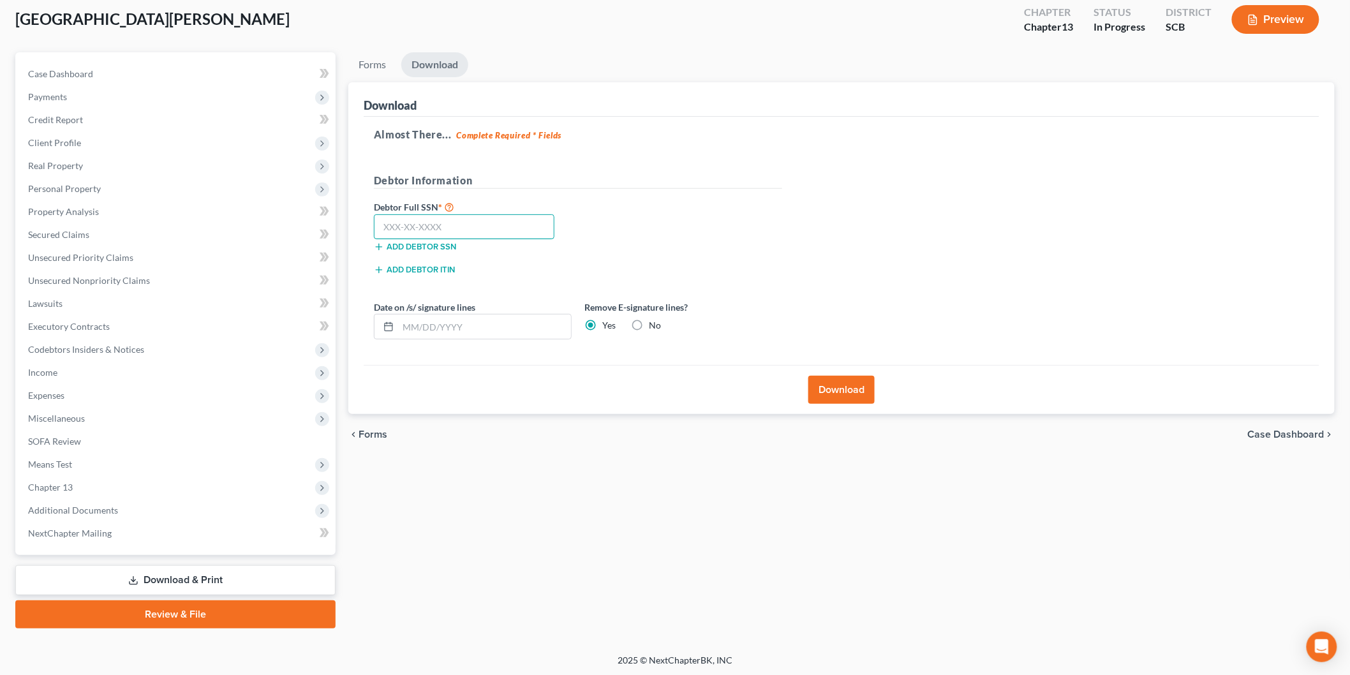
click at [461, 221] on input "text" at bounding box center [464, 227] width 181 height 26
type input "223-19-8726"
click at [844, 389] on button "Download" at bounding box center [842, 390] width 66 height 28
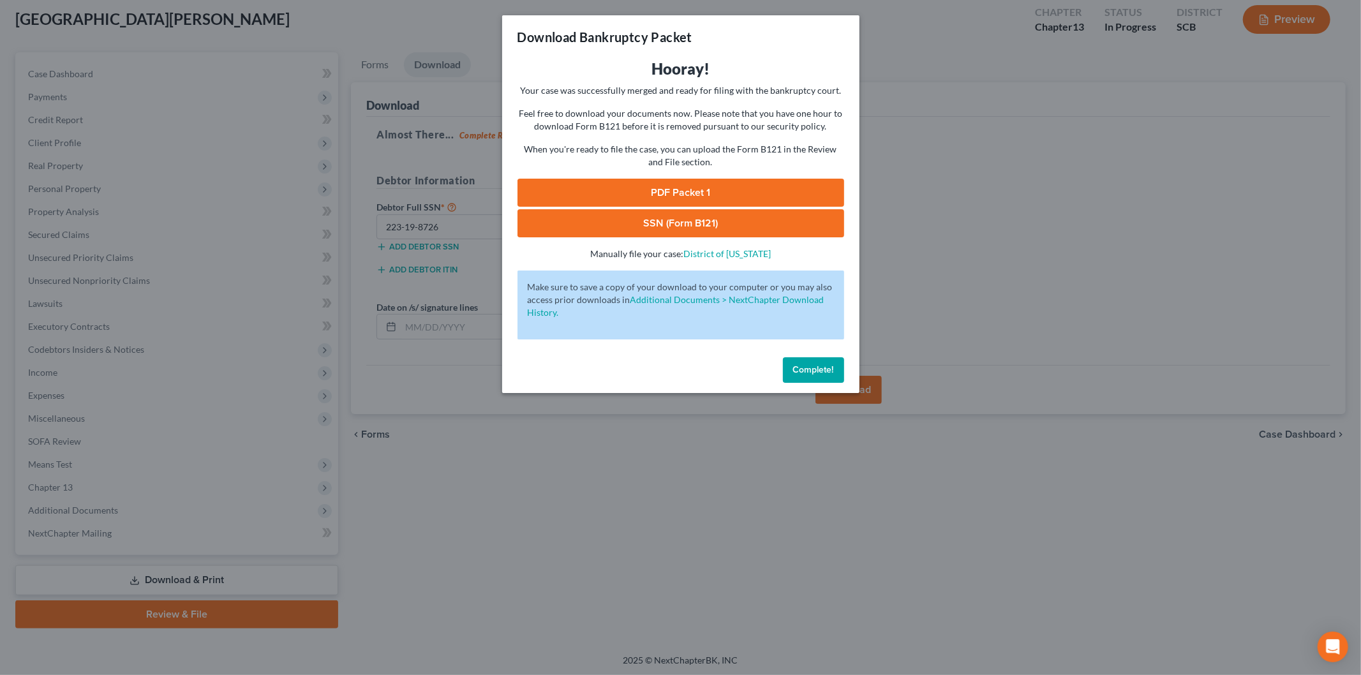
click at [662, 222] on link "SSN (Form B121)" at bounding box center [681, 223] width 327 height 28
click at [602, 181] on link "PDF Packet 1" at bounding box center [681, 193] width 327 height 28
click at [832, 368] on span "Complete!" at bounding box center [813, 369] width 41 height 11
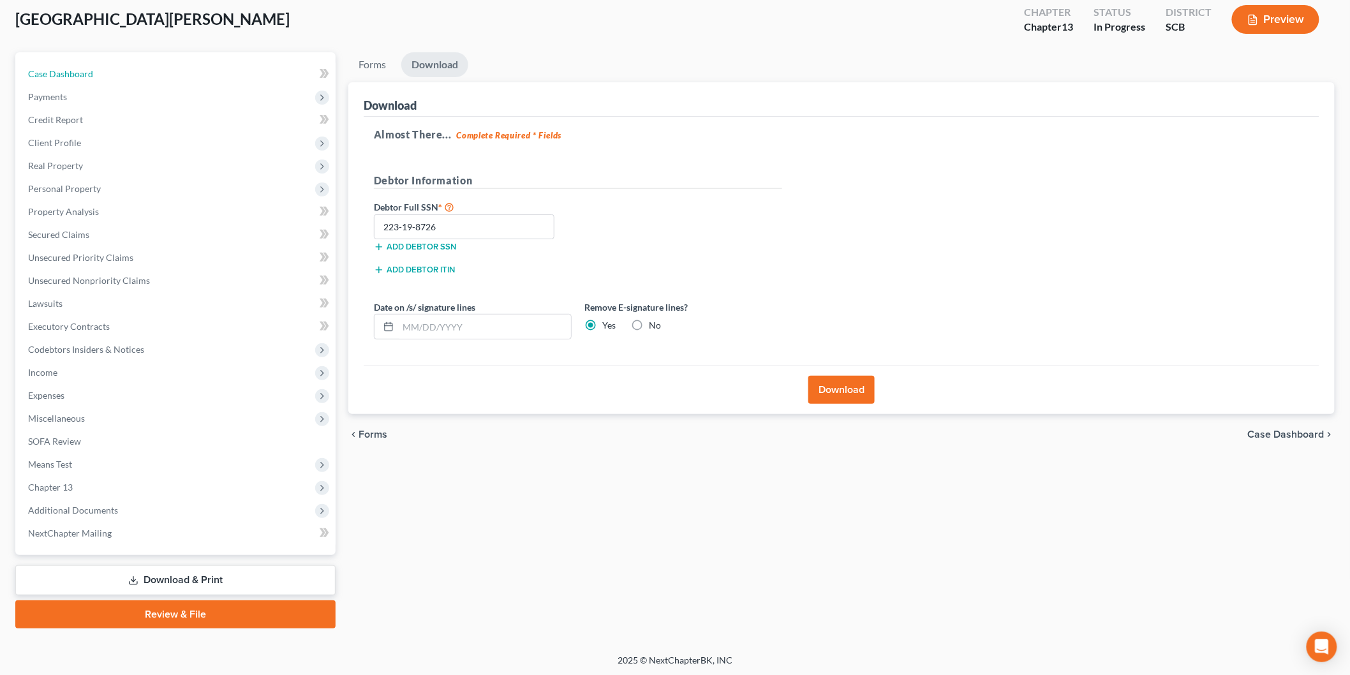
click at [89, 75] on span "Case Dashboard" at bounding box center [60, 73] width 65 height 11
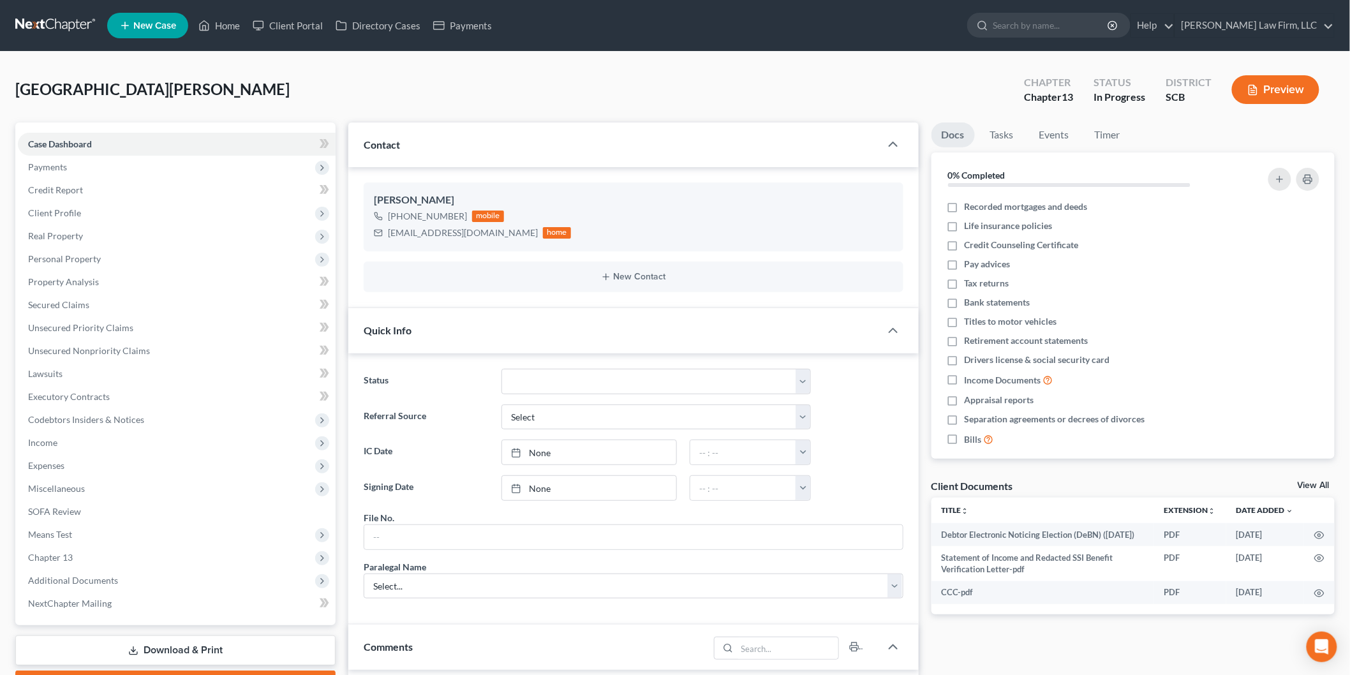
scroll to position [71, 0]
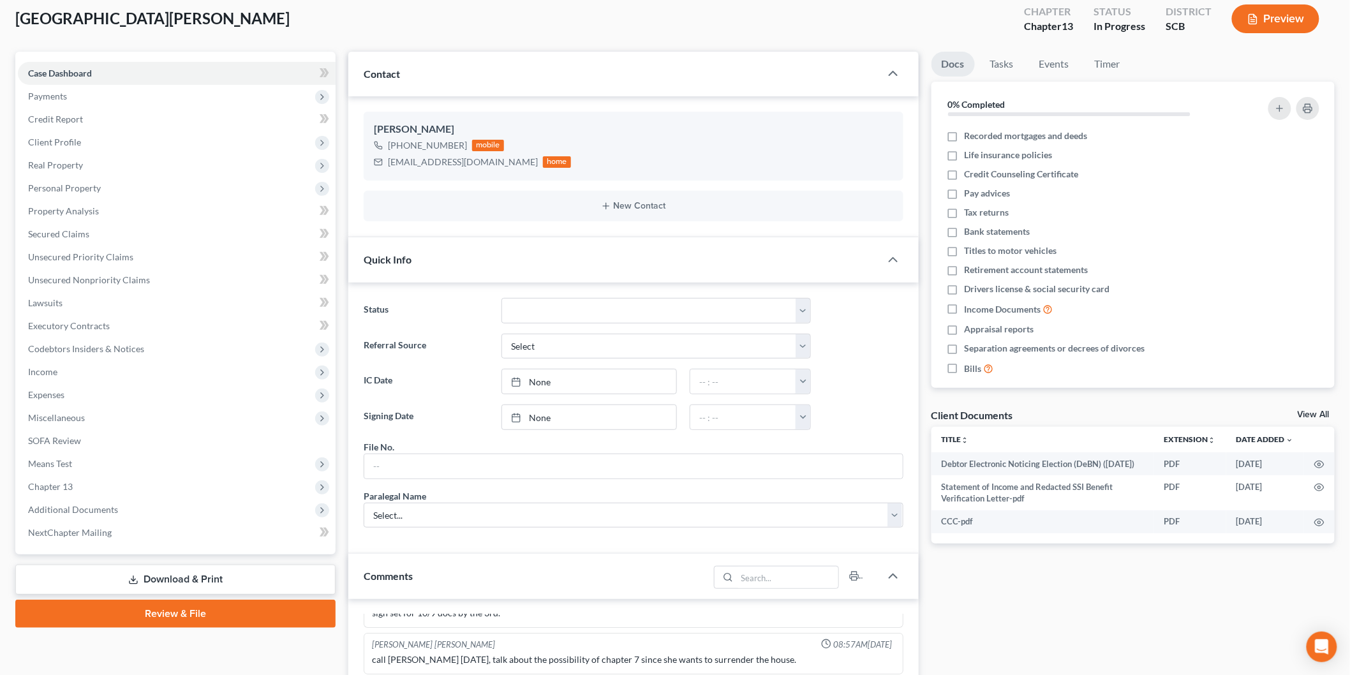
click at [91, 189] on span "Personal Property" at bounding box center [64, 188] width 73 height 11
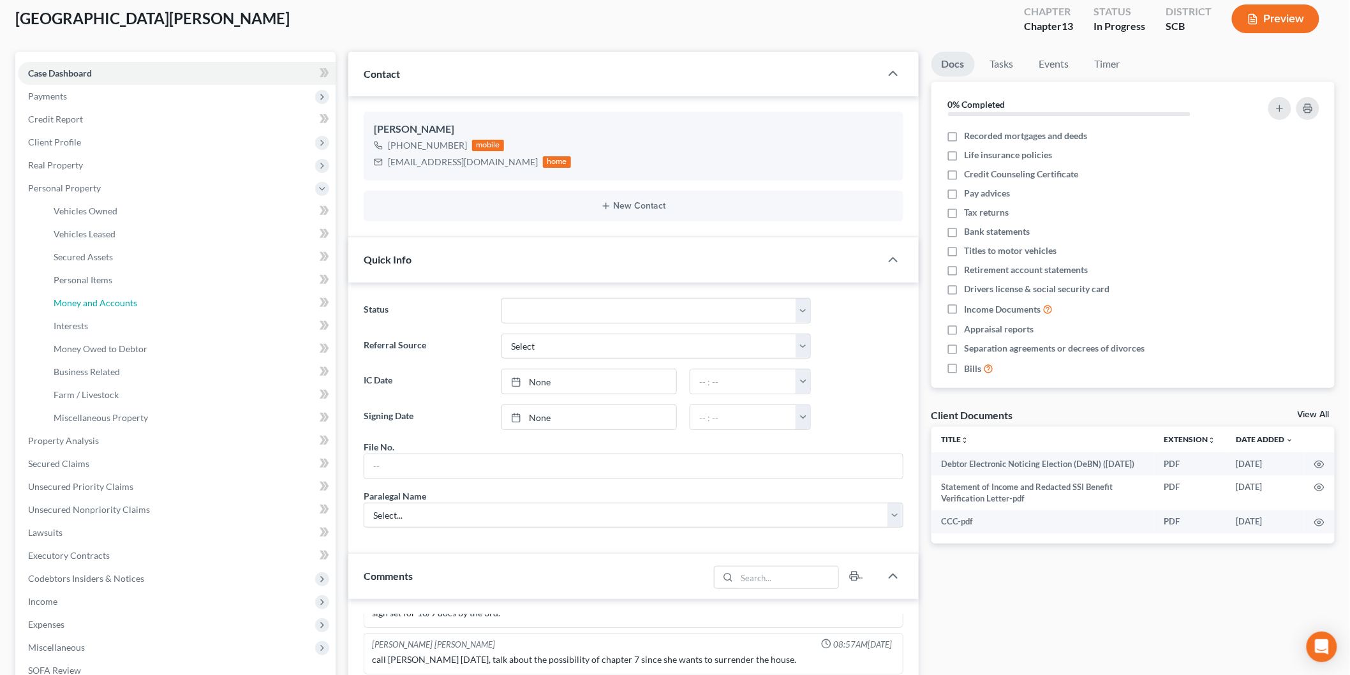
click at [116, 301] on span "Money and Accounts" at bounding box center [96, 302] width 84 height 11
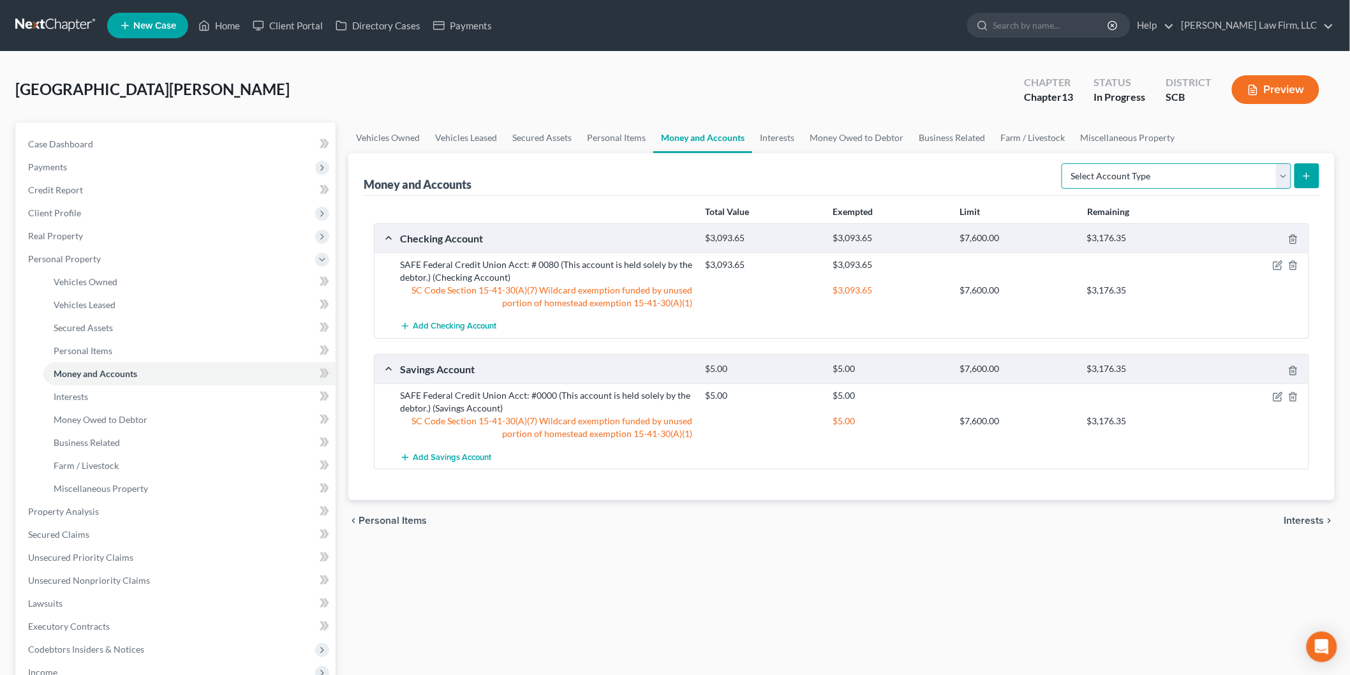
click at [1283, 174] on select "Select Account Type Brokerage Cash on Hand Certificates of Deposit Checking Acc…" at bounding box center [1177, 176] width 230 height 26
select select "checking"
click at [1064, 163] on select "Select Account Type Brokerage Cash on Hand Certificates of Deposit Checking Acc…" at bounding box center [1177, 176] width 230 height 26
click at [1309, 181] on button "submit" at bounding box center [1307, 175] width 25 height 25
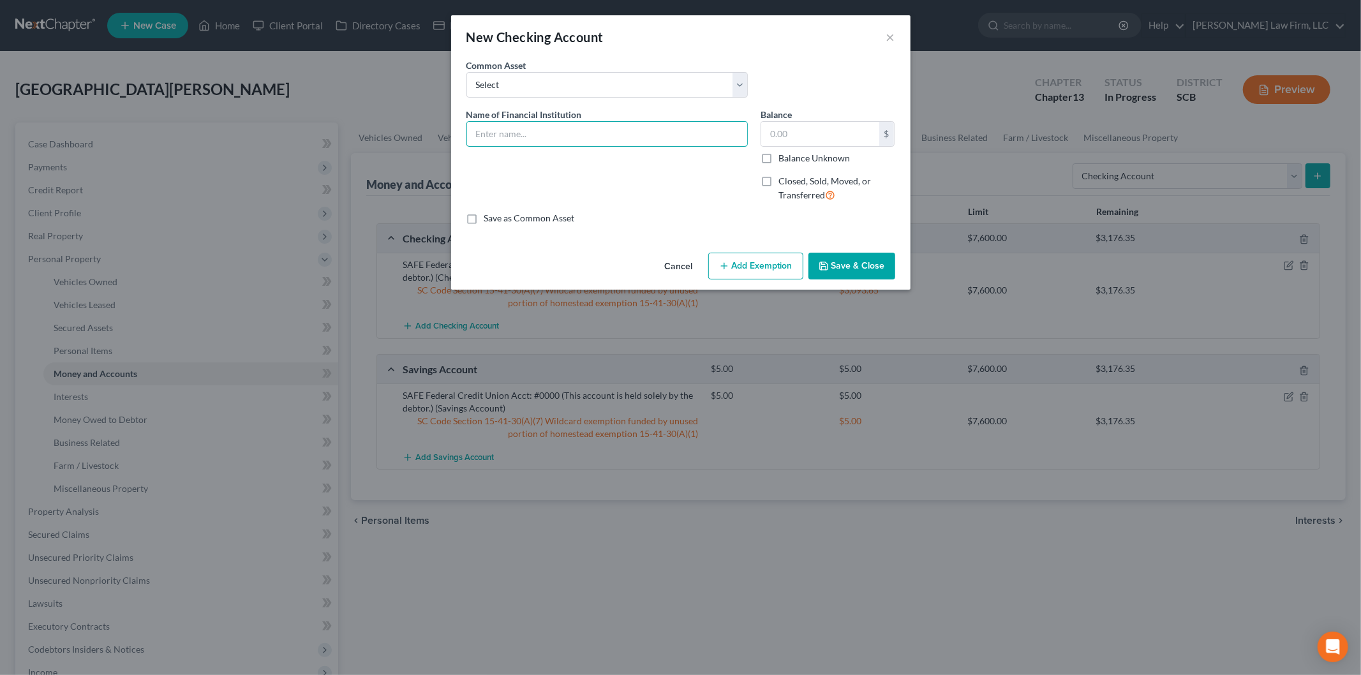
click at [525, 141] on input "text" at bounding box center [607, 134] width 280 height 24
click at [654, 134] on input "AllSouth Federal Credit Union Youth Savings Acct #0472 (Savings Account)(This a…" at bounding box center [607, 134] width 280 height 24
click at [623, 137] on input "AllSouth Federal Credit Union Youth Savings Acct #0472 (Savings Account)(This a…" at bounding box center [607, 134] width 280 height 24
type input "AllSouth Federal Credit Union Checking Acct # 8229 (opened [DATE])"
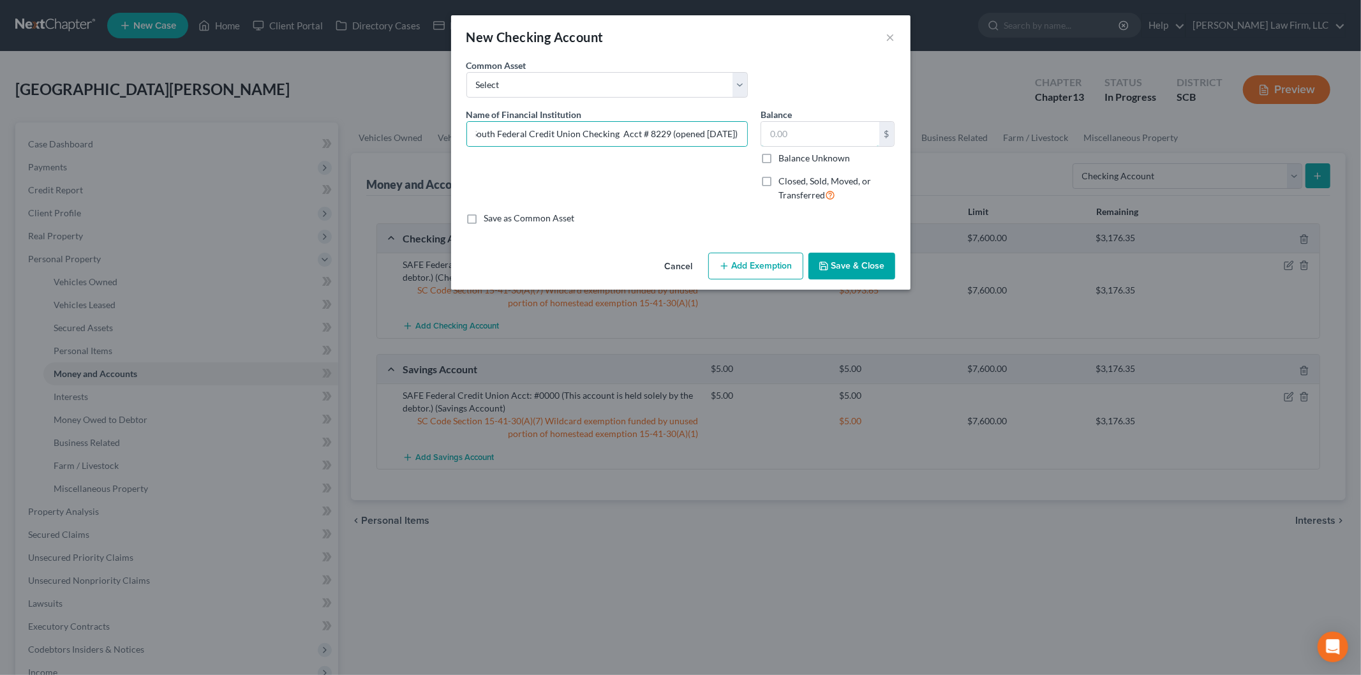
scroll to position [0, 0]
click at [838, 135] on input "text" at bounding box center [820, 134] width 118 height 24
type input "2,000"
click at [863, 264] on button "Save & Close" at bounding box center [852, 266] width 87 height 27
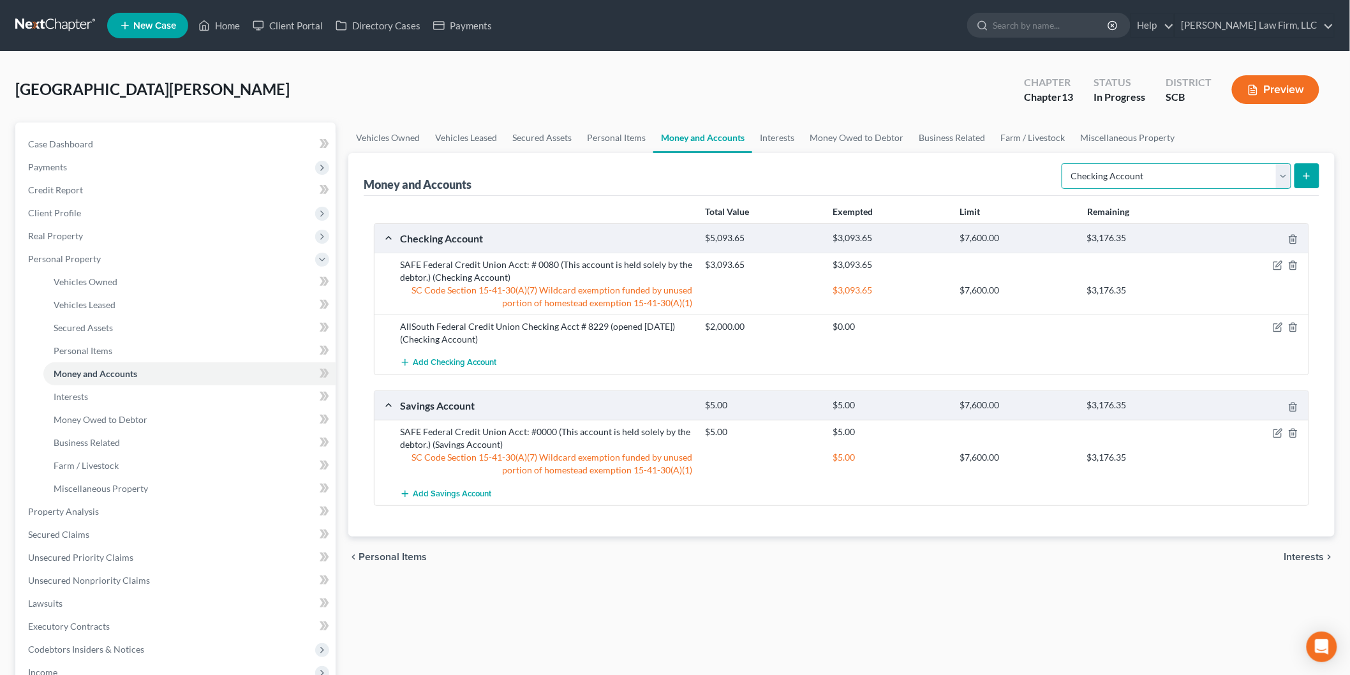
click at [1285, 171] on select "Select Account Type Brokerage Cash on Hand Certificates of Deposit Checking Acc…" at bounding box center [1177, 176] width 230 height 26
select select "savings"
click at [1064, 163] on select "Select Account Type Brokerage Cash on Hand Certificates of Deposit Checking Acc…" at bounding box center [1177, 176] width 230 height 26
click at [1315, 168] on button "submit" at bounding box center [1307, 175] width 25 height 25
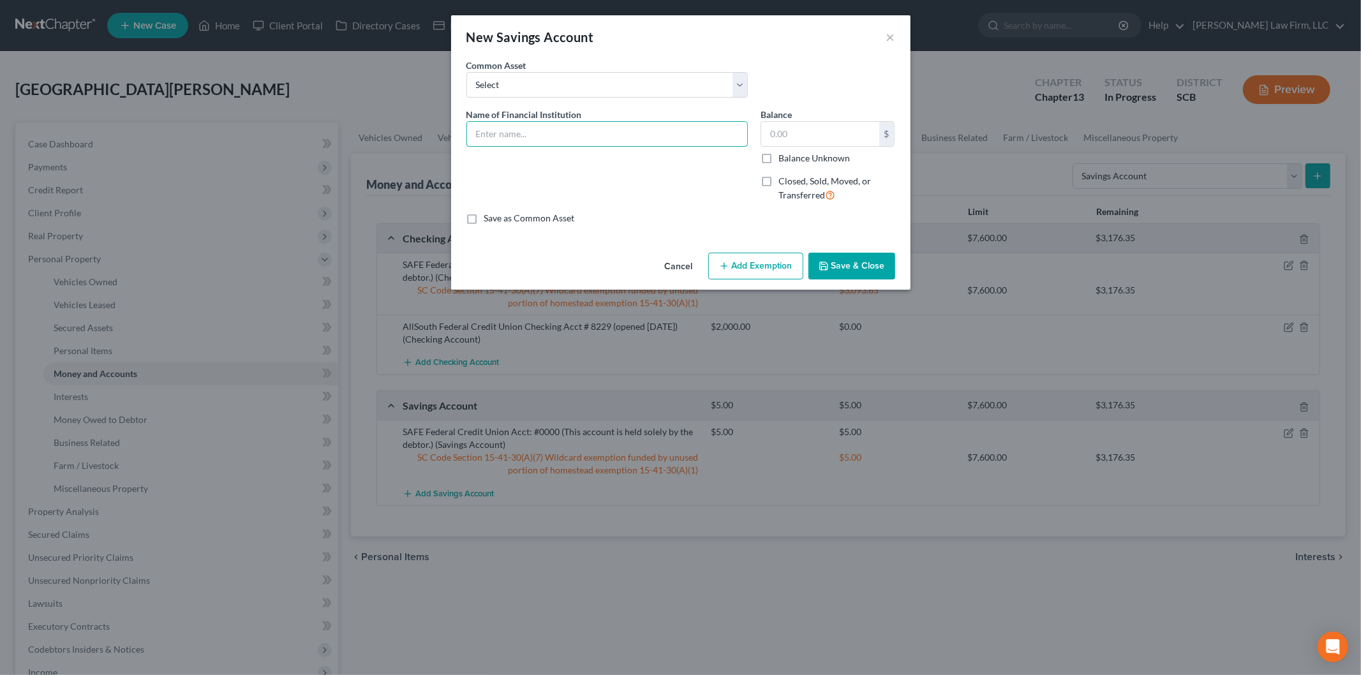
click at [595, 125] on input "text" at bounding box center [607, 134] width 280 height 24
paste input "AllSouth Federal Credit Union Checking Acct # 8229 (opened [DATE])"
click at [572, 131] on input "AllSouth Federal Credit Union Checking Acct # 8229 (opened [DATE])" at bounding box center [607, 134] width 280 height 24
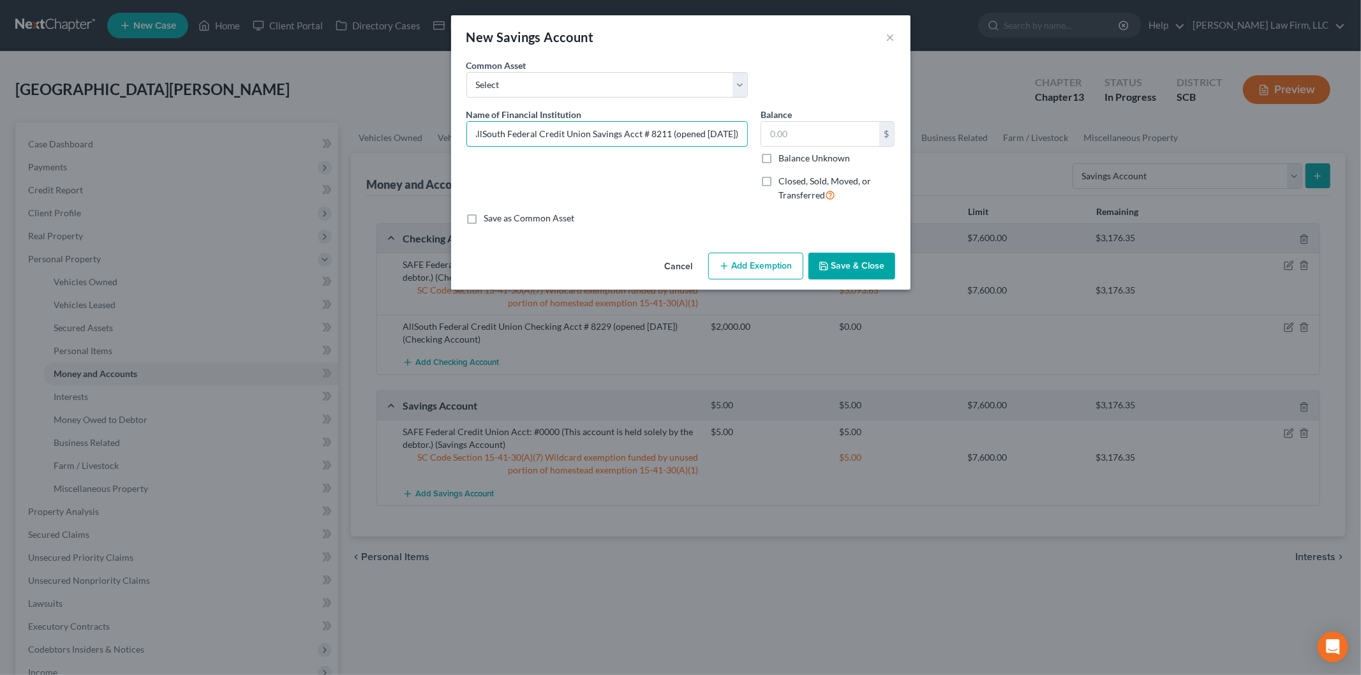
type input "AllSouth Federal Credit Union Savings Acct # 8211 (opened [DATE])"
click at [832, 144] on input "text" at bounding box center [820, 134] width 118 height 24
type input "20.00"
click at [743, 265] on button "Add Exemption" at bounding box center [755, 266] width 95 height 27
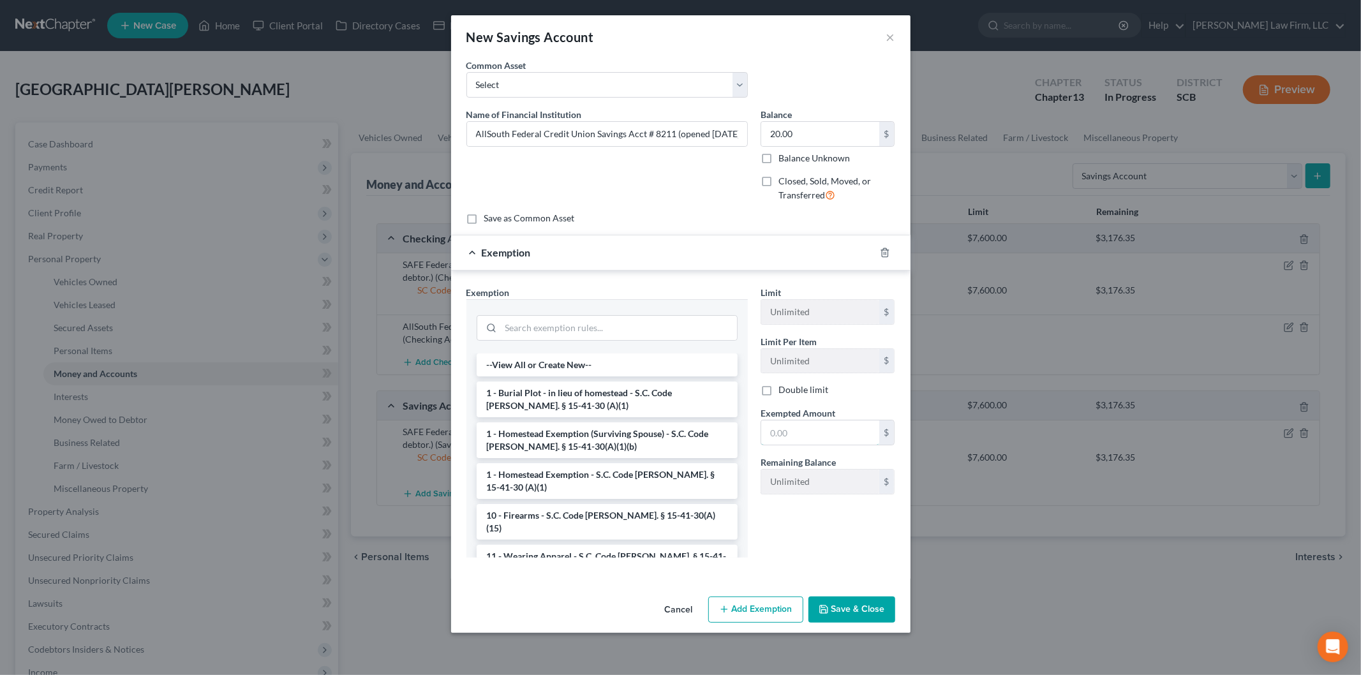
click at [768, 429] on input "text" at bounding box center [820, 433] width 118 height 24
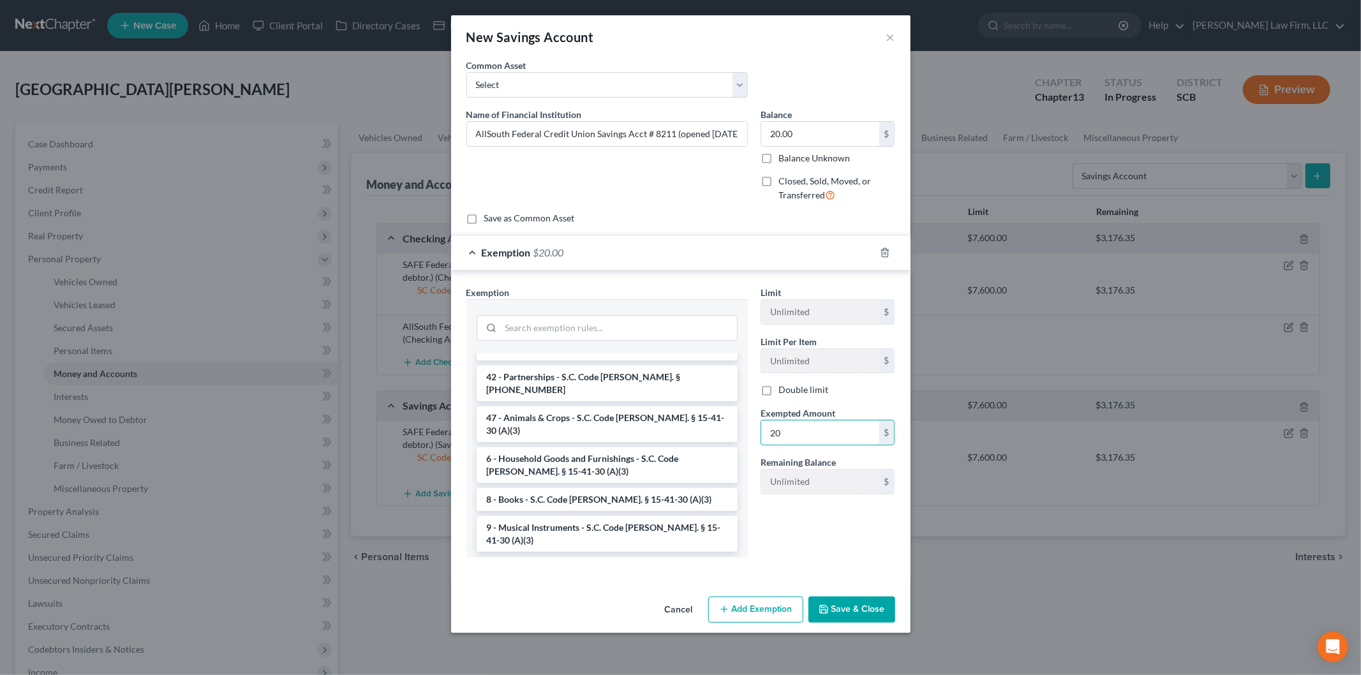
scroll to position [1701, 0]
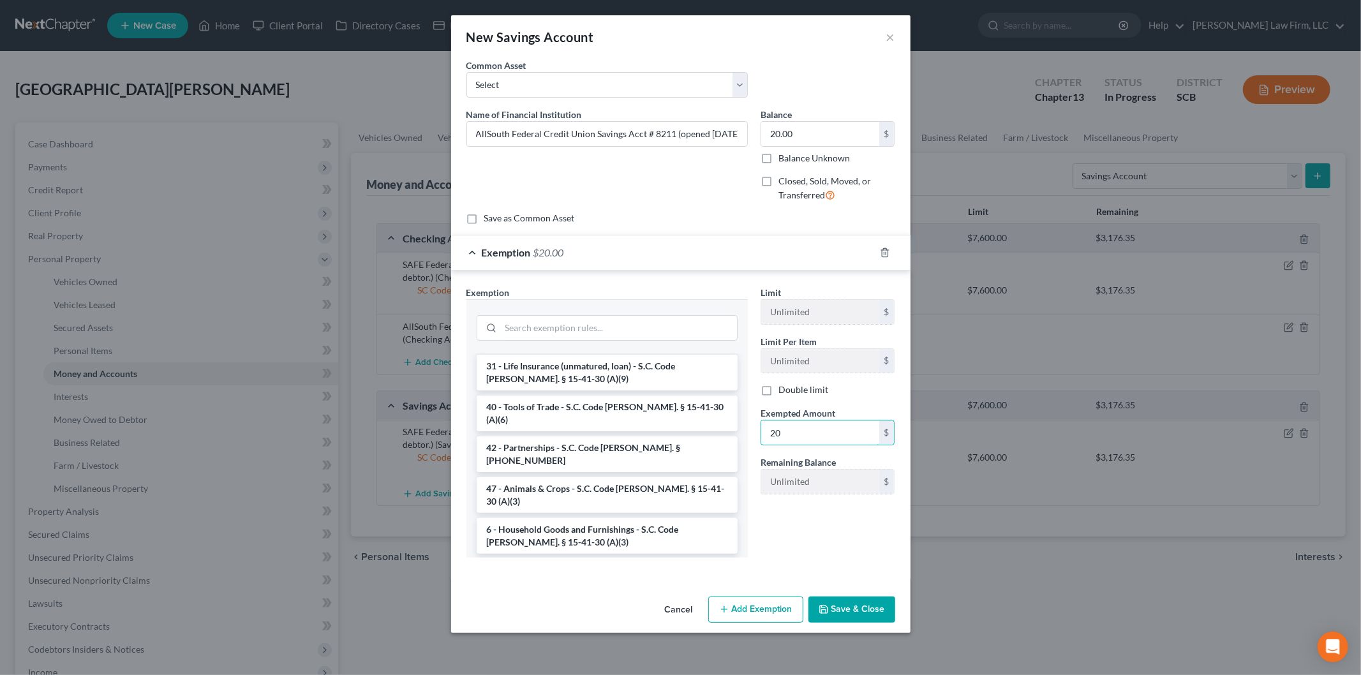
type input "20"
click at [634, 628] on li "Firm Created - Wildcard Exemption - from homestead - SC Code Section 15-41-30(A…" at bounding box center [607, 652] width 261 height 49
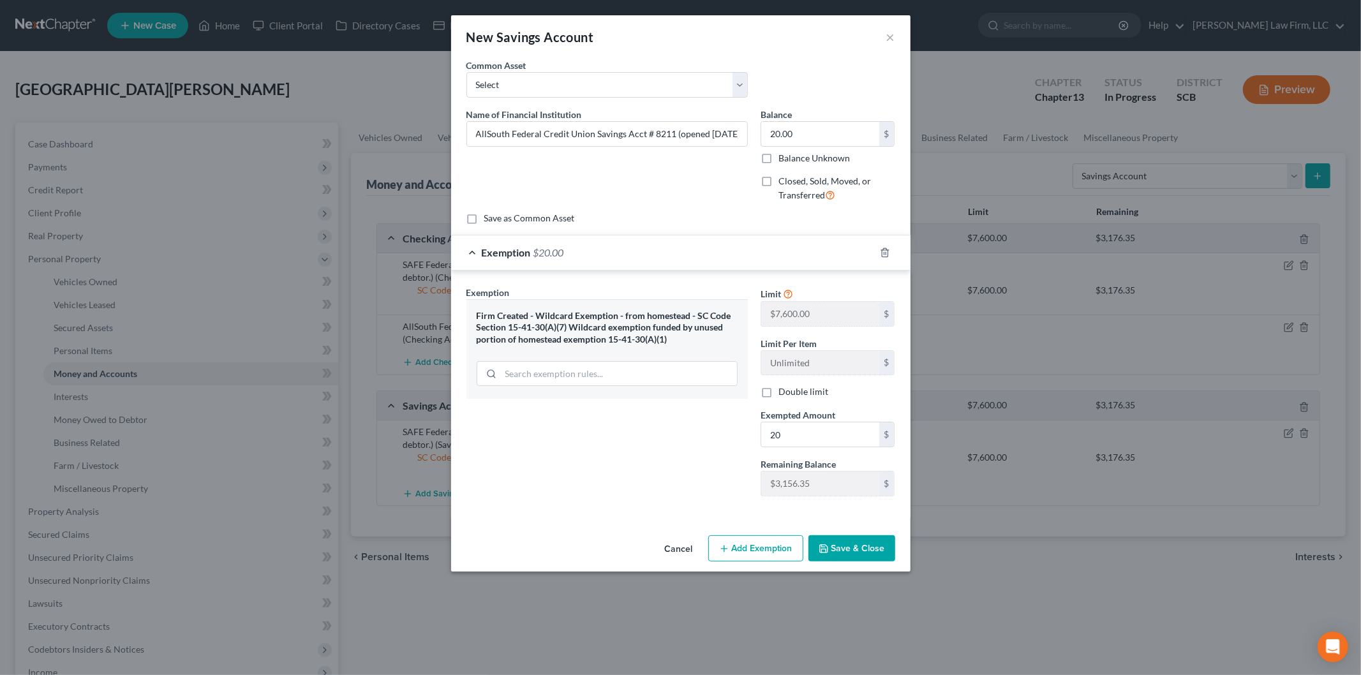
click at [837, 555] on button "Save & Close" at bounding box center [852, 548] width 87 height 27
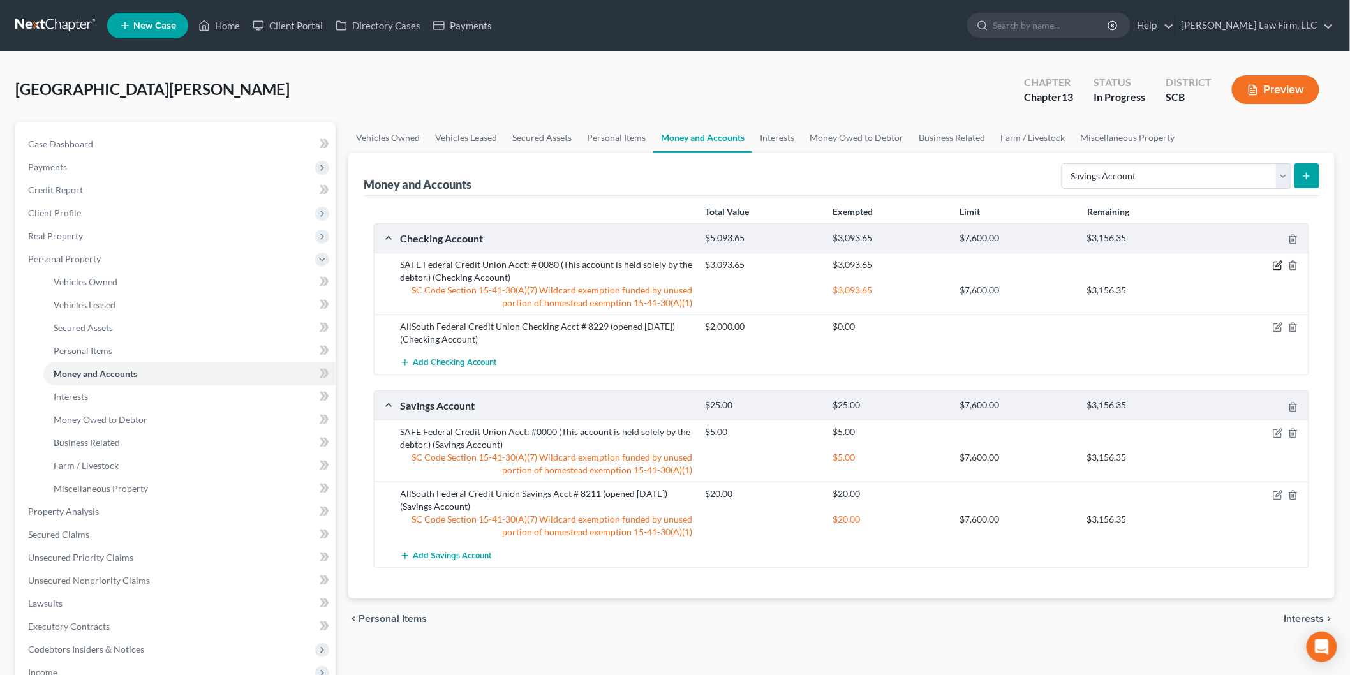
click at [1275, 265] on icon "button" at bounding box center [1278, 265] width 10 height 10
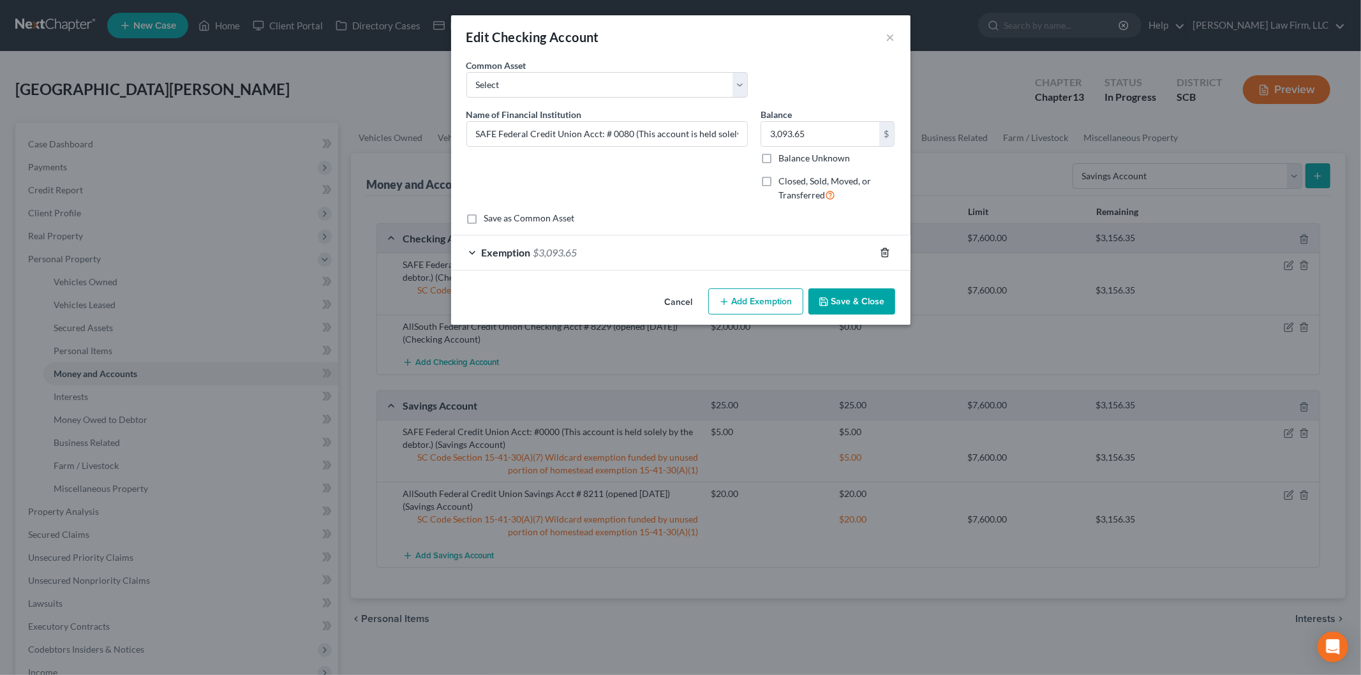
click at [887, 251] on icon "button" at bounding box center [885, 253] width 10 height 10
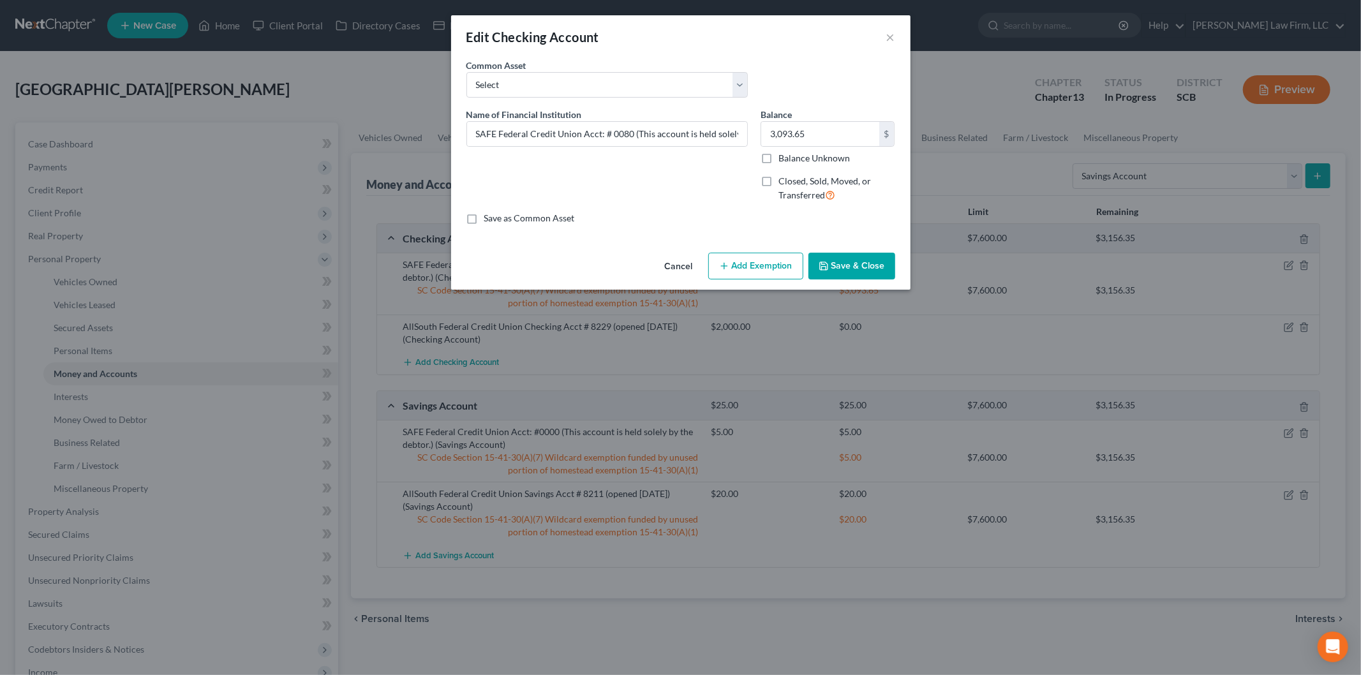
click at [779, 184] on label "Closed, Sold, Moved, or Transferred" at bounding box center [837, 188] width 117 height 27
click at [784, 183] on input "Closed, Sold, Moved, or Transferred" at bounding box center [788, 179] width 8 height 8
checkbox input "true"
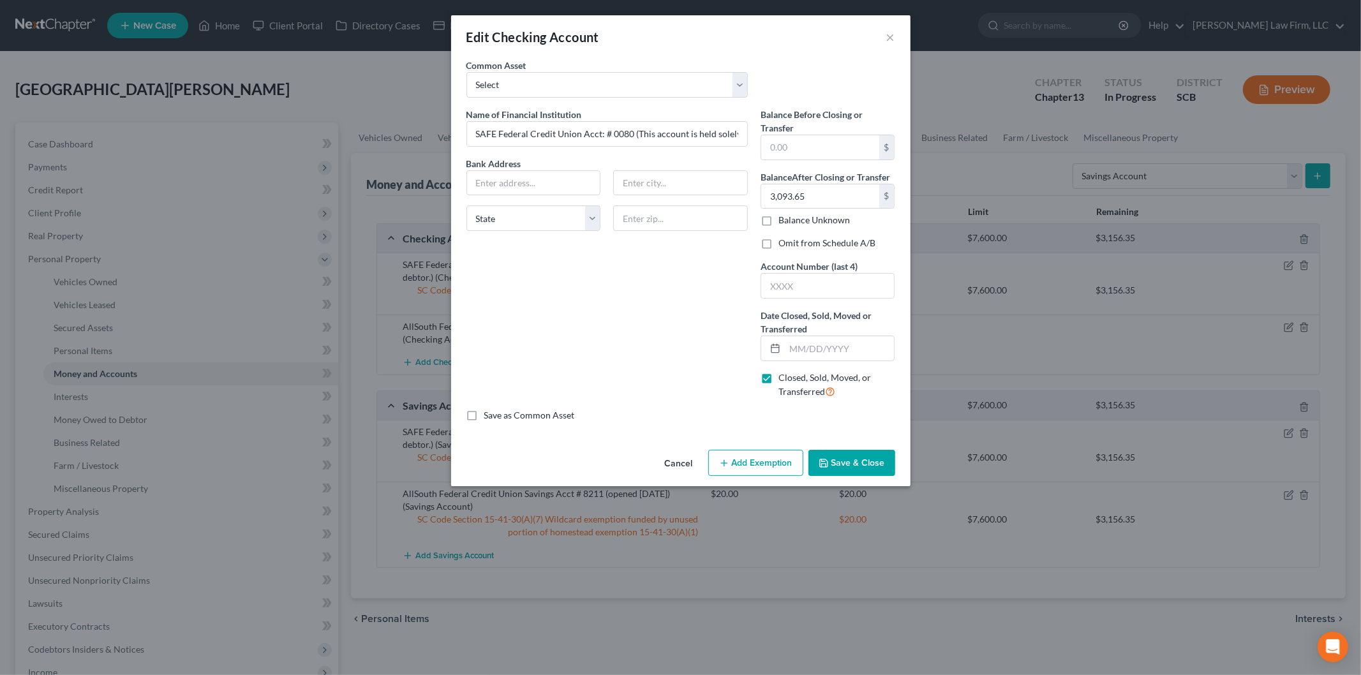
click at [779, 245] on label "Omit from Schedule A/B" at bounding box center [827, 243] width 97 height 13
click at [784, 245] on input "Omit from Schedule A/B" at bounding box center [788, 241] width 8 height 8
checkbox input "true"
click at [795, 280] on input "text" at bounding box center [827, 286] width 133 height 24
type input "0080"
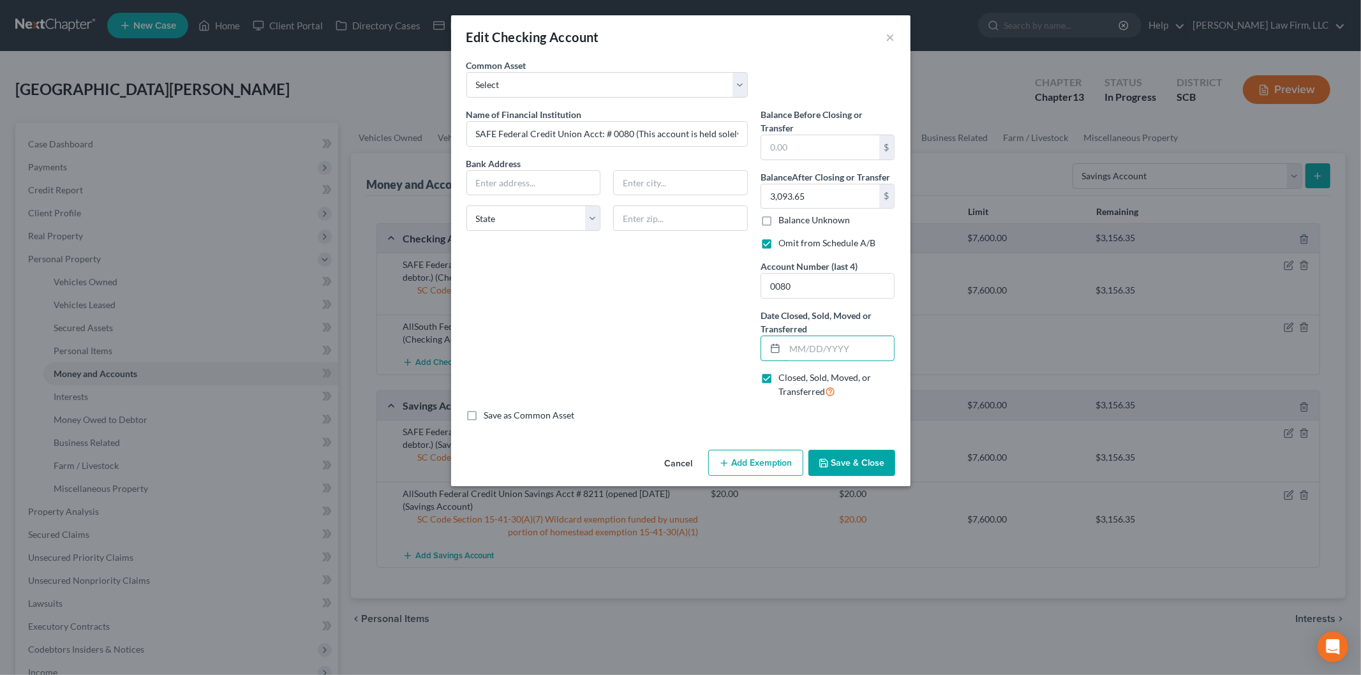
click at [789, 352] on input "text" at bounding box center [840, 348] width 110 height 24
type input "[DATE]"
click at [819, 194] on input "3,093.65" at bounding box center [820, 196] width 118 height 24
type input "0.00"
click at [828, 151] on input "text" at bounding box center [820, 147] width 118 height 24
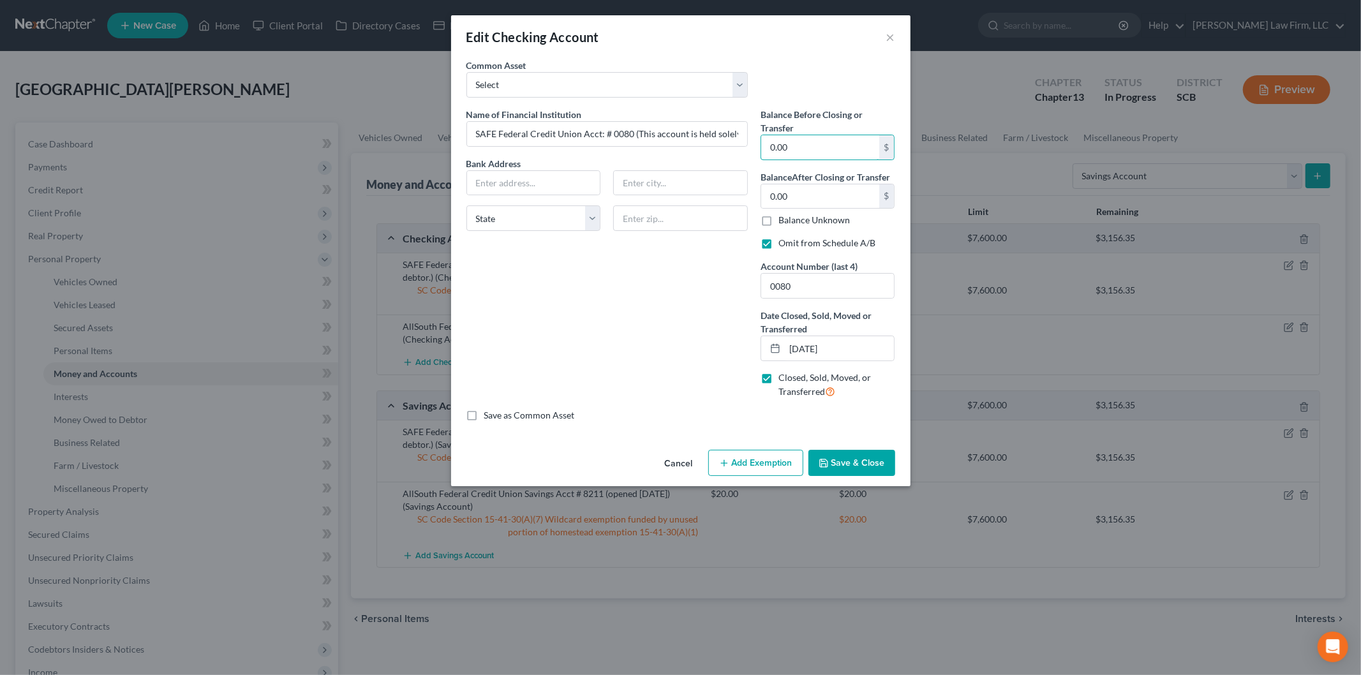
type input "0.00"
click at [837, 467] on button "Save & Close" at bounding box center [852, 463] width 87 height 27
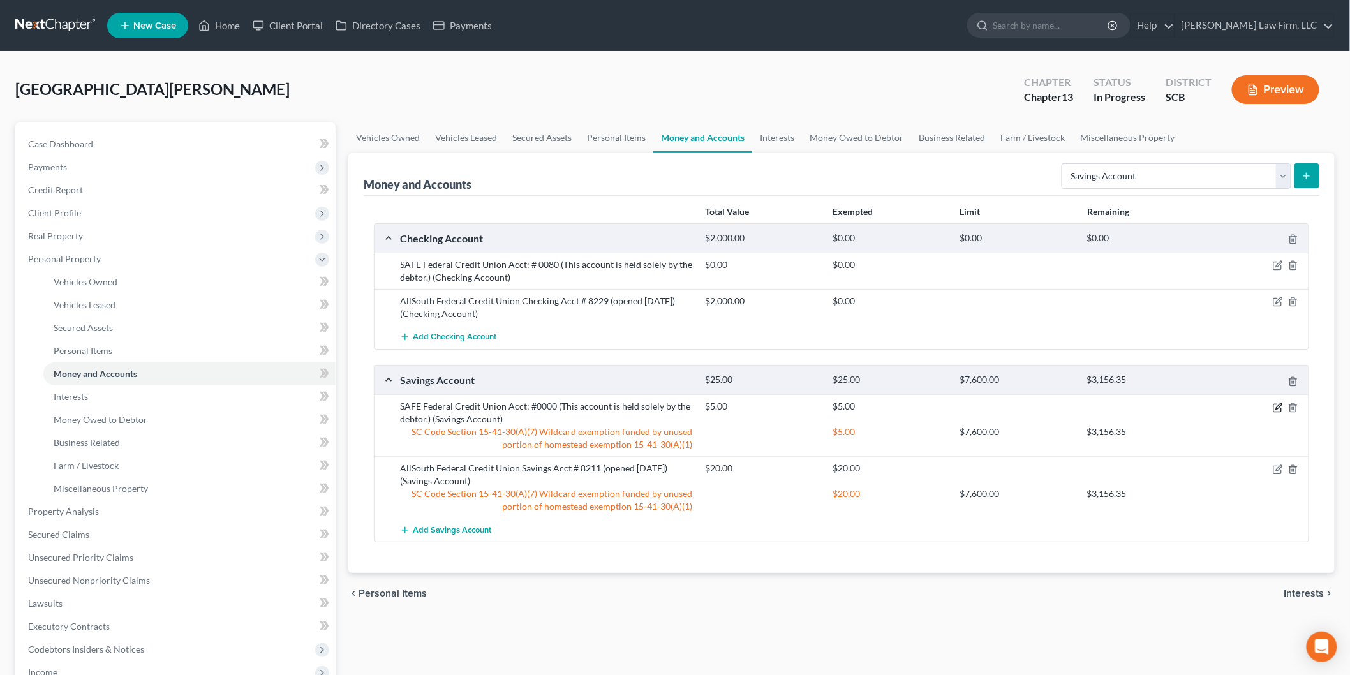
click at [1281, 407] on icon "button" at bounding box center [1278, 408] width 10 height 10
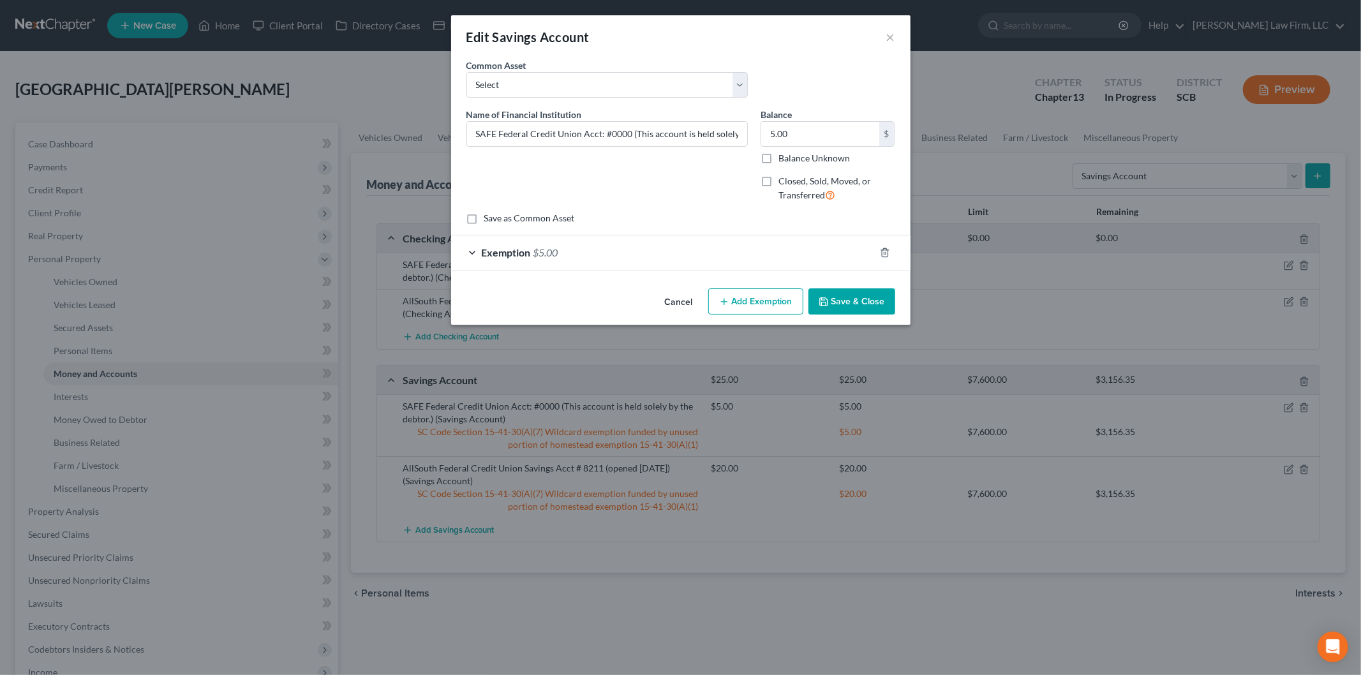
click at [882, 245] on div at bounding box center [893, 253] width 36 height 20
click at [885, 250] on icon "button" at bounding box center [885, 253] width 10 height 10
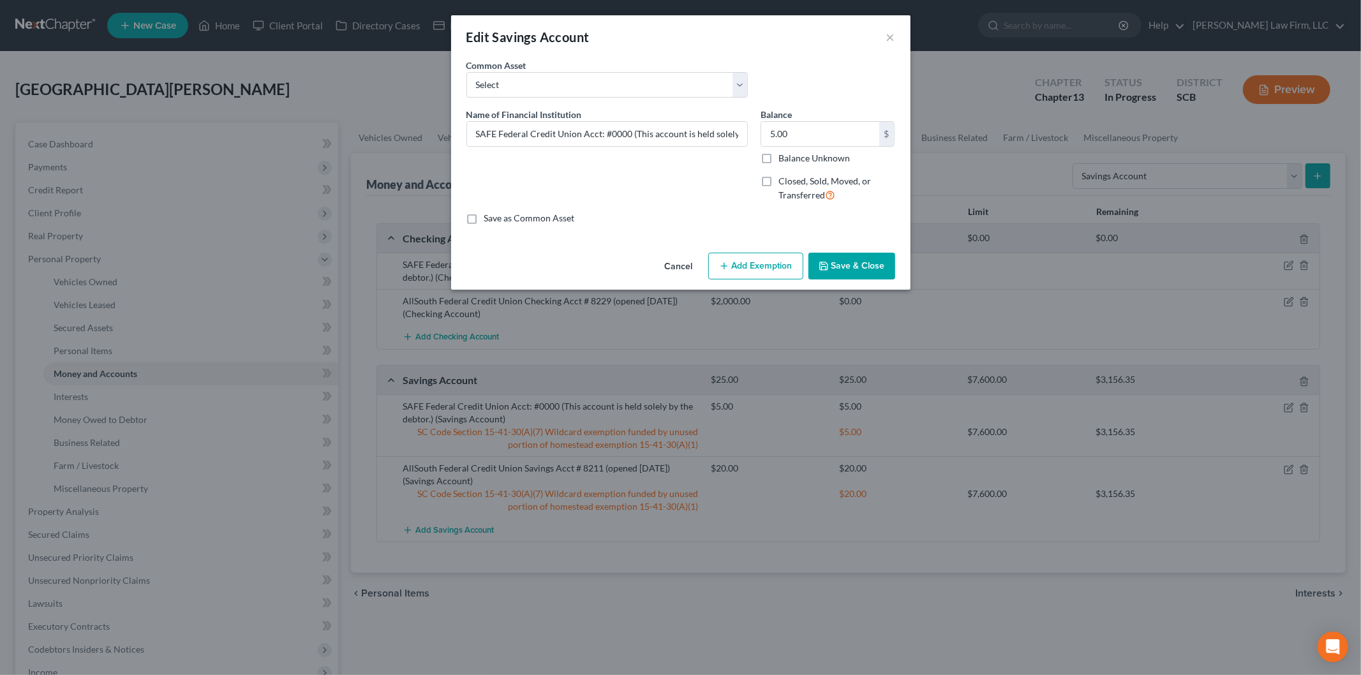
click at [779, 181] on label "Closed, Sold, Moved, or Transferred" at bounding box center [837, 188] width 117 height 27
click at [784, 181] on input "Closed, Sold, Moved, or Transferred" at bounding box center [788, 179] width 8 height 8
checkbox input "true"
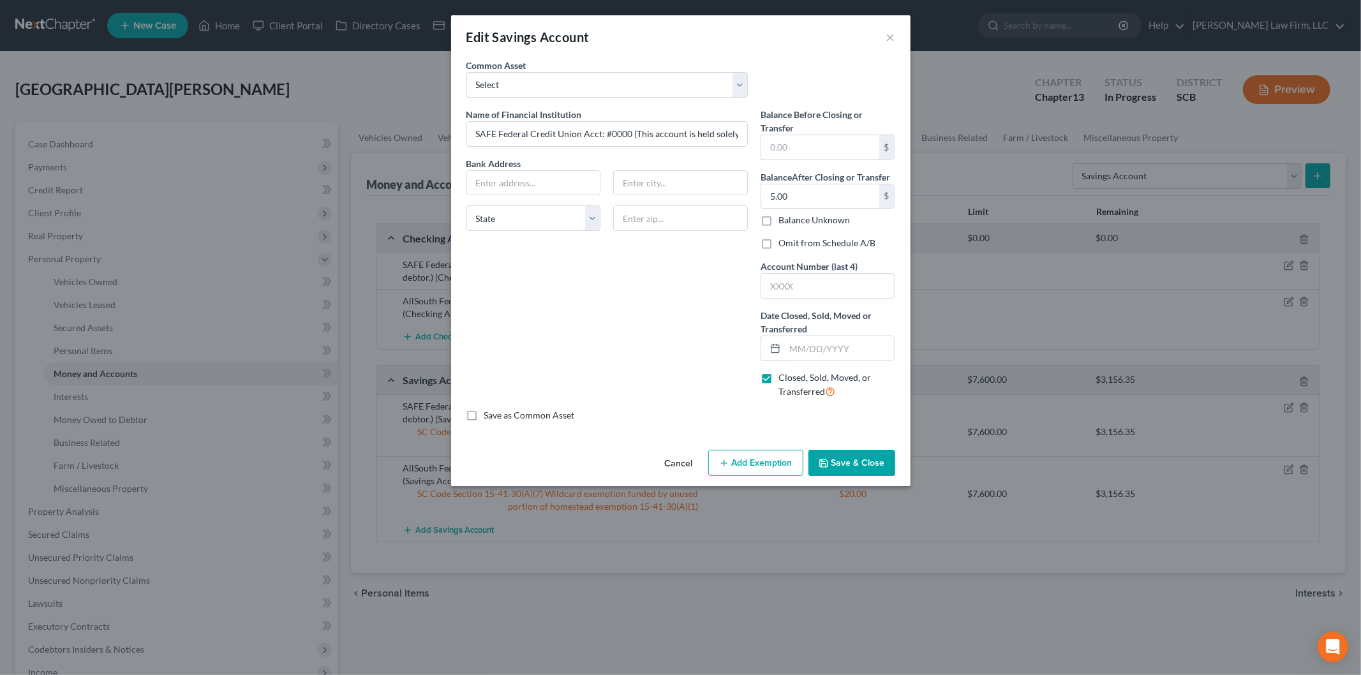
click at [800, 144] on input "text" at bounding box center [820, 147] width 118 height 24
type input "0.00"
click at [846, 199] on input "5.00" at bounding box center [820, 196] width 118 height 24
type input "0.00"
click at [788, 291] on input "text" at bounding box center [827, 286] width 133 height 24
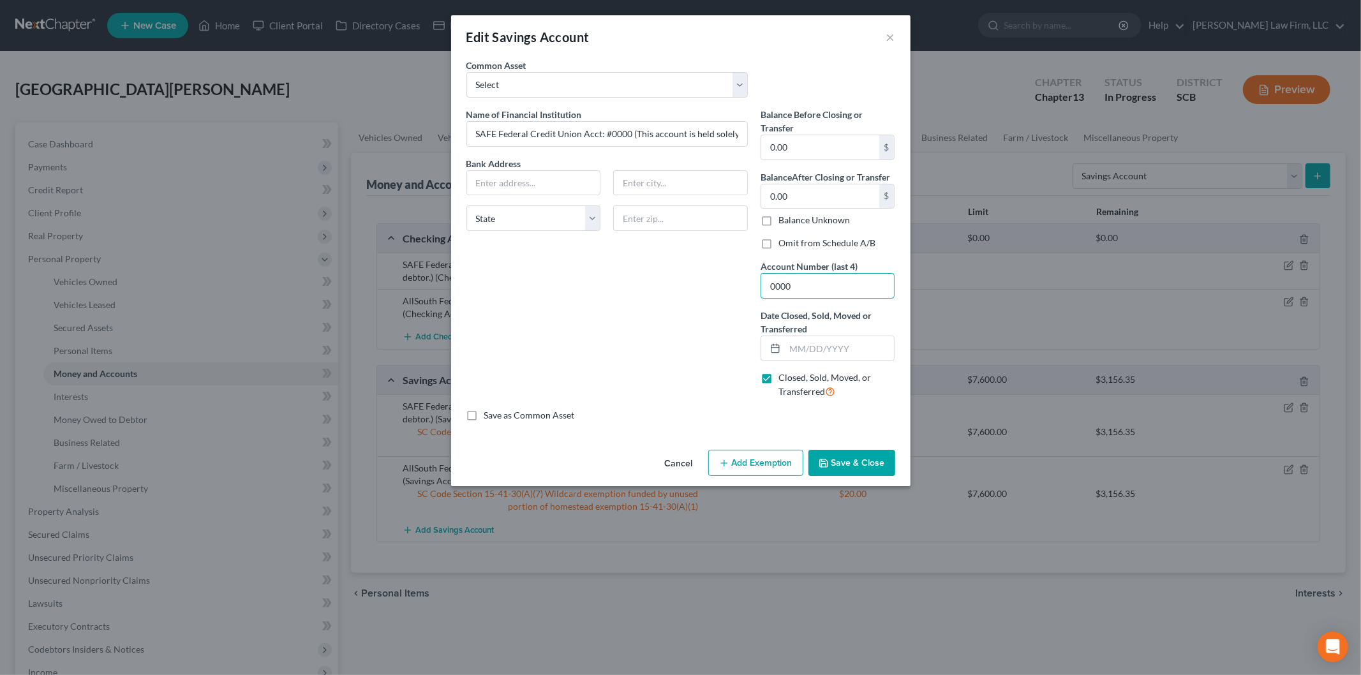
type input "0000"
click at [821, 347] on input "text" at bounding box center [840, 348] width 110 height 24
type input "[DATE]"
click at [862, 454] on button "Save & Close" at bounding box center [852, 463] width 87 height 27
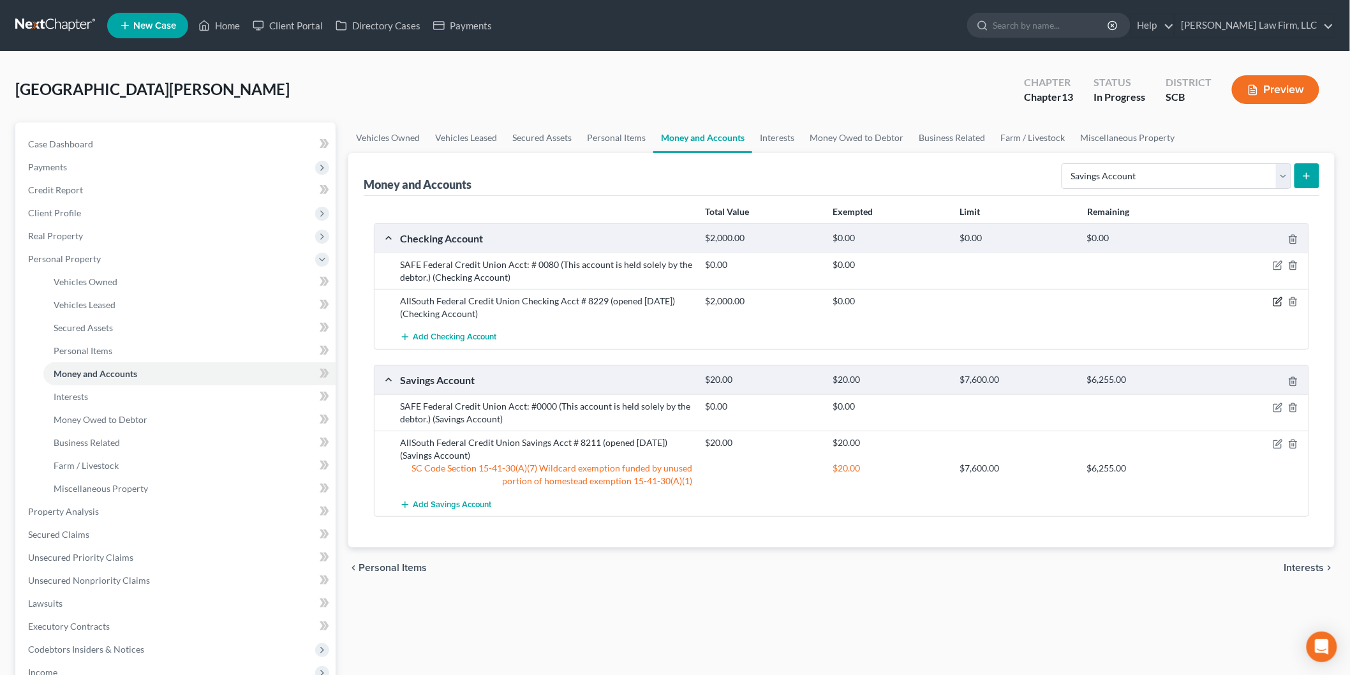
click at [1277, 303] on icon "button" at bounding box center [1279, 301] width 6 height 6
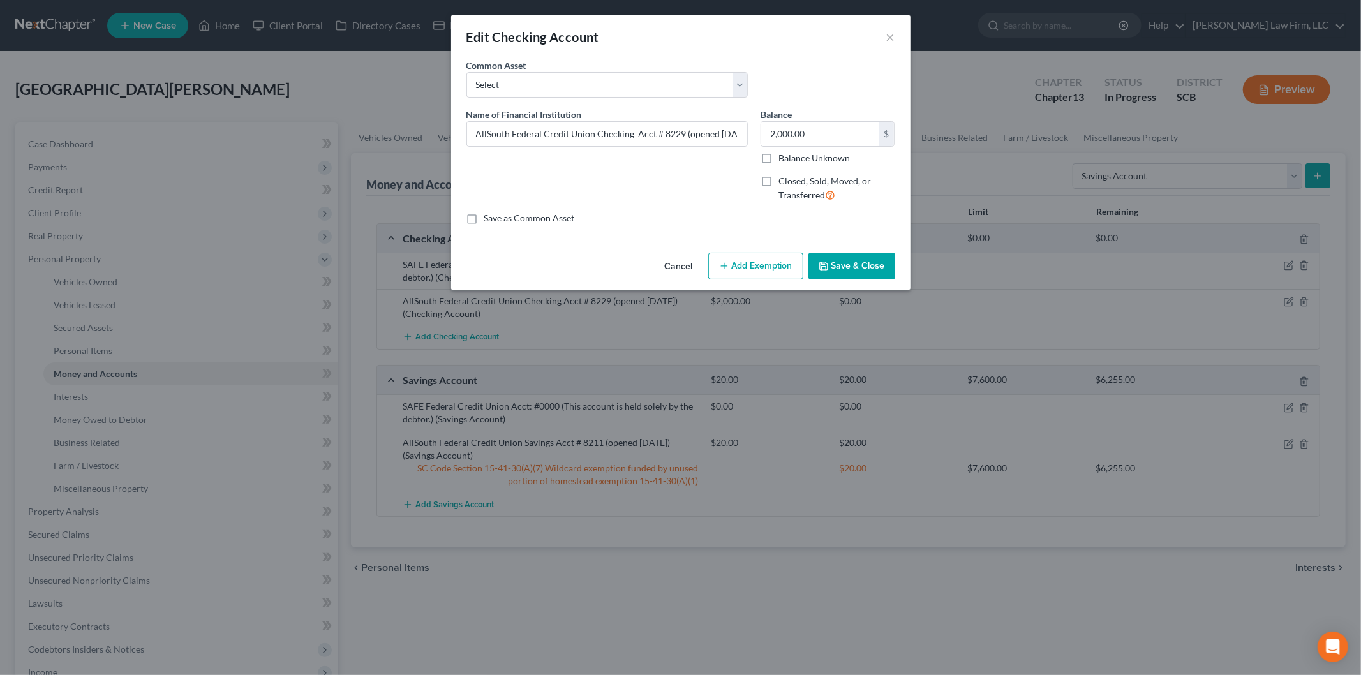
click at [779, 270] on button "Add Exemption" at bounding box center [755, 266] width 95 height 27
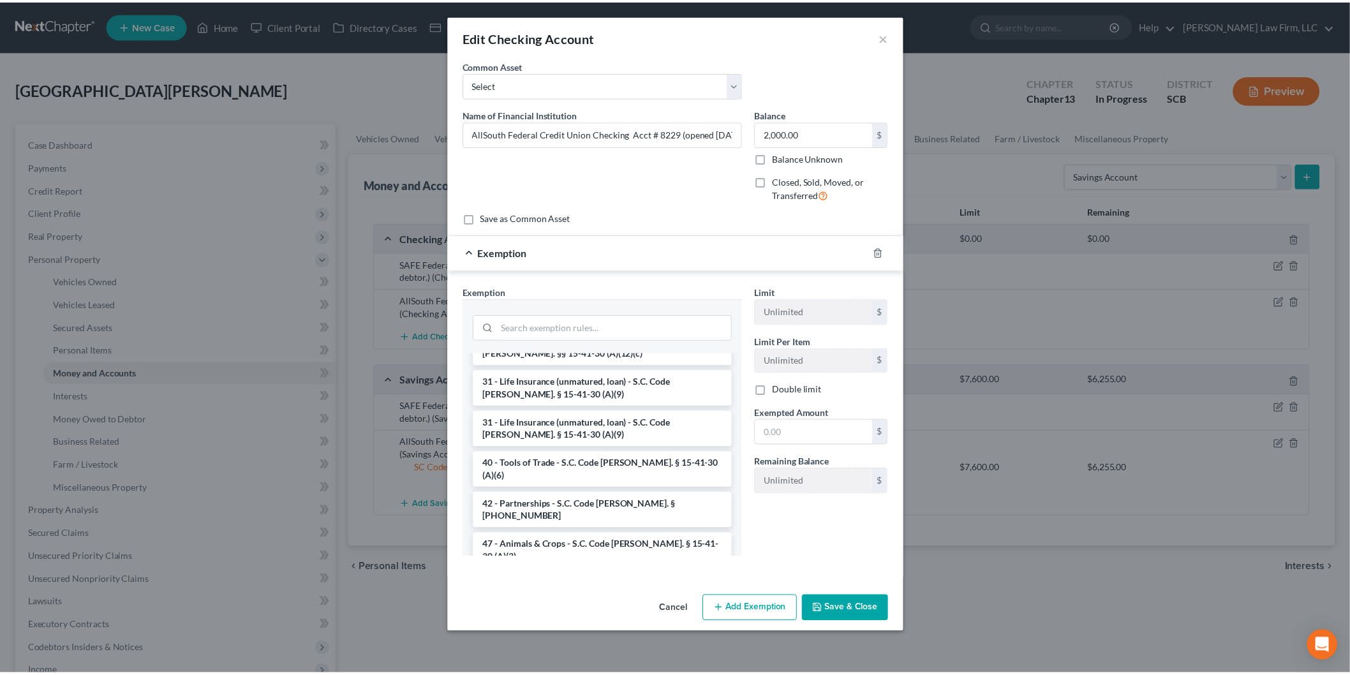
scroll to position [1631, 0]
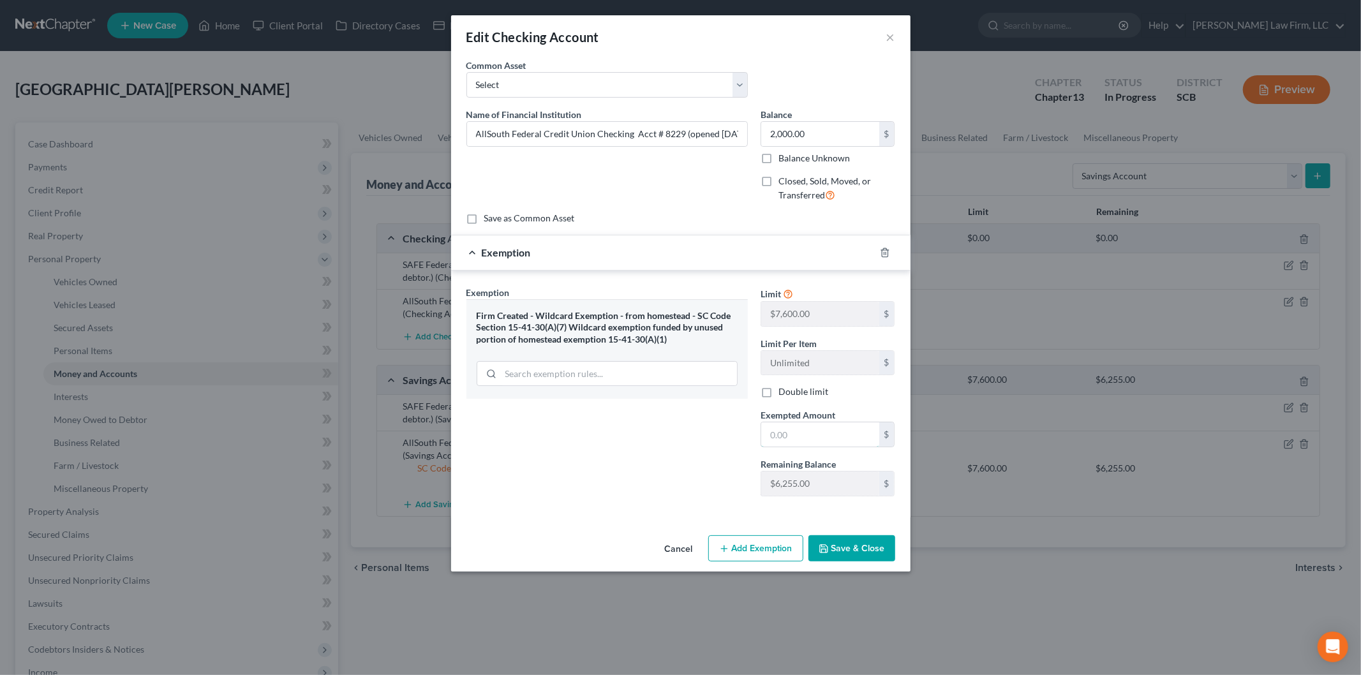
click at [795, 434] on input "text" at bounding box center [820, 434] width 118 height 24
type input "2,000"
click at [846, 537] on button "Save & Close" at bounding box center [852, 548] width 87 height 27
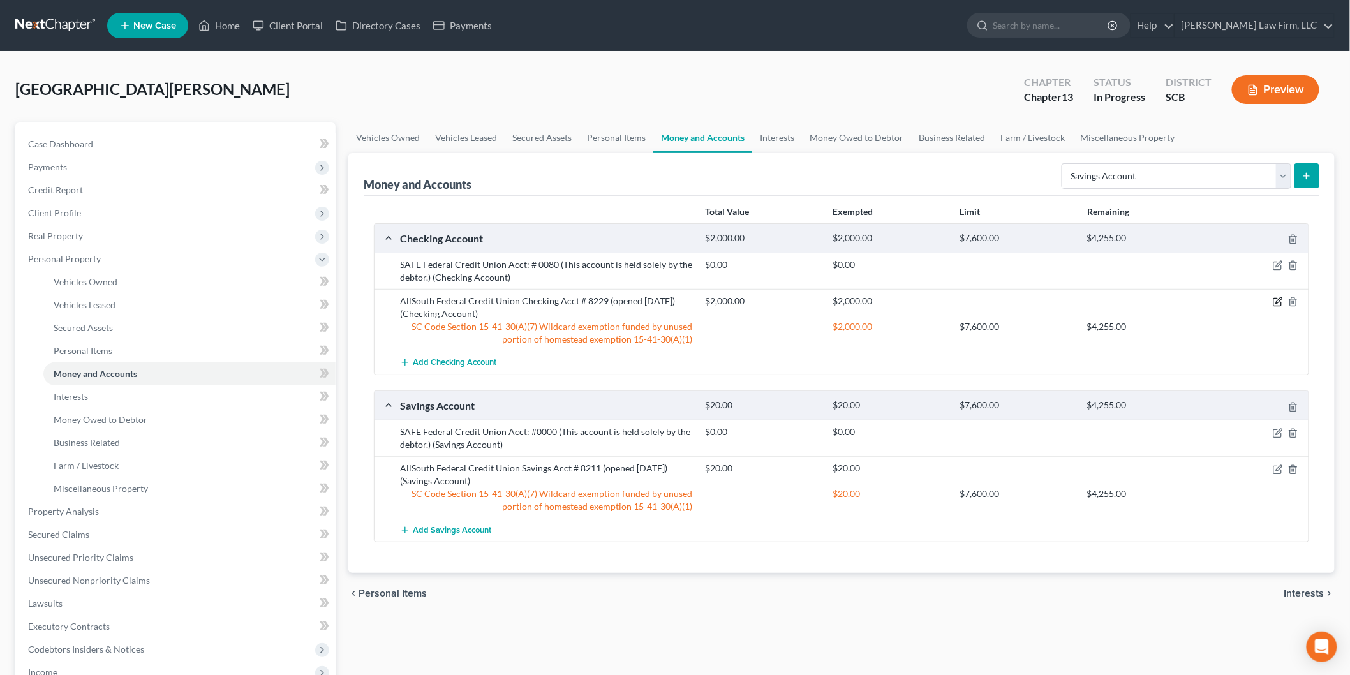
click at [1280, 301] on icon "button" at bounding box center [1279, 301] width 6 height 6
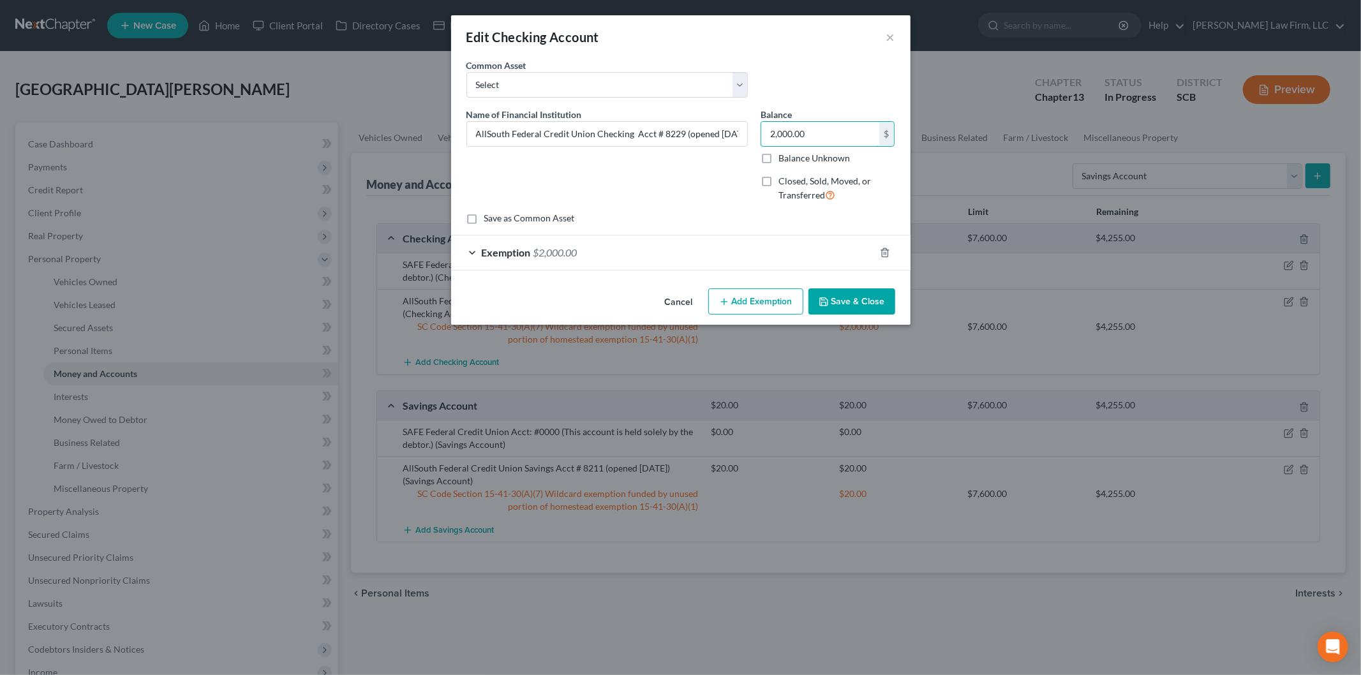
click at [828, 132] on input "2,000.00" at bounding box center [820, 134] width 118 height 24
type input "2,740.79"
click at [730, 258] on div "Exemption $2,000.00" at bounding box center [663, 252] width 424 height 34
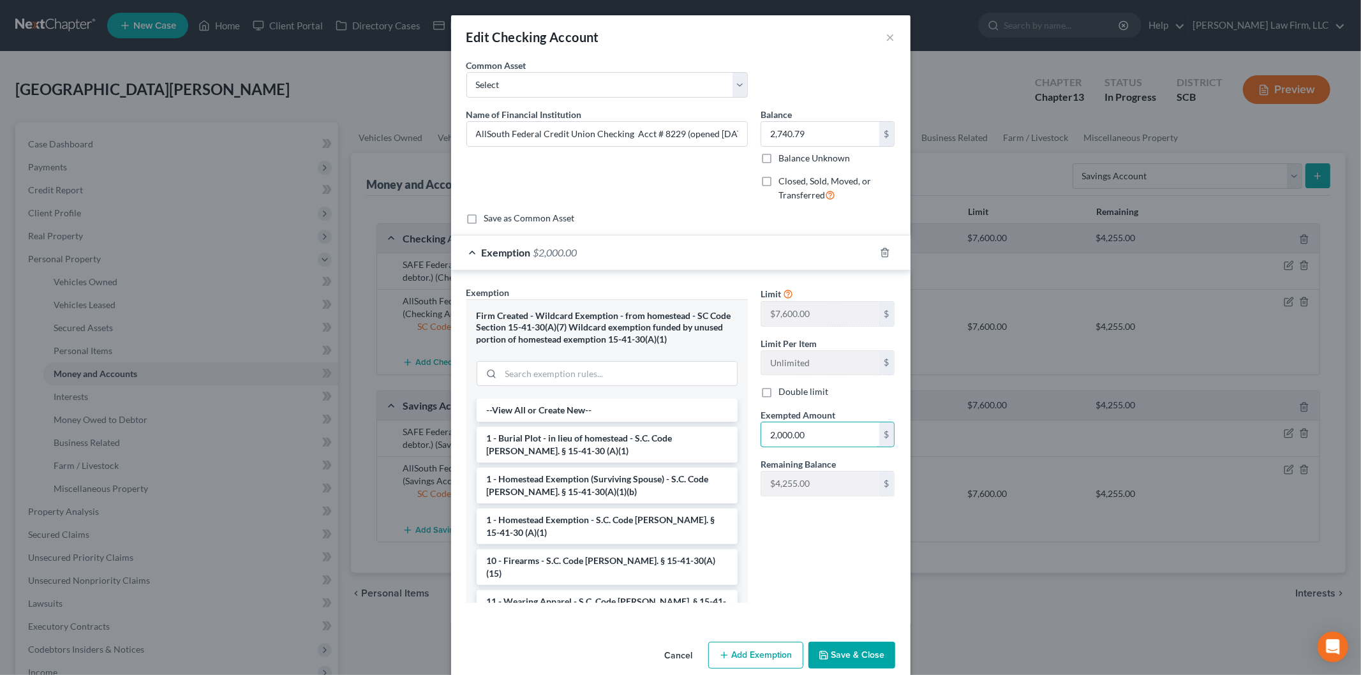
click at [824, 442] on input "2,000.00" at bounding box center [820, 434] width 118 height 24
paste input "740.79"
type input "2,740.79"
click at [855, 647] on button "Save & Close" at bounding box center [852, 655] width 87 height 27
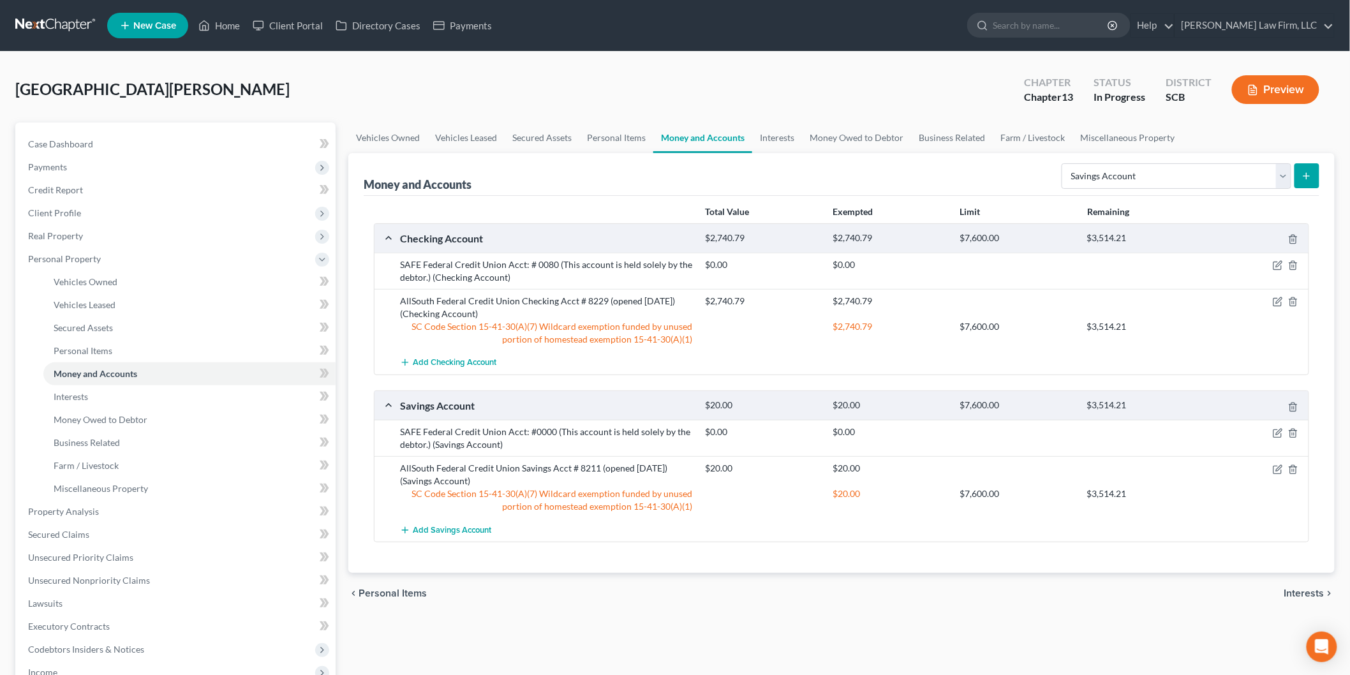
click at [1288, 81] on button "Preview" at bounding box center [1275, 89] width 87 height 29
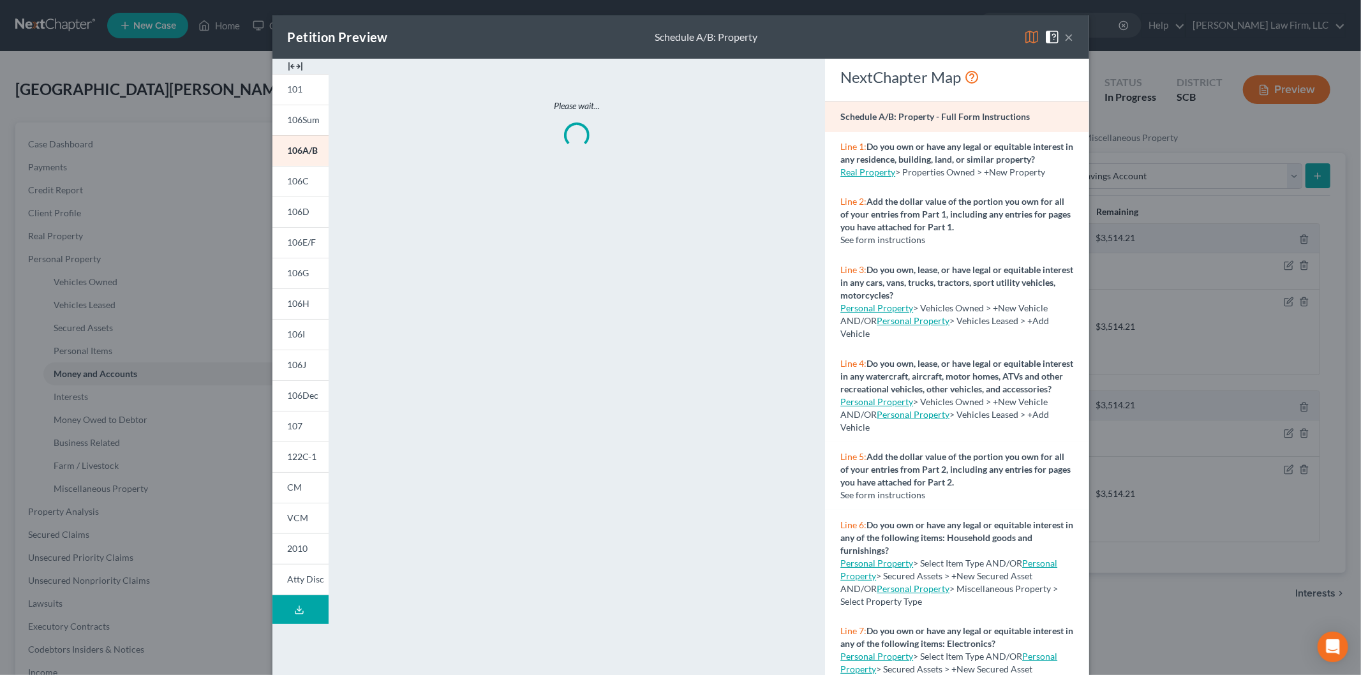
click at [291, 184] on span "106C" at bounding box center [299, 181] width 22 height 11
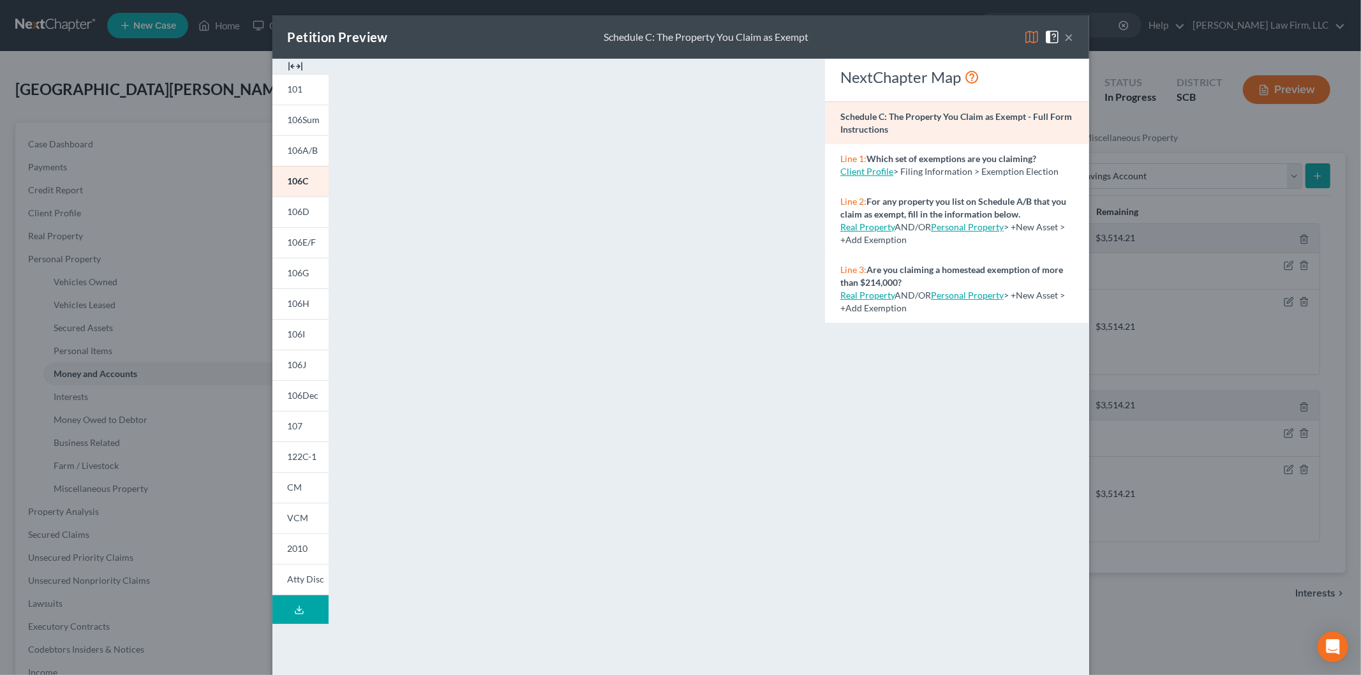
click at [288, 66] on img at bounding box center [295, 66] width 15 height 15
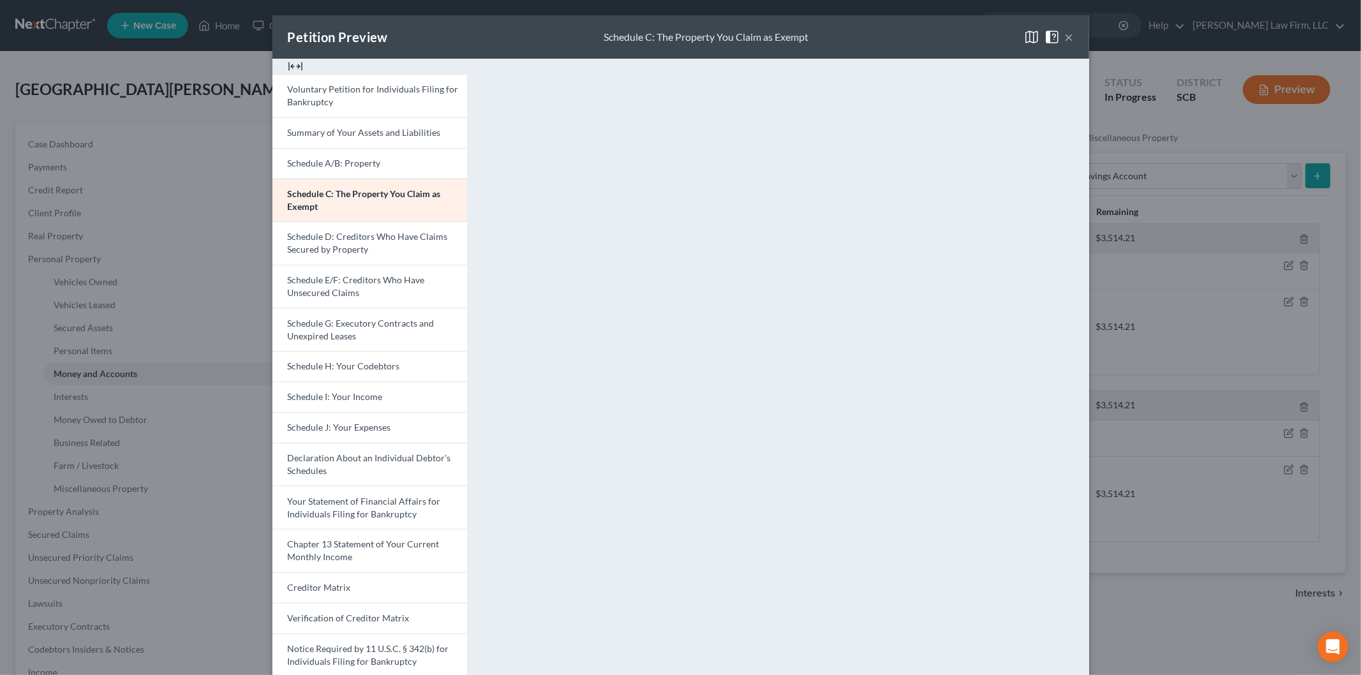
click at [1065, 33] on button "×" at bounding box center [1069, 36] width 9 height 15
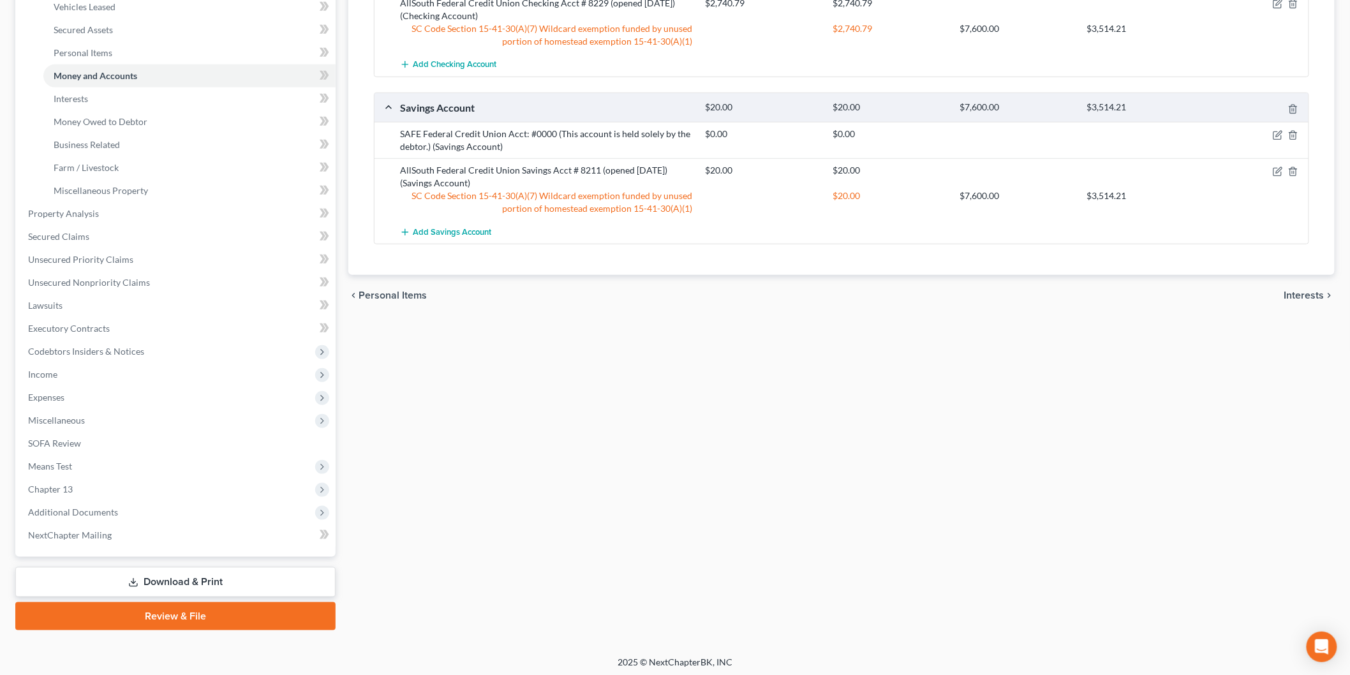
scroll to position [300, 0]
click at [181, 570] on link "Download & Print" at bounding box center [175, 580] width 320 height 30
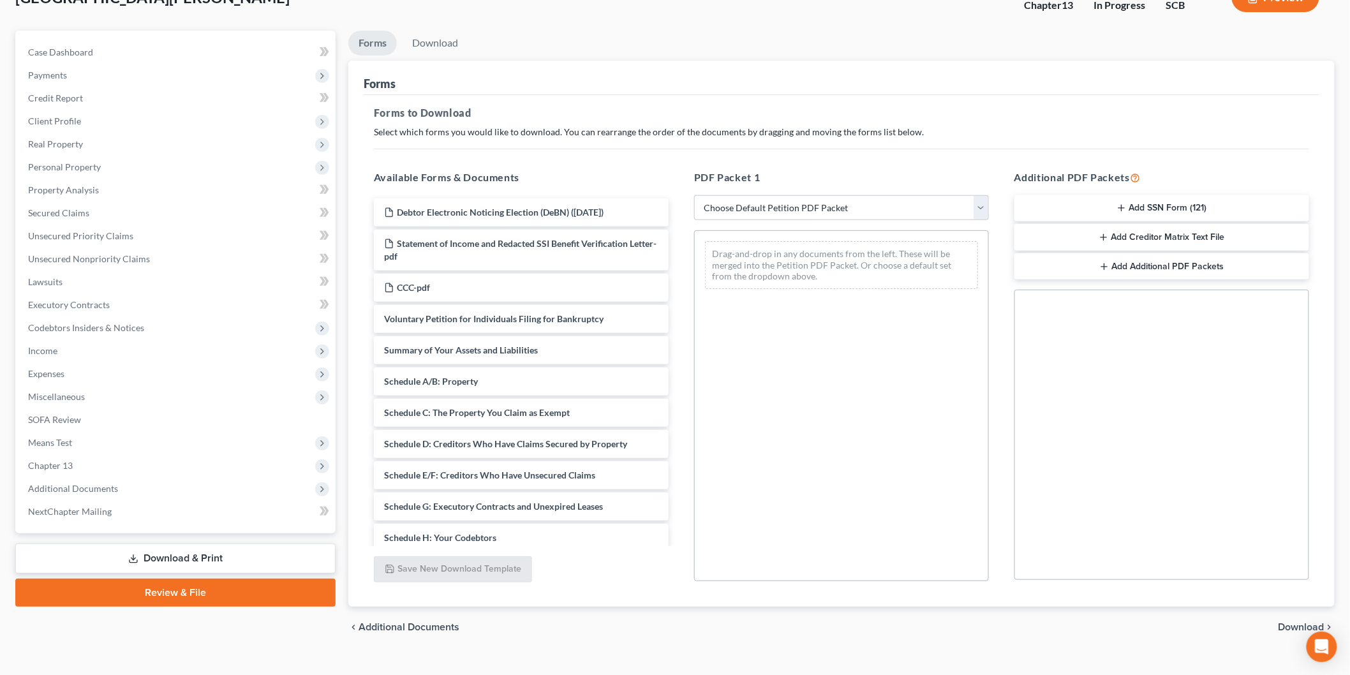
scroll to position [112, 0]
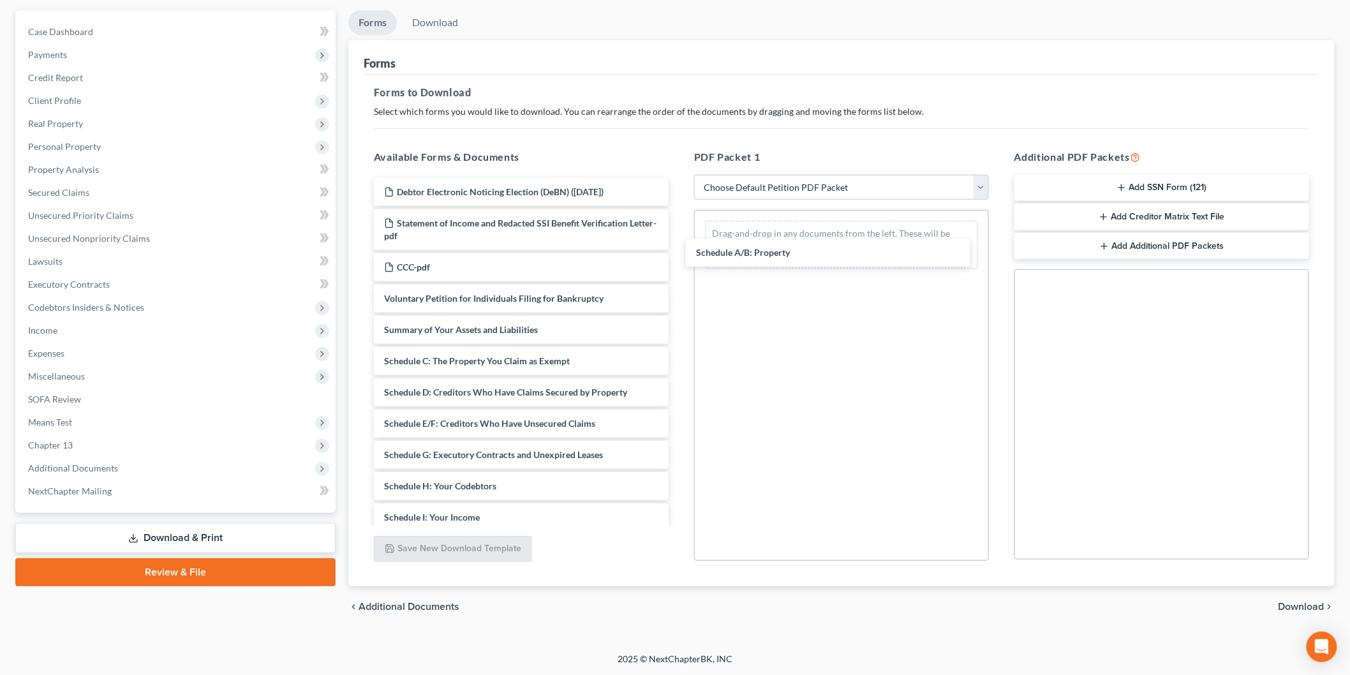
drag, startPoint x: 482, startPoint y: 354, endPoint x: 661, endPoint y: 317, distance: 182.4
click at [679, 235] on div "Schedule A/B: Property Debtor Electronic Noticing Election (DeBN) ([DATE]) Stat…" at bounding box center [521, 492] width 315 height 629
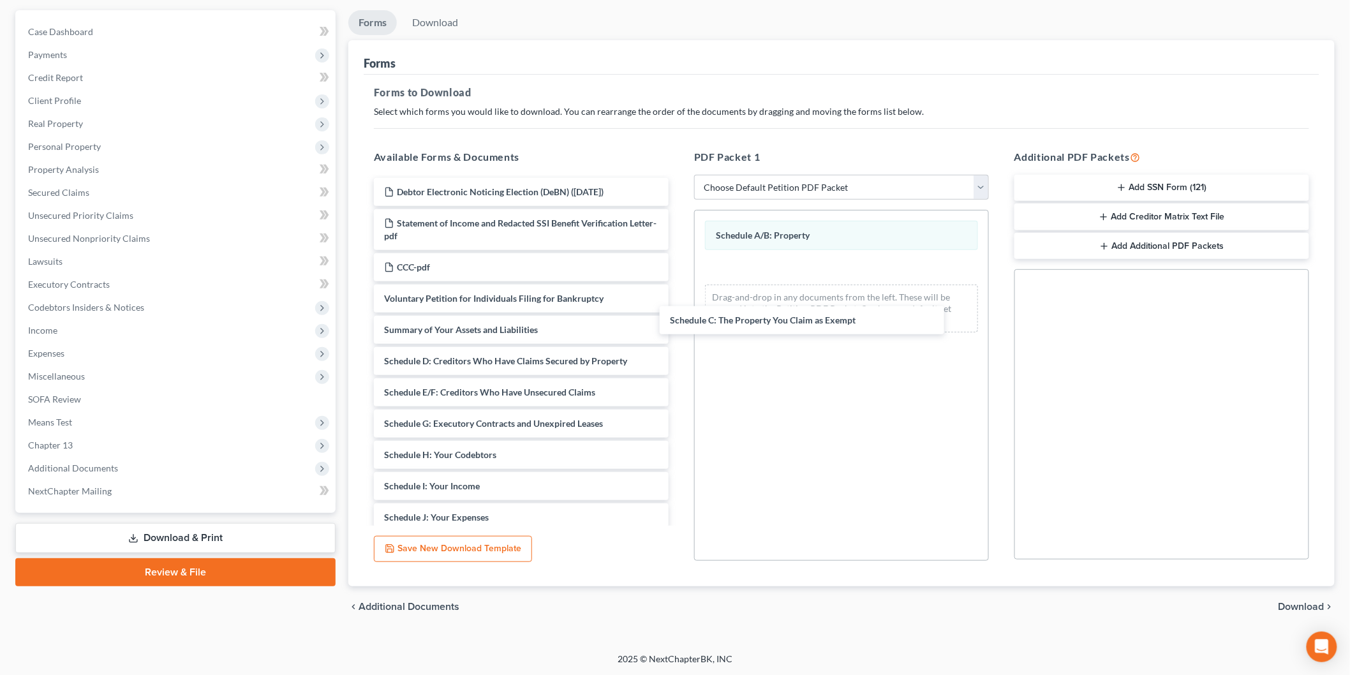
drag, startPoint x: 495, startPoint y: 359, endPoint x: 836, endPoint y: 341, distance: 341.9
click at [679, 316] on div "Schedule C: The Property You Claim as Exempt Debtor Electronic Noticing Electio…" at bounding box center [521, 477] width 315 height 598
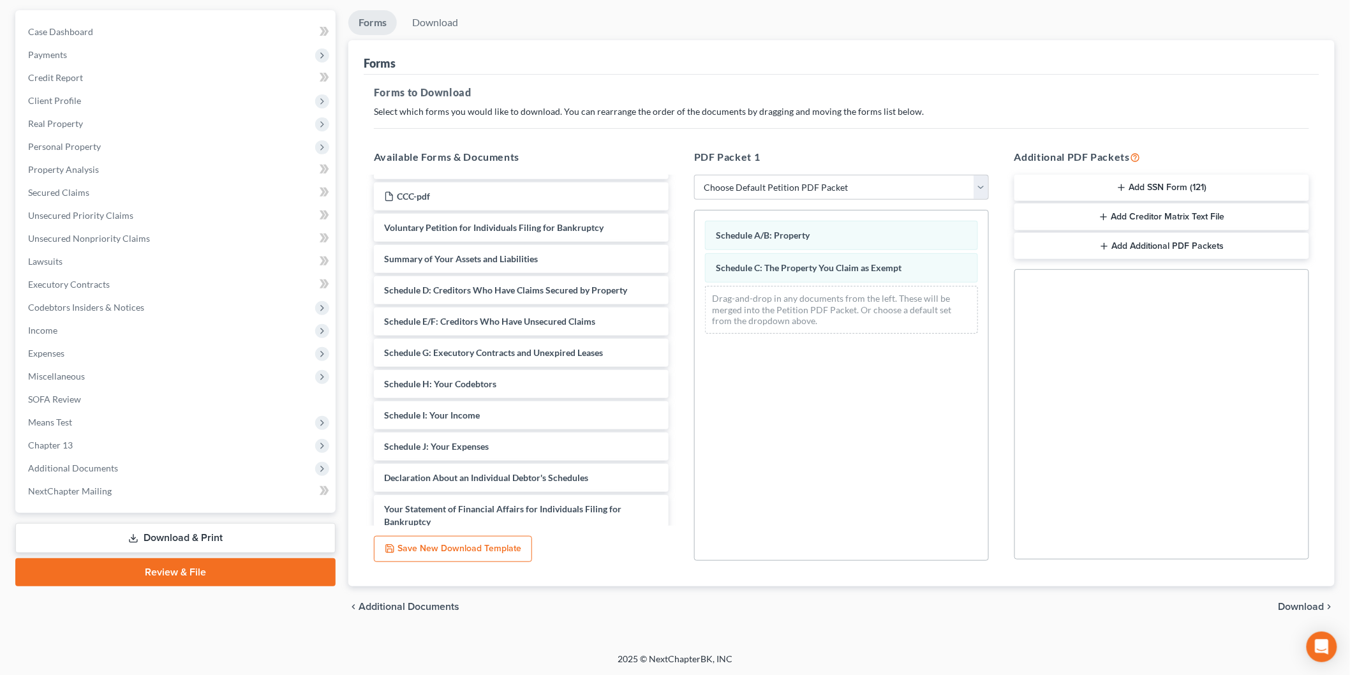
scroll to position [213, 0]
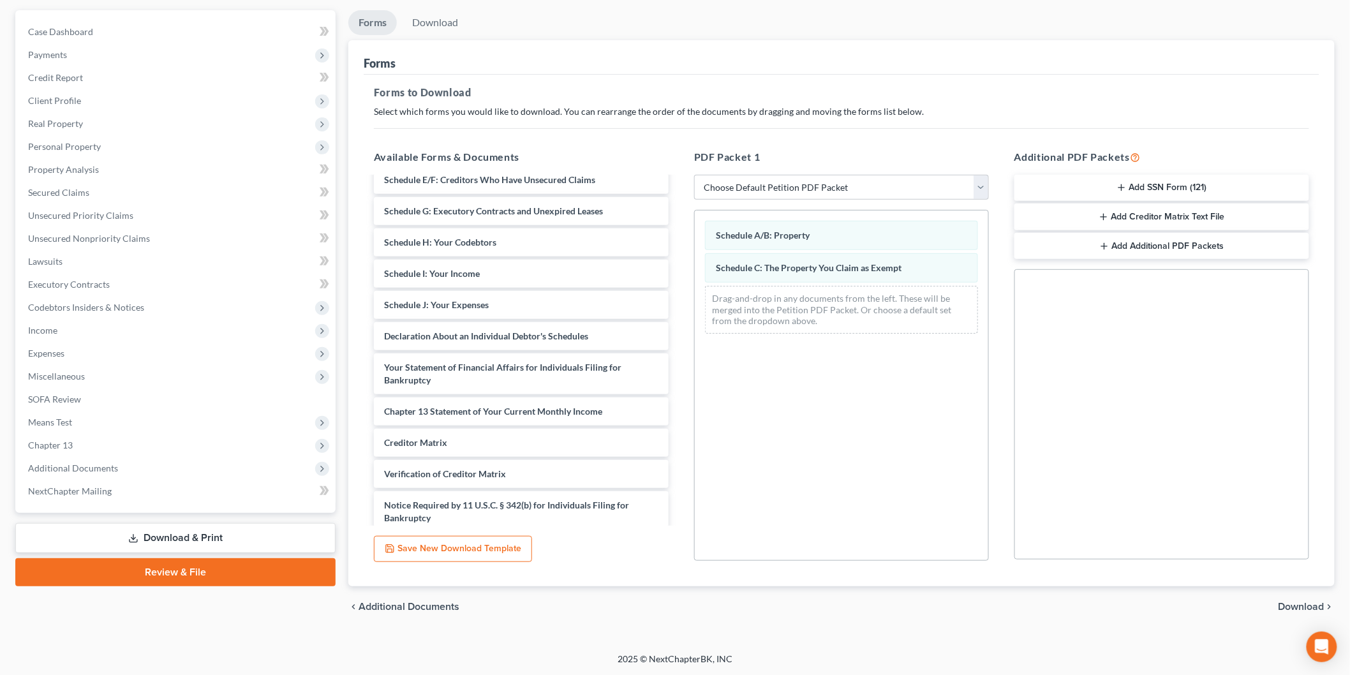
click at [679, 370] on div "Debtor Electronic Noticing Election (DeBN) ([DATE]) Statement of Income and Red…" at bounding box center [521, 265] width 315 height 598
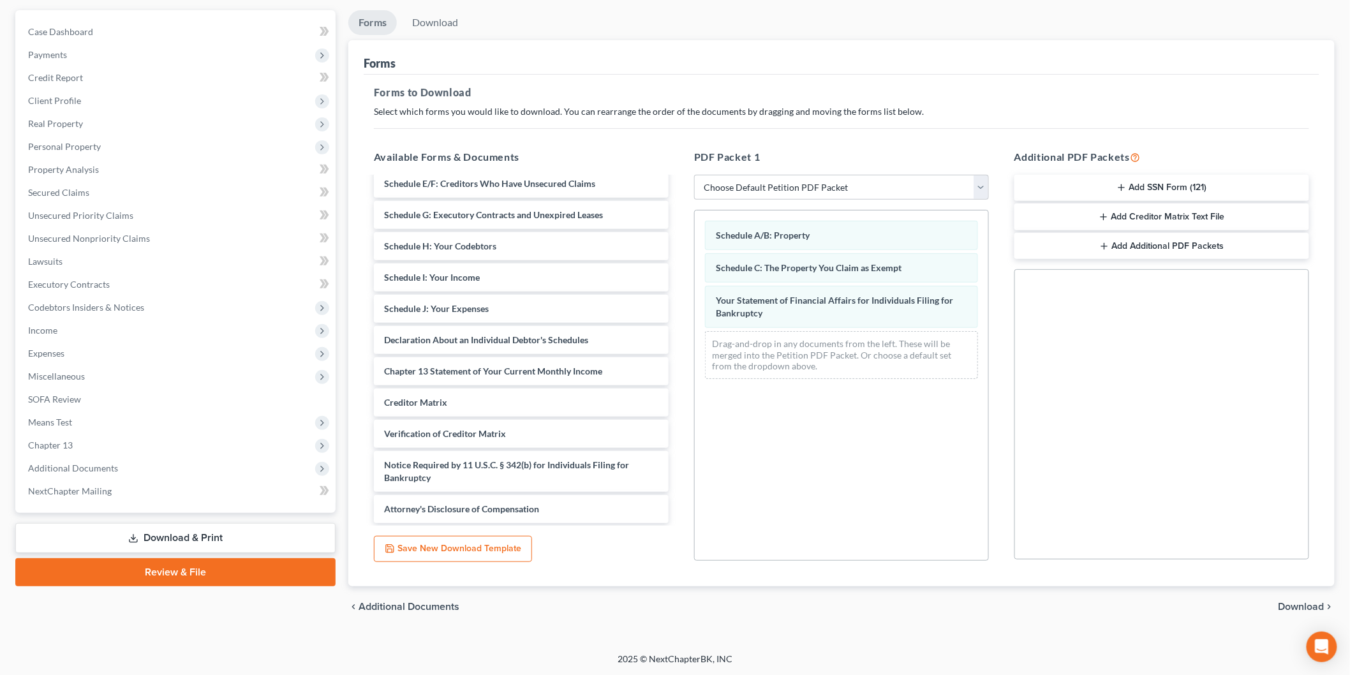
scroll to position [177, 0]
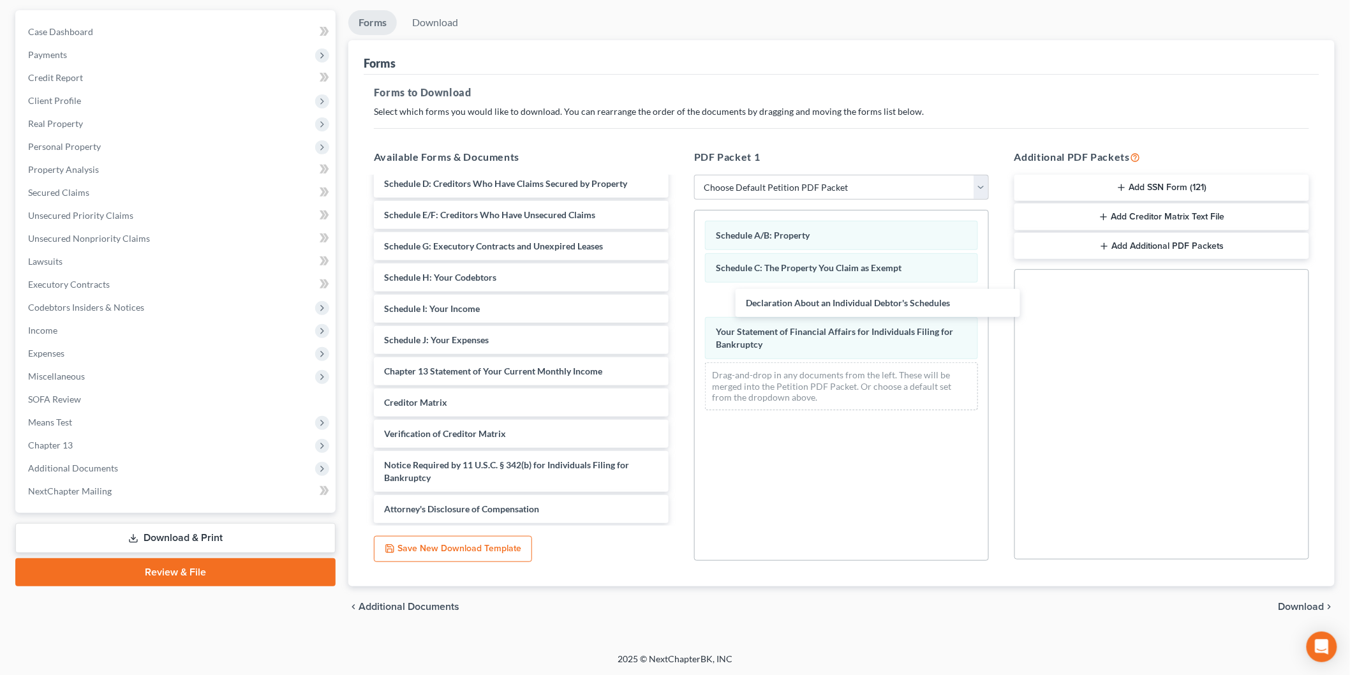
drag, startPoint x: 487, startPoint y: 336, endPoint x: 846, endPoint y: 301, distance: 361.1
click at [679, 301] on div "Declaration About an Individual Debtor's Schedules Debtor Electronic Noticing E…" at bounding box center [521, 262] width 315 height 523
click at [1294, 602] on span "Download" at bounding box center [1302, 607] width 46 height 10
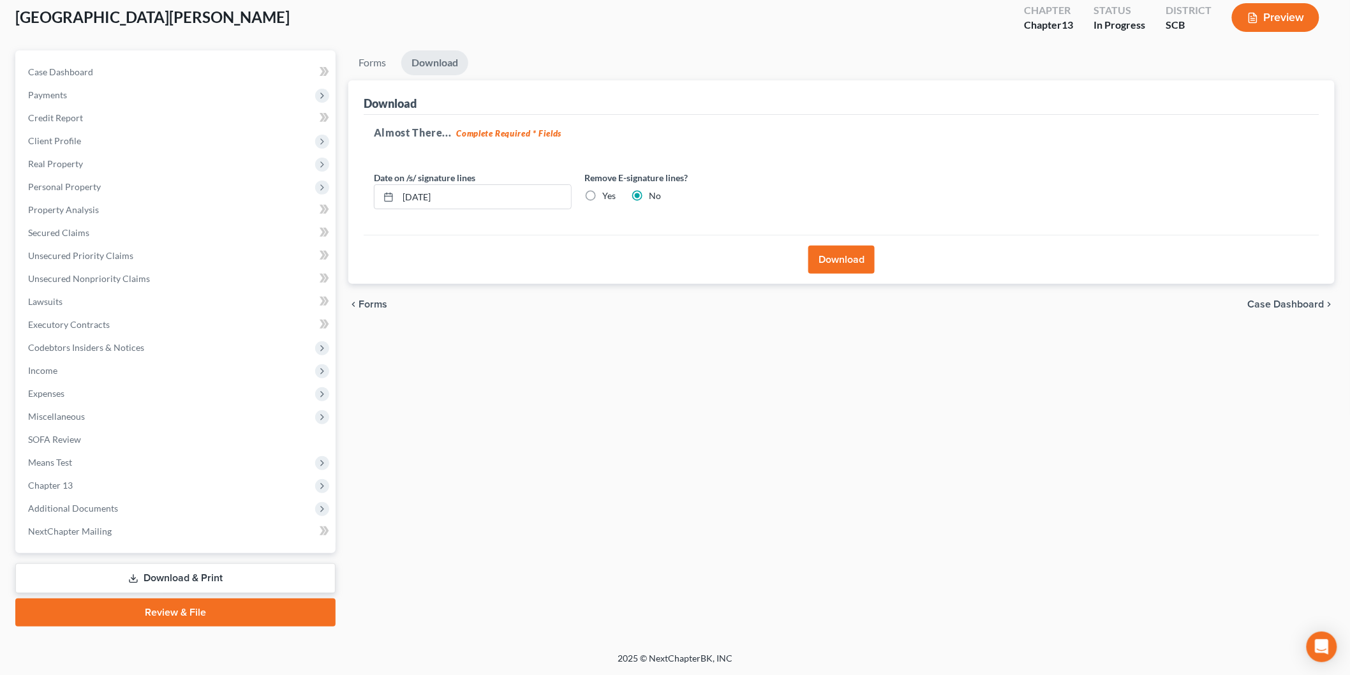
scroll to position [70, 0]
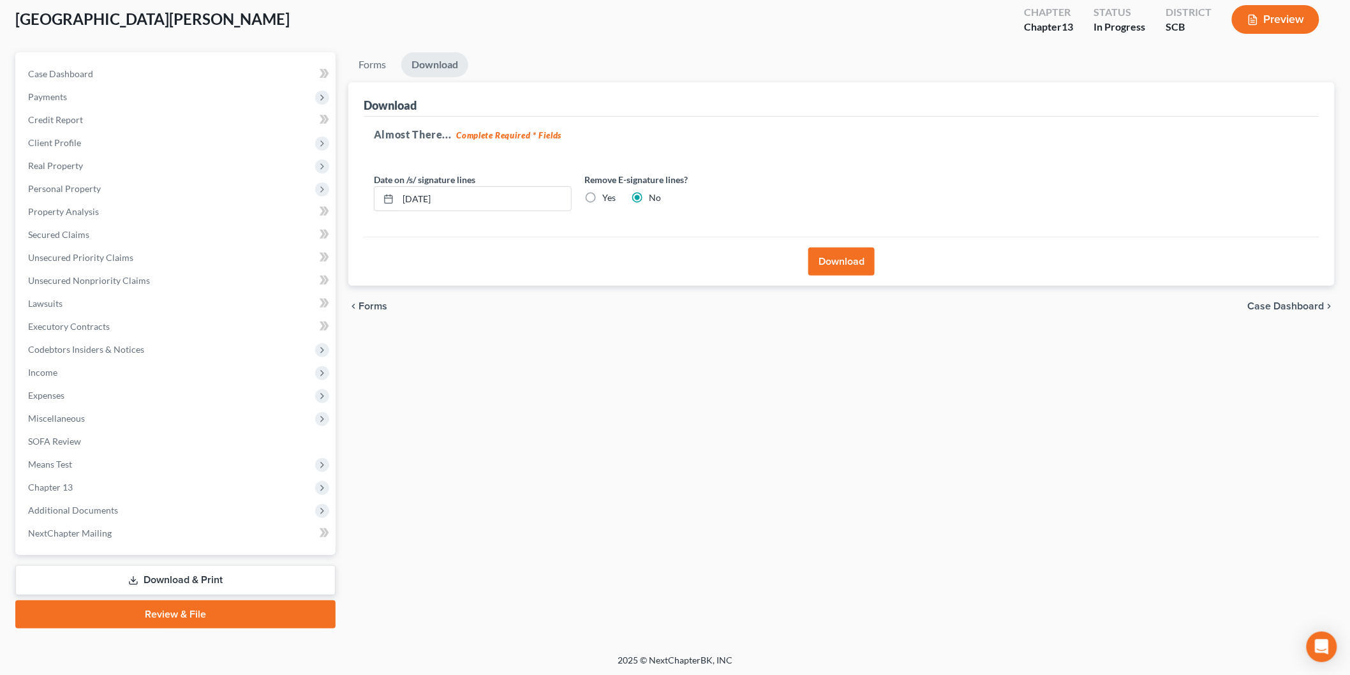
click at [602, 194] on label "Yes" at bounding box center [608, 197] width 13 height 13
click at [608, 194] on input "Yes" at bounding box center [612, 195] width 8 height 8
radio input "true"
radio input "false"
drag, startPoint x: 521, startPoint y: 203, endPoint x: 439, endPoint y: 203, distance: 81.7
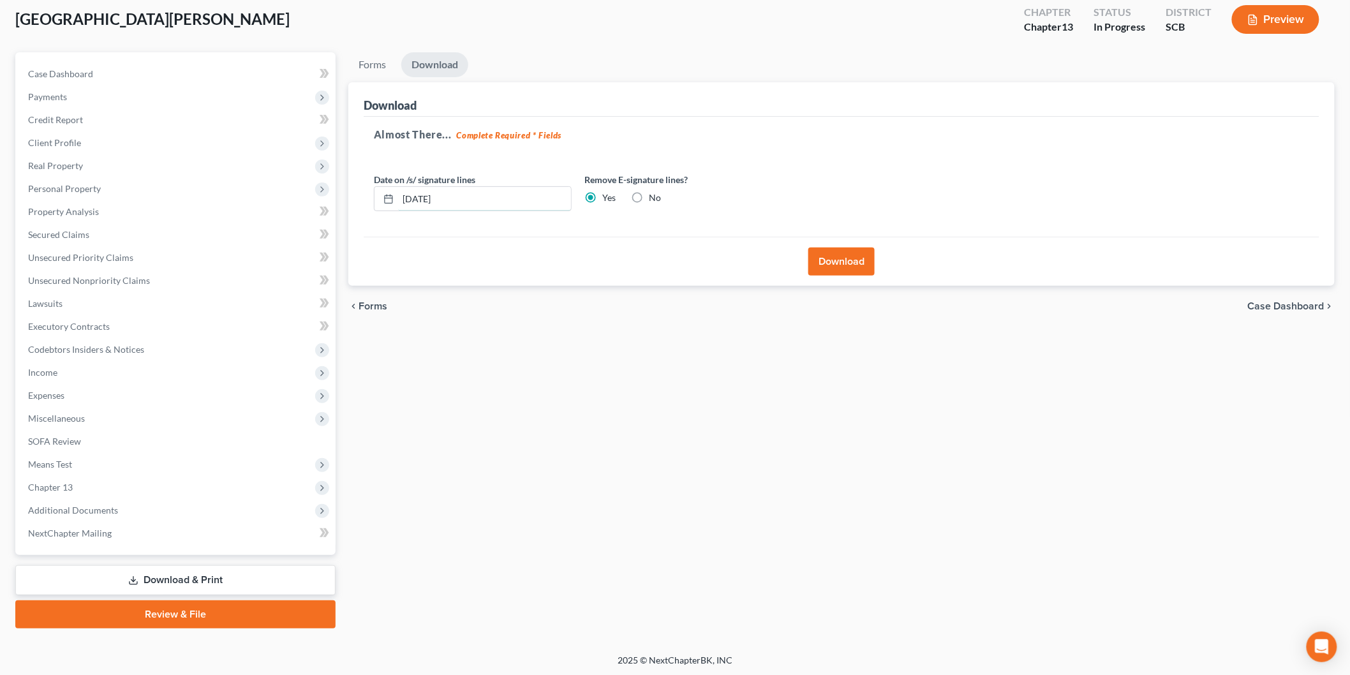
click at [444, 203] on input "[DATE]" at bounding box center [484, 199] width 173 height 24
type input "1"
click at [831, 259] on button "Download" at bounding box center [842, 262] width 66 height 28
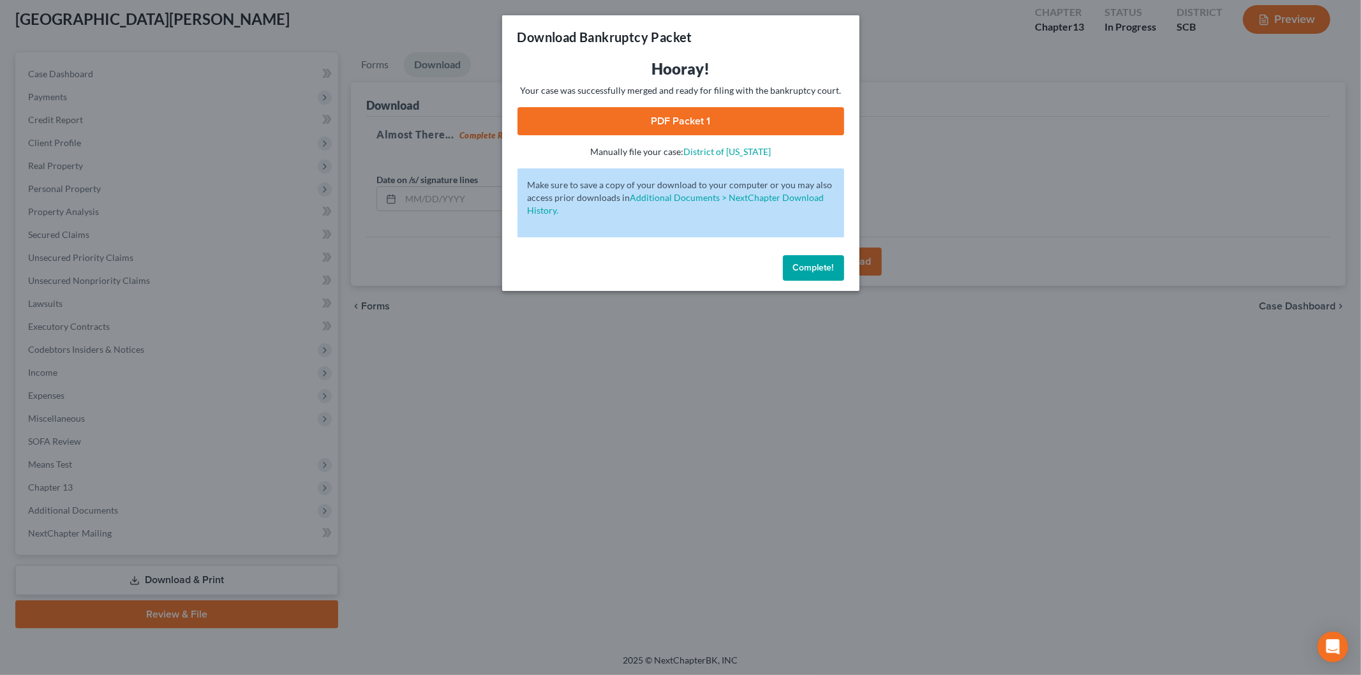
click at [604, 123] on link "PDF Packet 1" at bounding box center [681, 121] width 327 height 28
click at [833, 273] on button "Complete!" at bounding box center [813, 268] width 61 height 26
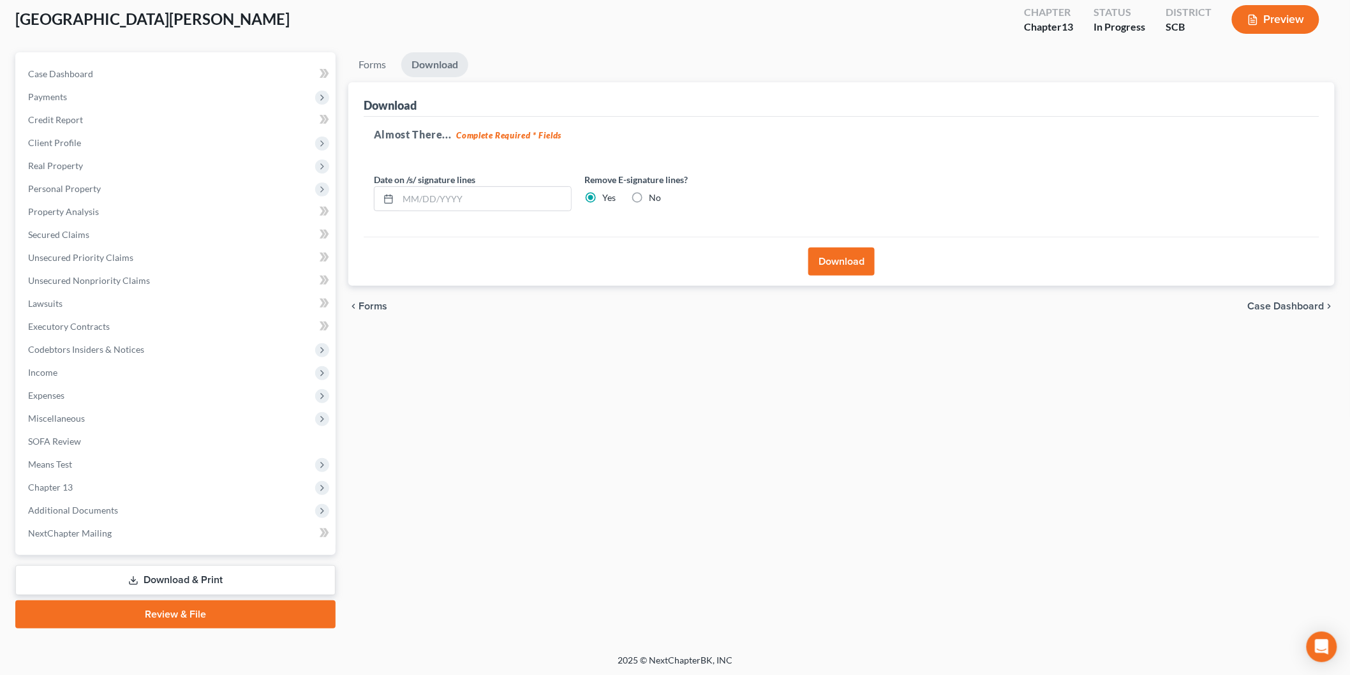
click at [87, 183] on span "Personal Property" at bounding box center [64, 188] width 73 height 11
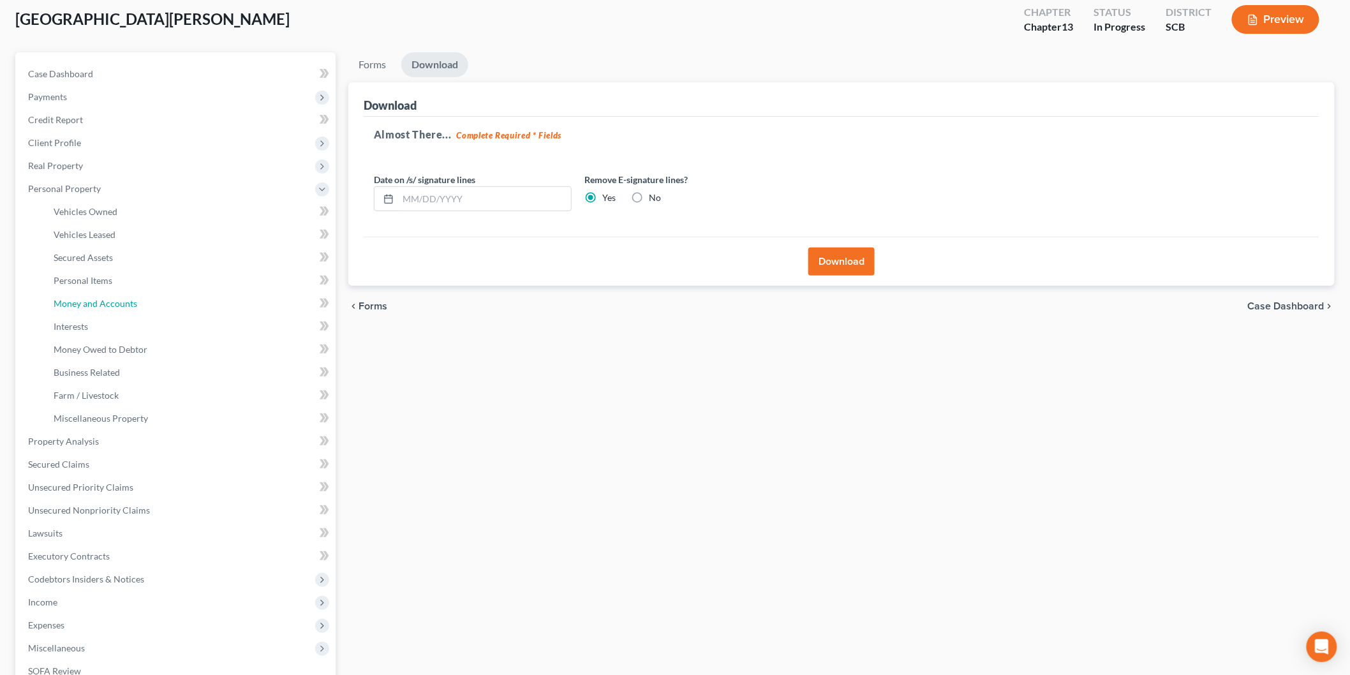
click at [120, 298] on span "Money and Accounts" at bounding box center [96, 303] width 84 height 11
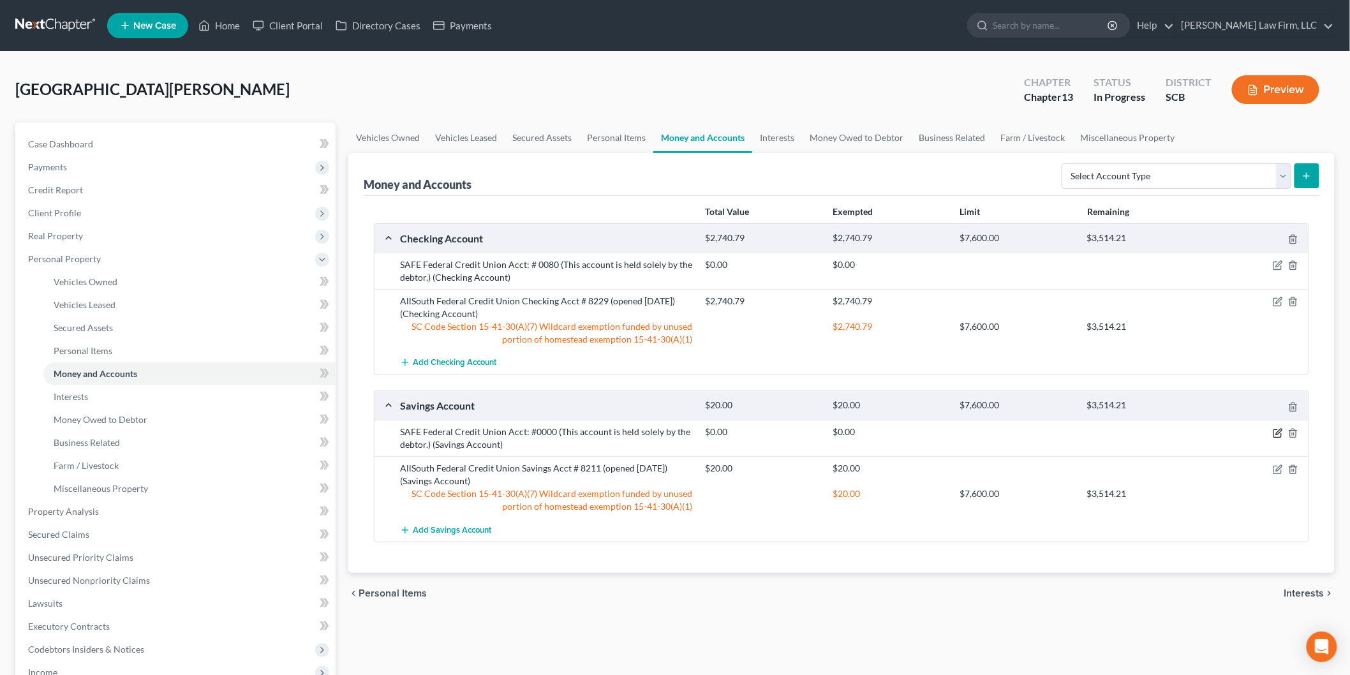
click at [1276, 430] on icon "button" at bounding box center [1278, 434] width 8 height 8
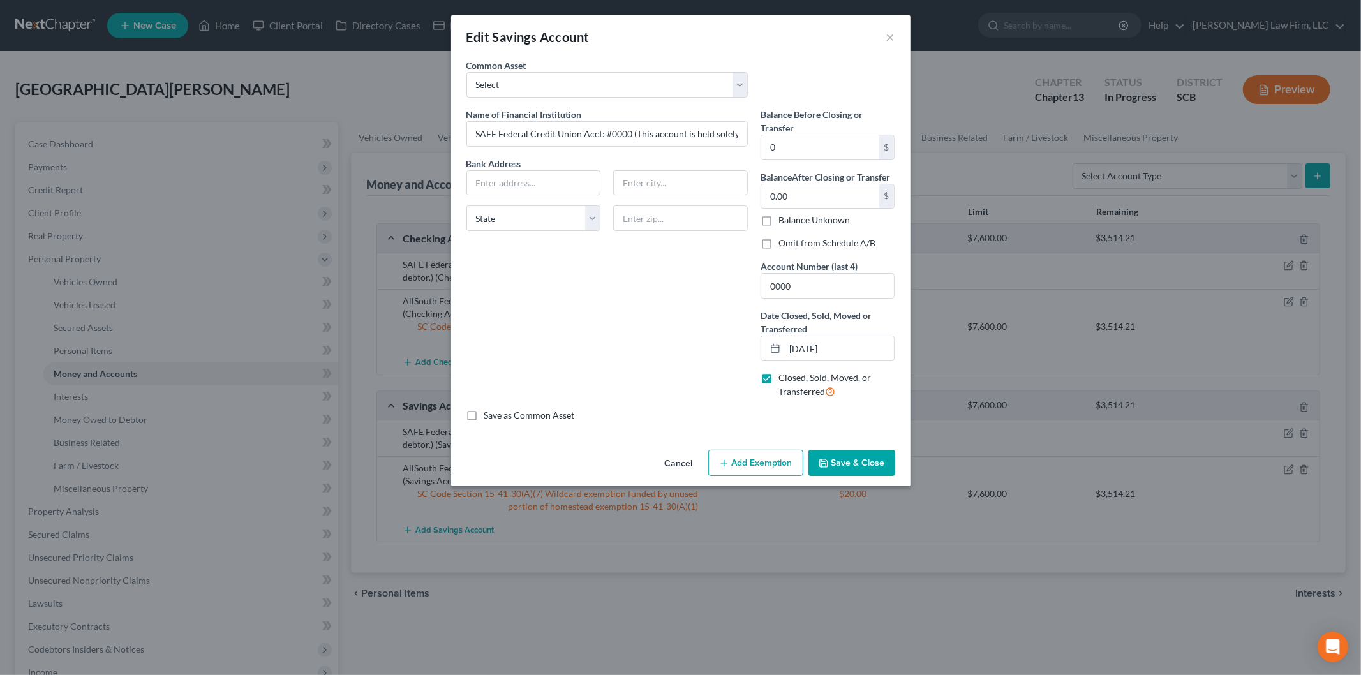
click at [779, 249] on label "Omit from Schedule A/B" at bounding box center [827, 243] width 97 height 13
click at [784, 245] on input "Omit from Schedule A/B" at bounding box center [788, 241] width 8 height 8
checkbox input "true"
click at [853, 465] on button "Save & Close" at bounding box center [852, 463] width 87 height 27
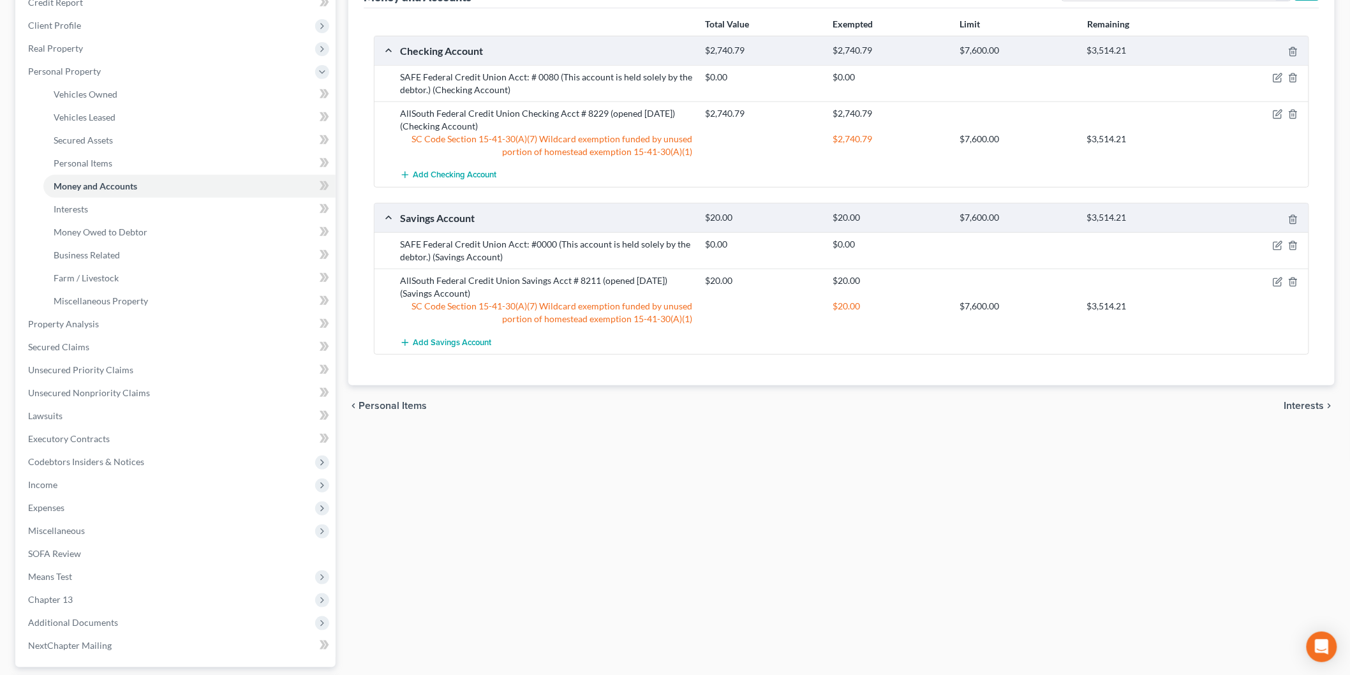
scroll to position [283, 0]
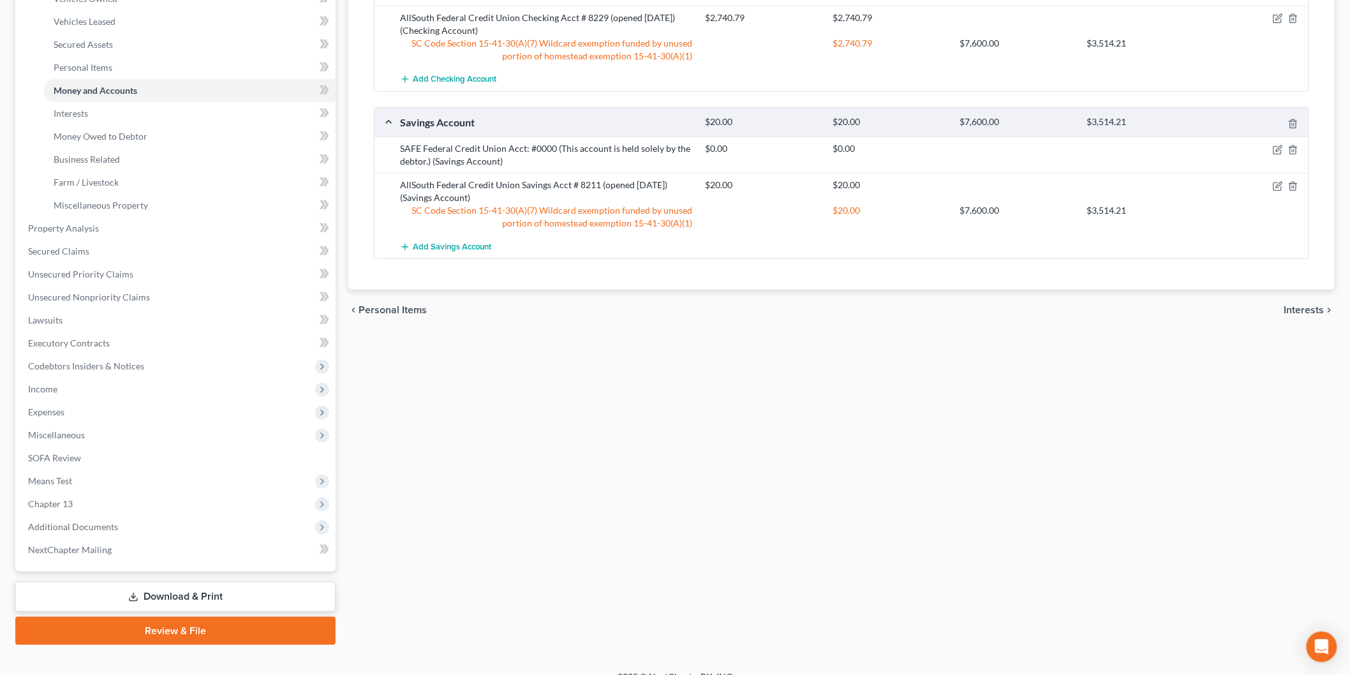
click at [175, 592] on link "Download & Print" at bounding box center [175, 597] width 320 height 30
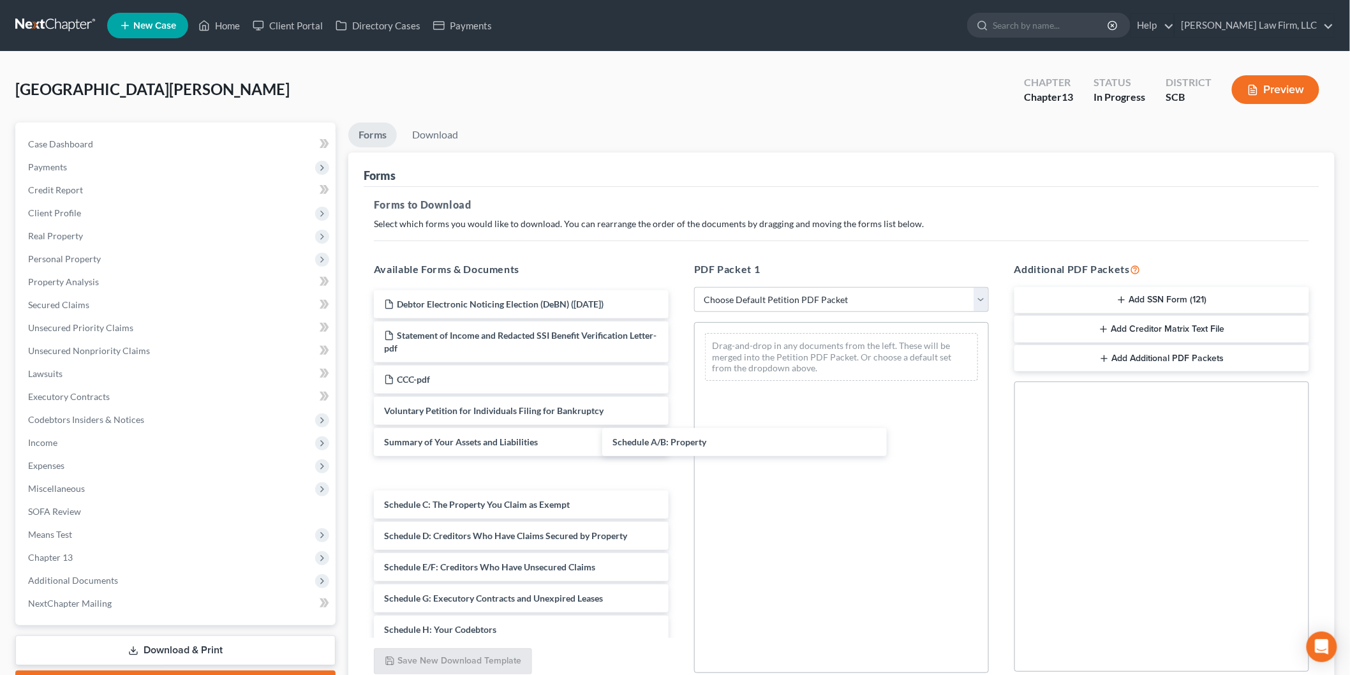
drag, startPoint x: 661, startPoint y: 444, endPoint x: 1015, endPoint y: 601, distance: 387.4
click at [679, 402] on div "Schedule A/B: Property Debtor Electronic Noticing Election (DeBN) ([DATE]) Stat…" at bounding box center [521, 620] width 315 height 661
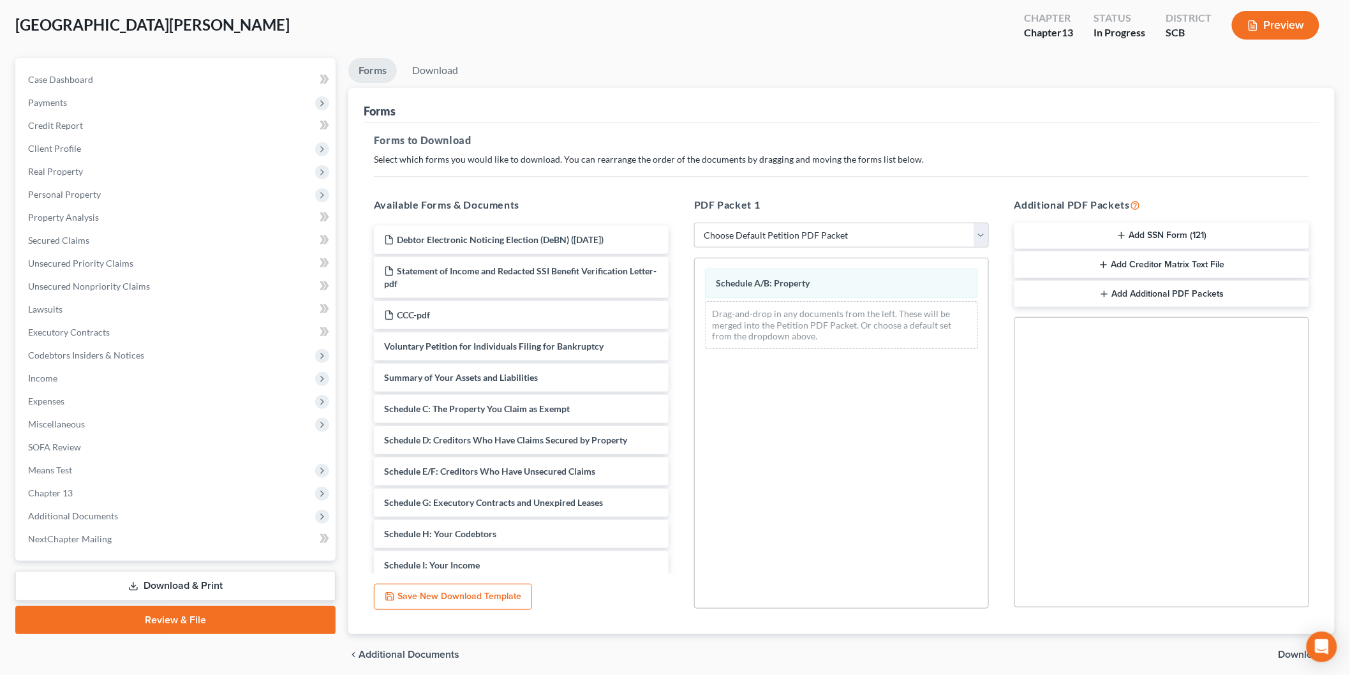
scroll to position [112, 0]
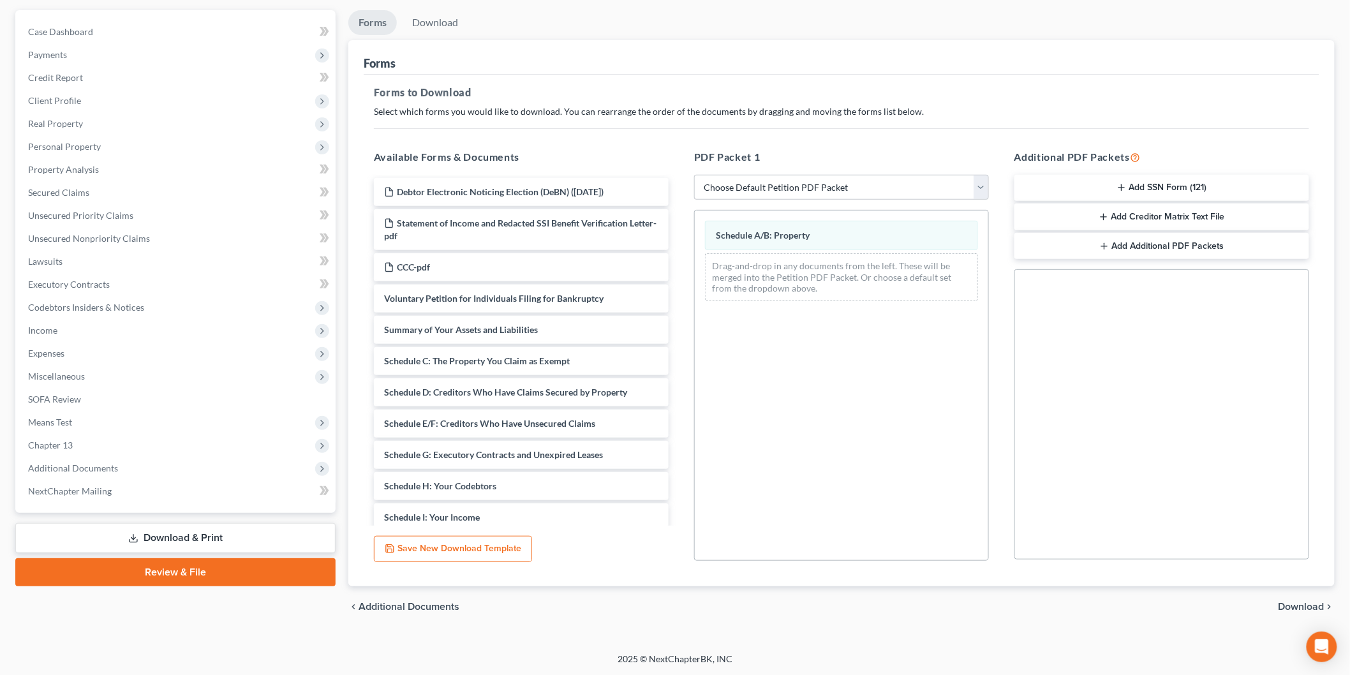
click at [1290, 602] on span "Download" at bounding box center [1302, 607] width 46 height 10
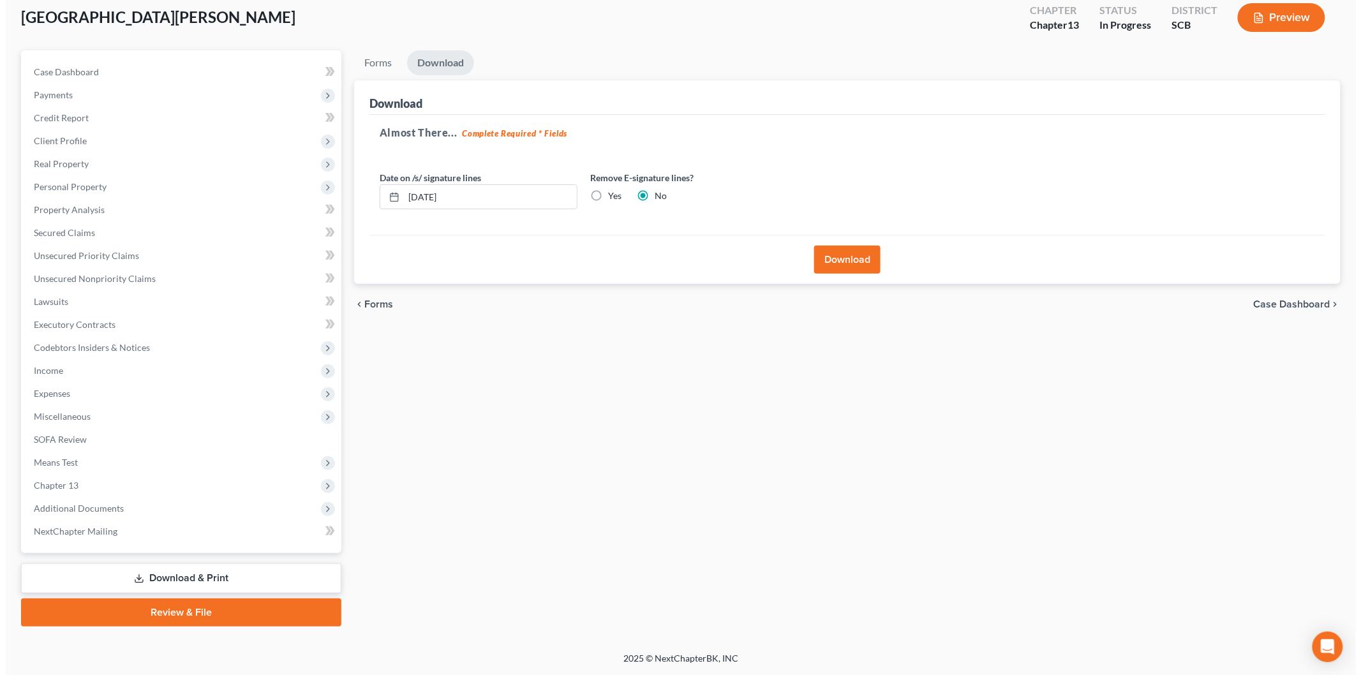
scroll to position [70, 0]
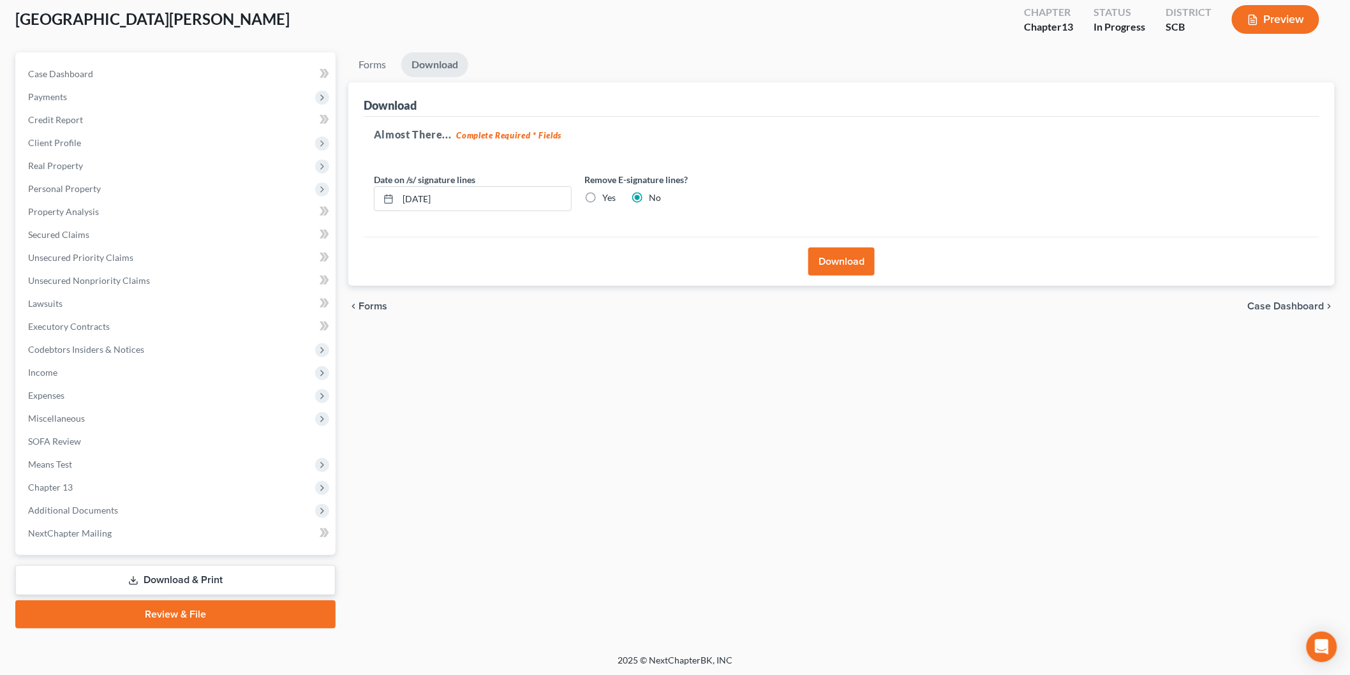
click at [859, 264] on button "Download" at bounding box center [842, 262] width 66 height 28
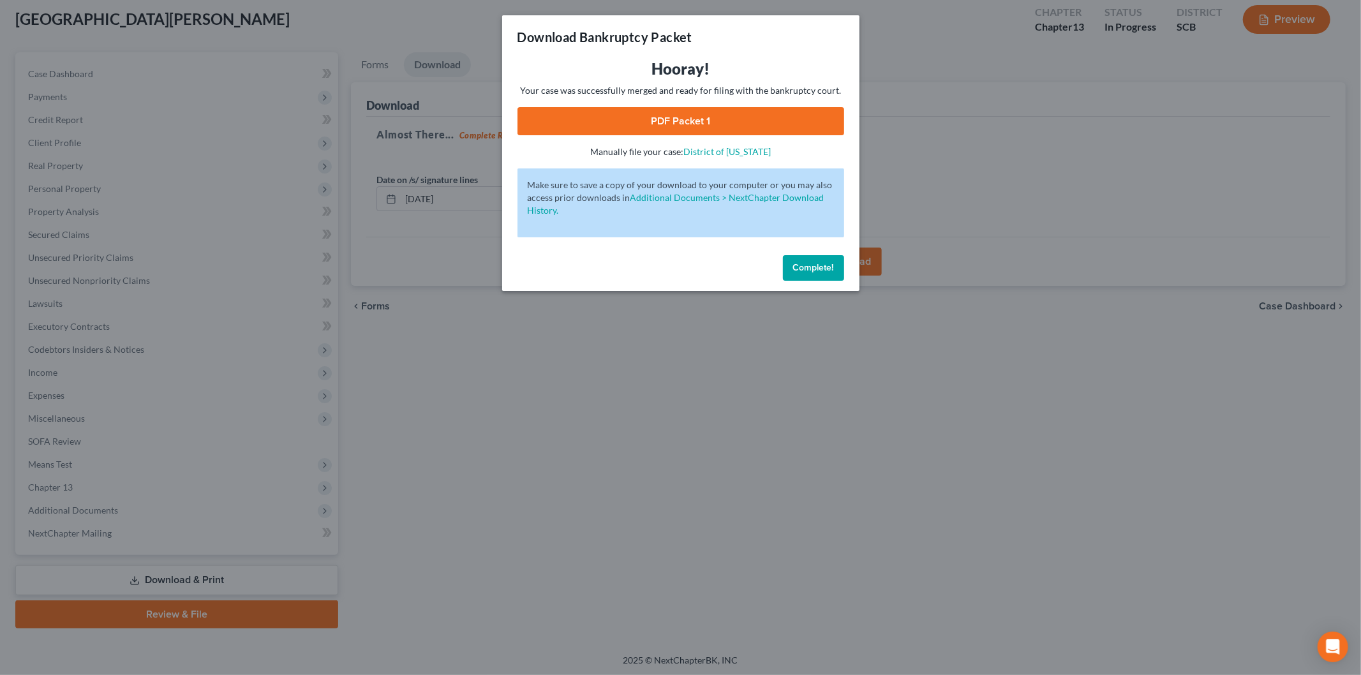
click at [613, 112] on link "PDF Packet 1" at bounding box center [681, 121] width 327 height 28
